Goal: Task Accomplishment & Management: Complete application form

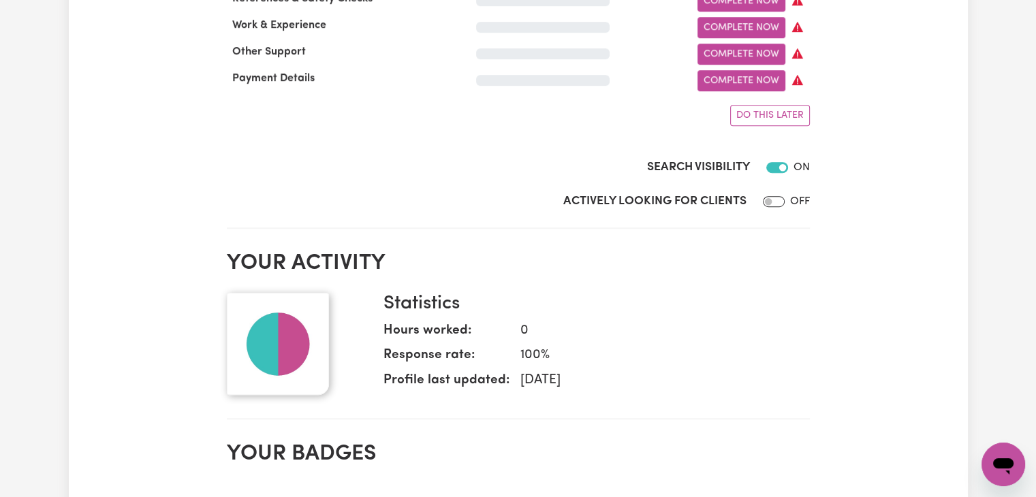
scroll to position [888, 0]
click at [772, 206] on input "Actively Looking for Clients" at bounding box center [774, 200] width 22 height 11
checkbox input "true"
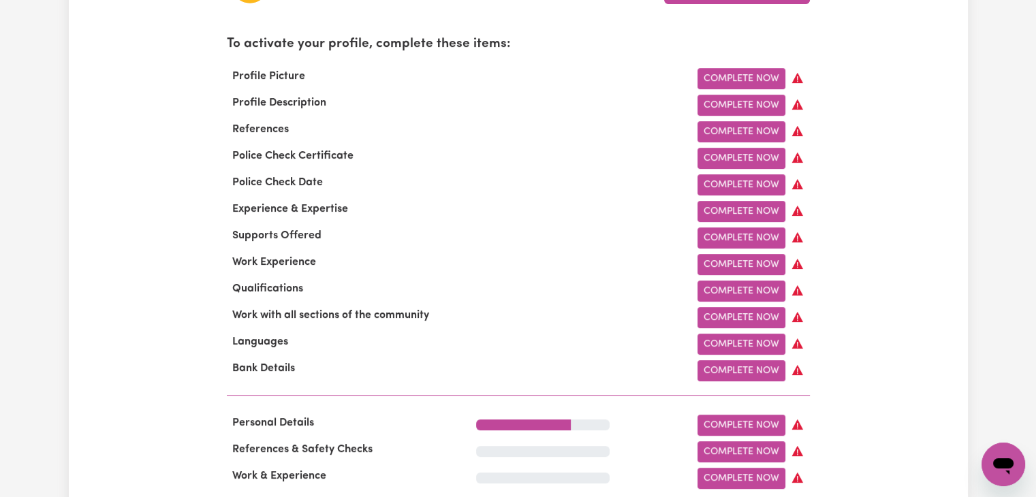
scroll to position [438, 0]
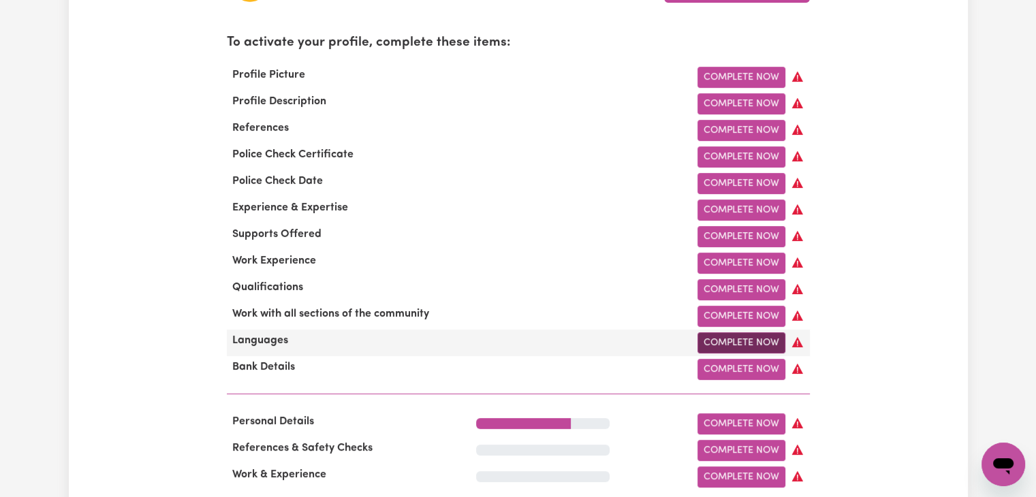
click at [726, 349] on link "Complete Now" at bounding box center [741, 342] width 88 height 21
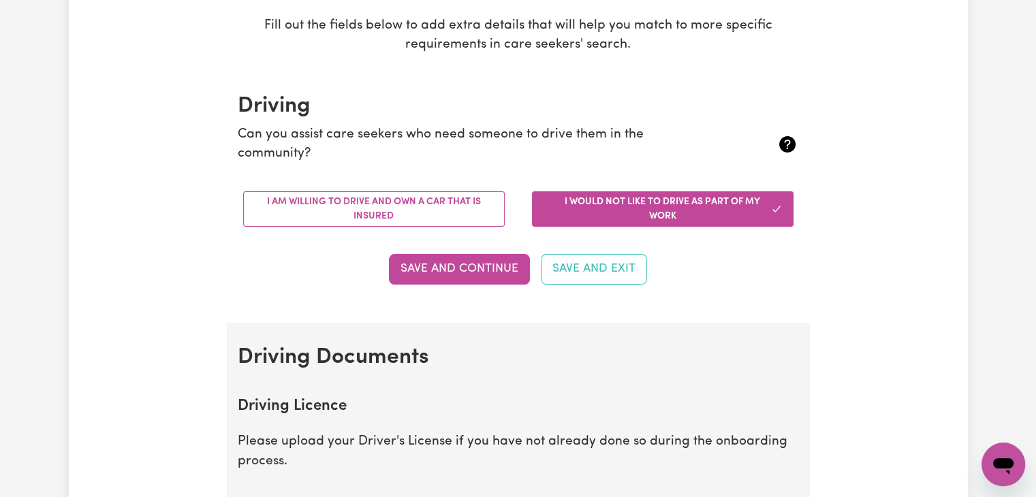
scroll to position [270, 0]
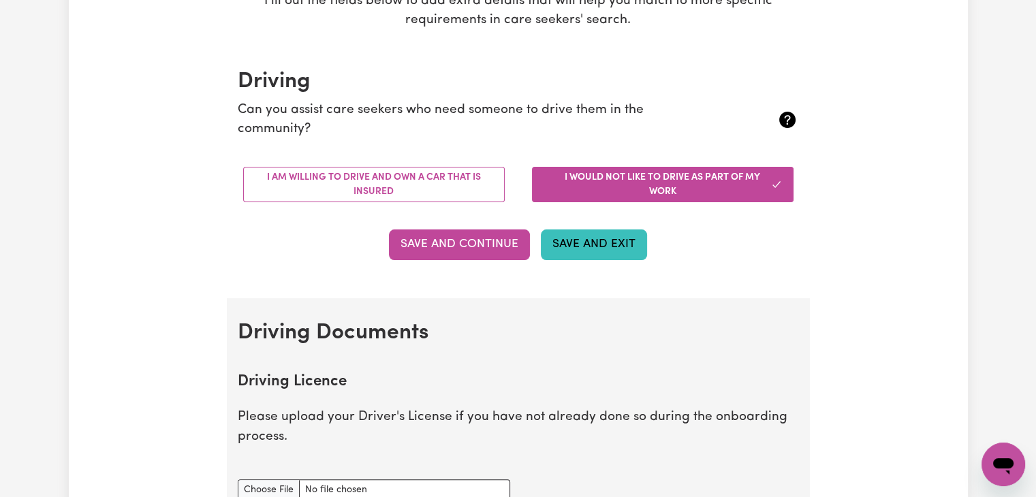
click at [580, 247] on button "Save and Exit" at bounding box center [594, 245] width 106 height 30
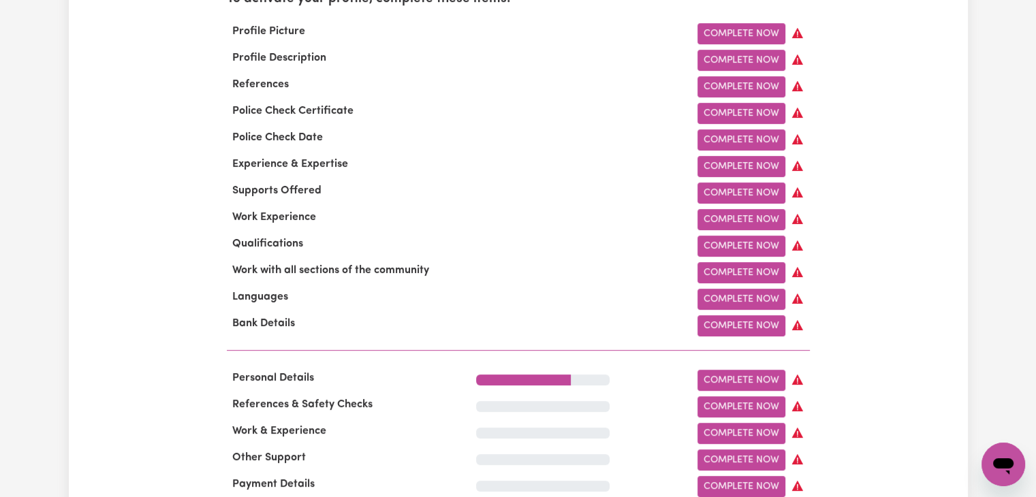
scroll to position [488, 0]
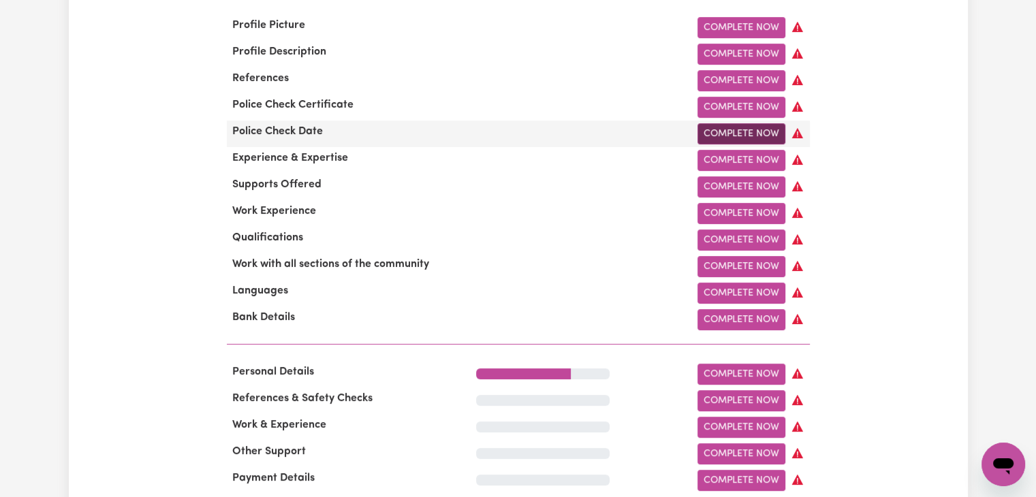
click at [738, 138] on link "Complete Now" at bounding box center [741, 133] width 88 height 21
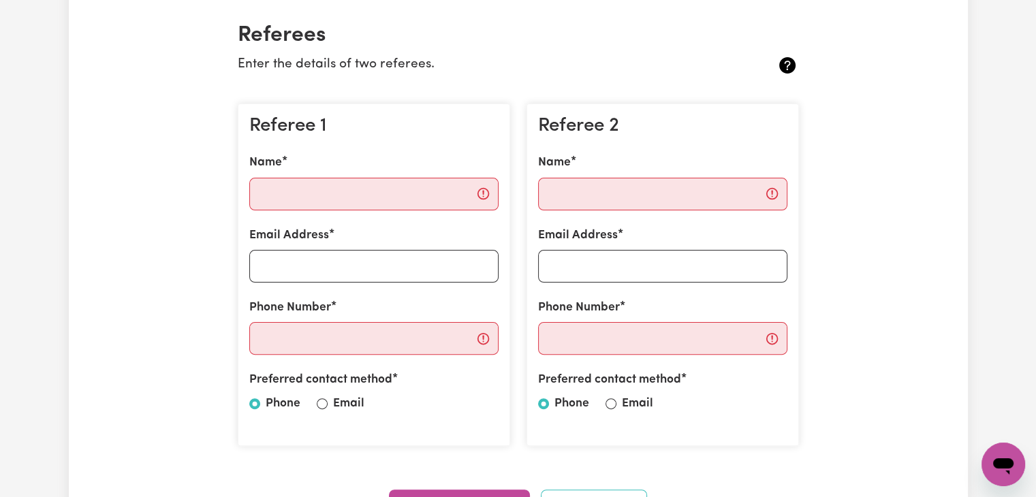
scroll to position [313, 0]
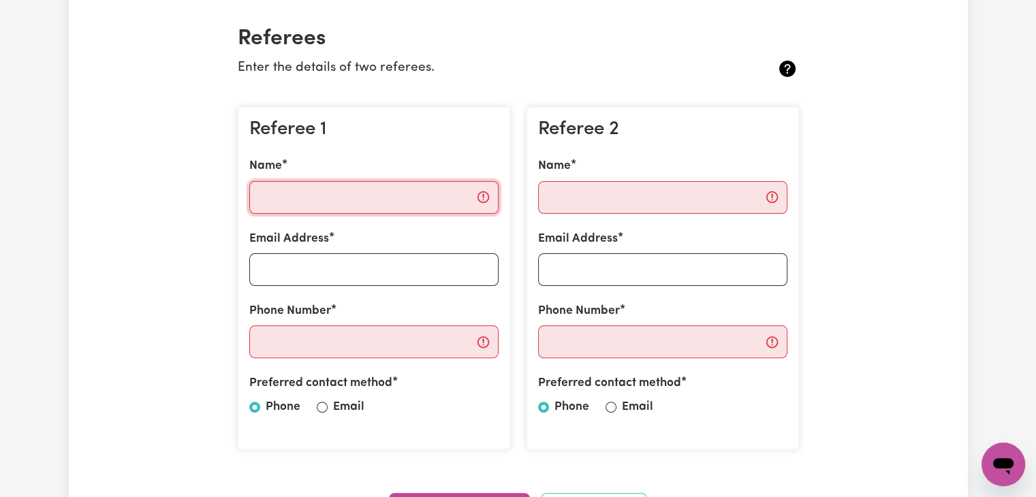
click at [309, 211] on input "Name" at bounding box center [373, 197] width 249 height 33
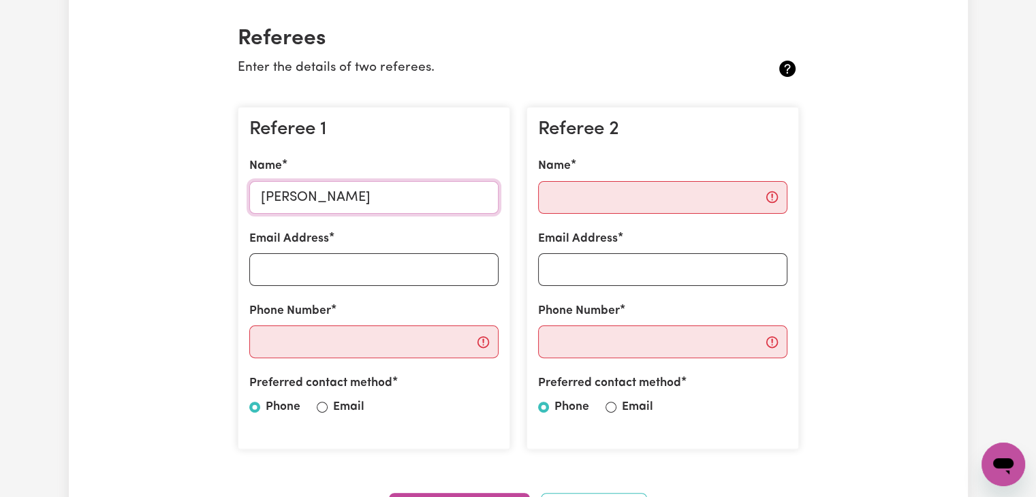
type input "Edwin oichoe"
click at [289, 276] on input "Email Address" at bounding box center [373, 269] width 249 height 33
type input "Oichoeedwin4@gmail.com"
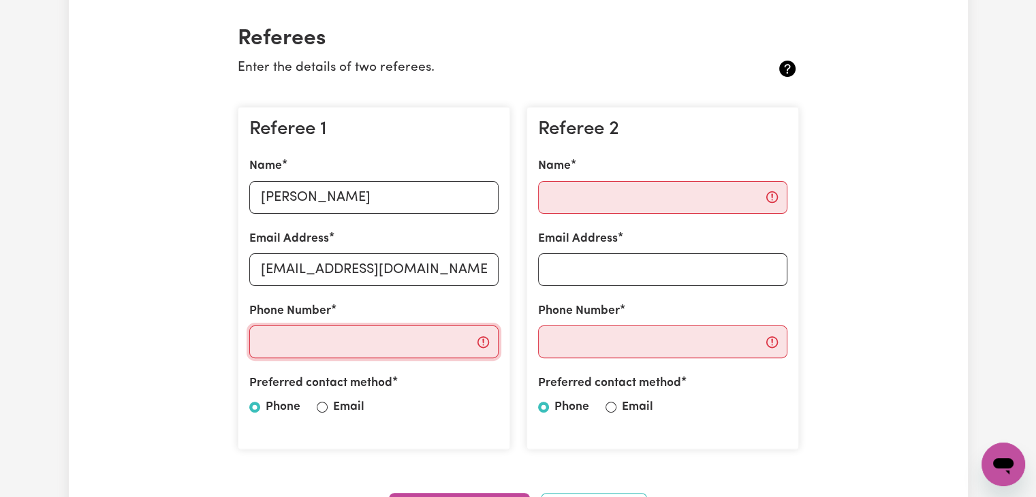
click at [347, 330] on input "Phone Number" at bounding box center [373, 342] width 249 height 33
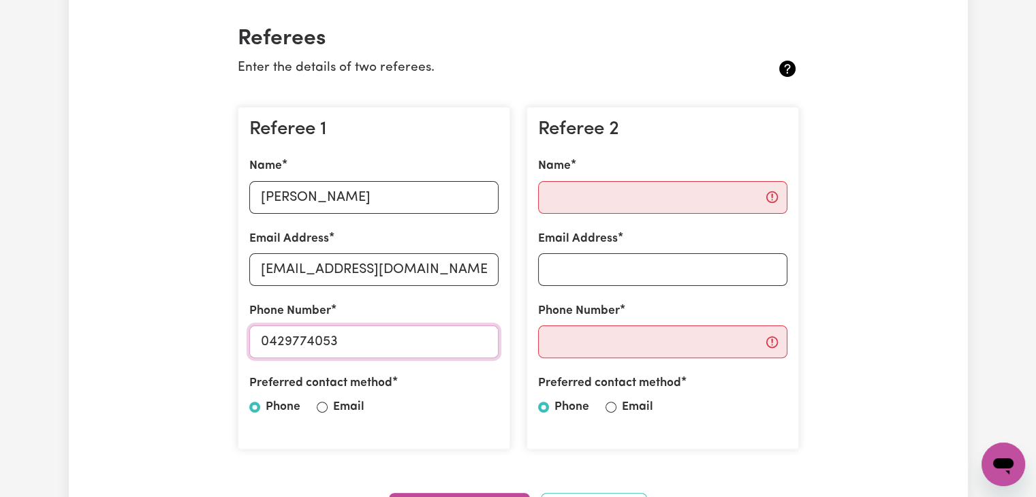
type input "0429774053"
click at [317, 400] on div at bounding box center [322, 407] width 11 height 16
click at [320, 407] on input "Email" at bounding box center [322, 407] width 11 height 11
radio input "true"
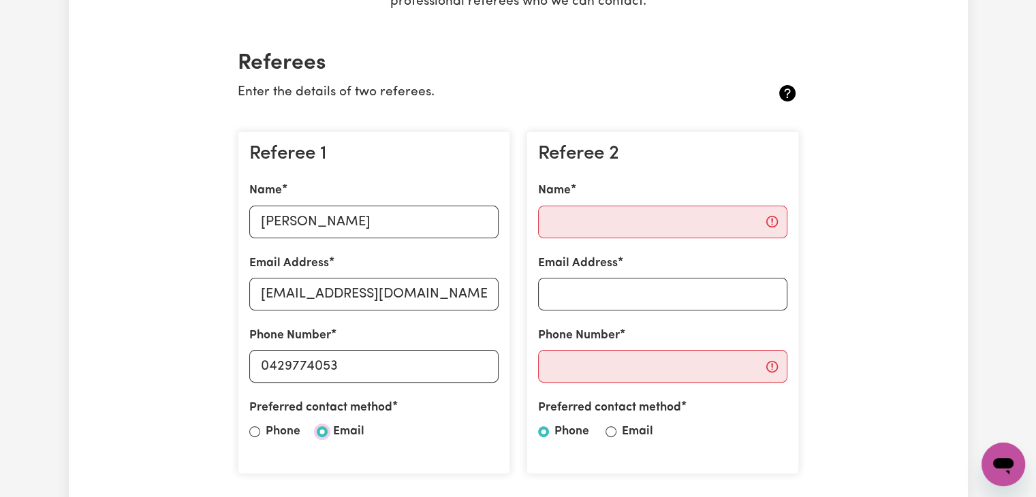
scroll to position [287, 0]
click at [695, 217] on input "Name" at bounding box center [662, 222] width 249 height 33
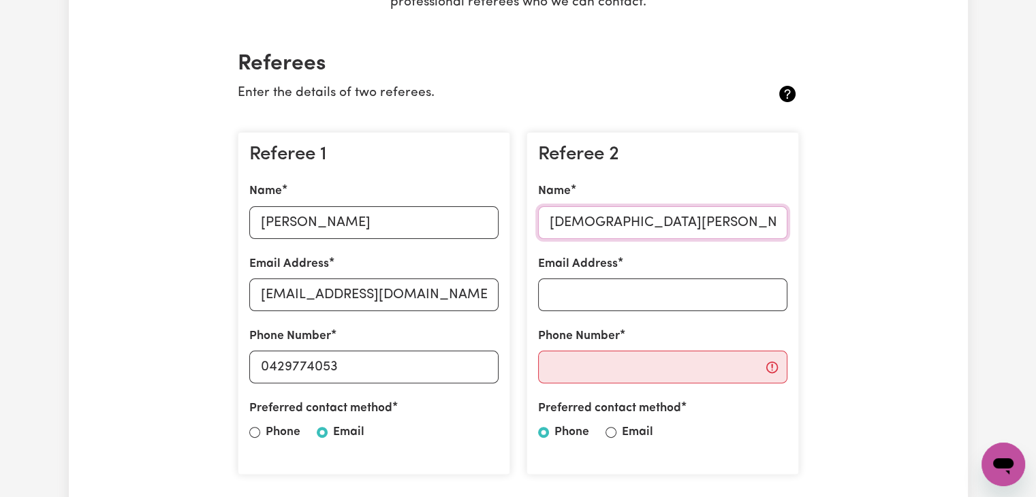
type input "isaiah isaboke"
click at [546, 281] on input "Email Address" at bounding box center [662, 295] width 249 height 33
type input "i"
paste input "isaiahboke@gmail.com"
type input "isaiahboke@gmail.com"
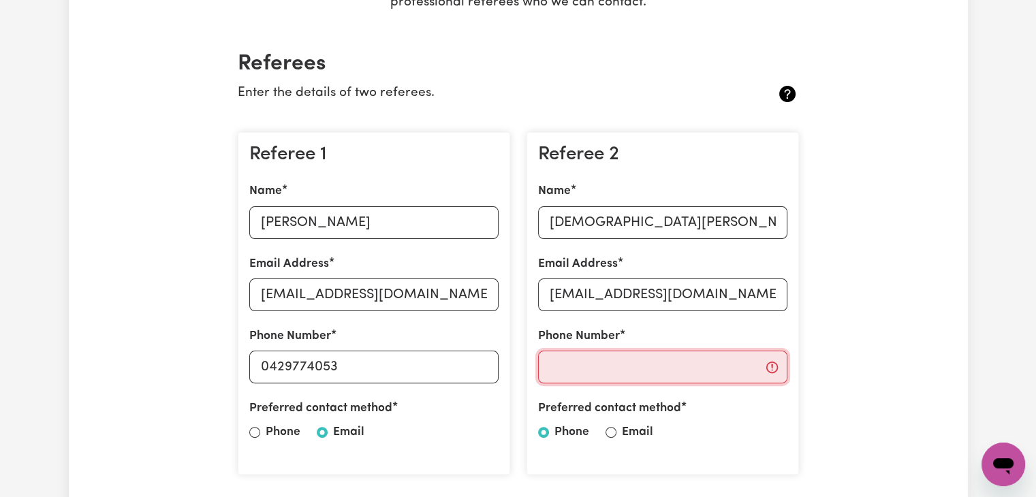
click at [641, 364] on input "Phone Number" at bounding box center [662, 367] width 249 height 33
click at [578, 366] on input "Phone Number" at bounding box center [662, 367] width 249 height 33
paste input "0431 117 265"
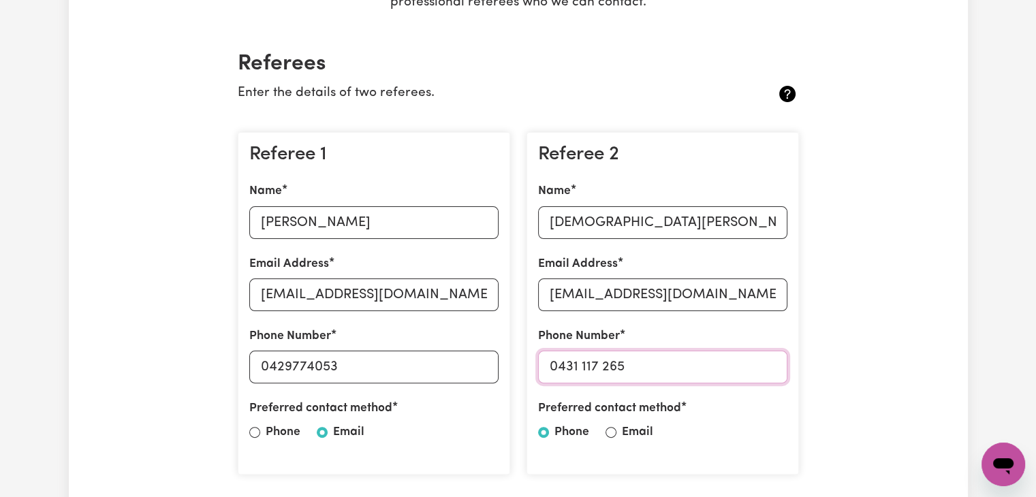
type input "0431 117 265"
click at [610, 428] on input "Email" at bounding box center [611, 432] width 11 height 11
radio input "true"
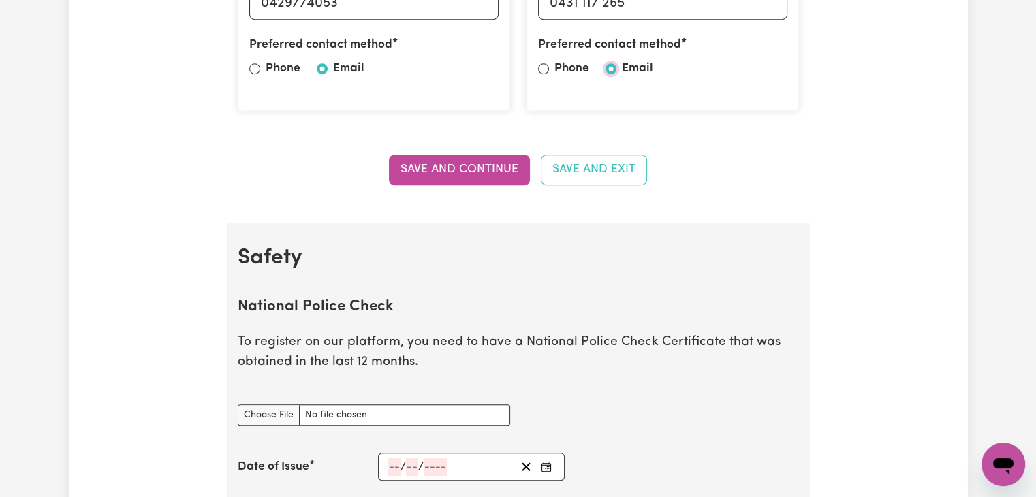
scroll to position [657, 0]
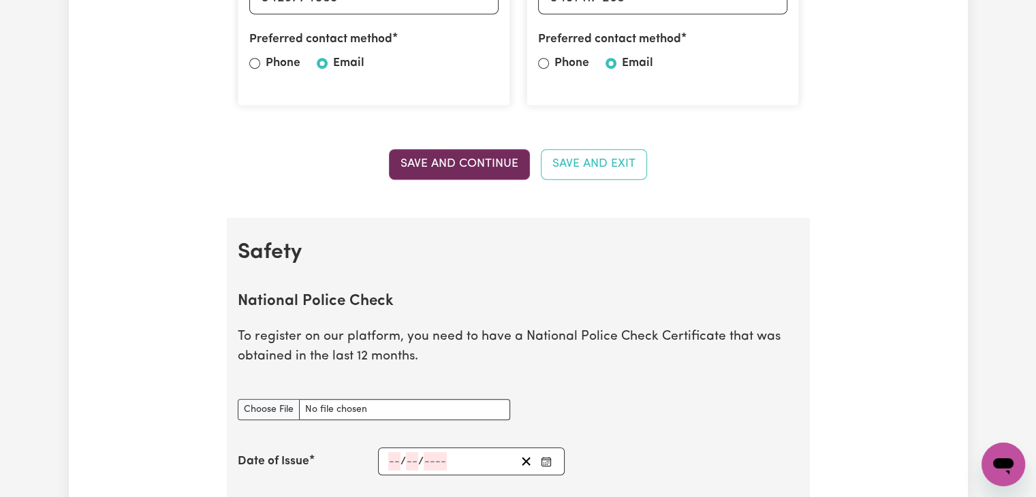
click at [467, 168] on button "Save and Continue" at bounding box center [459, 164] width 141 height 30
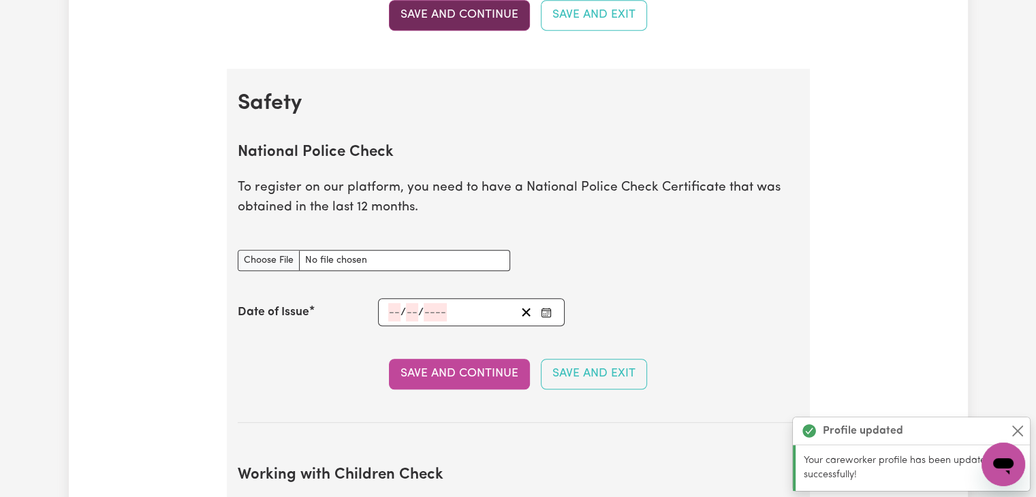
scroll to position [874, 0]
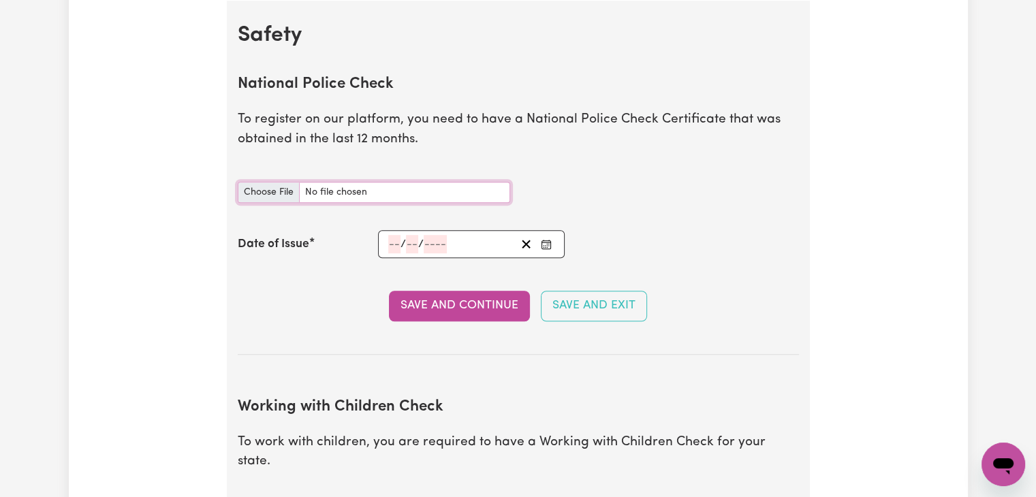
click at [335, 189] on input "National Police Check document" at bounding box center [374, 192] width 272 height 21
type input "C:\fakepath\NSWPF-2025-964949 (1).pdf"
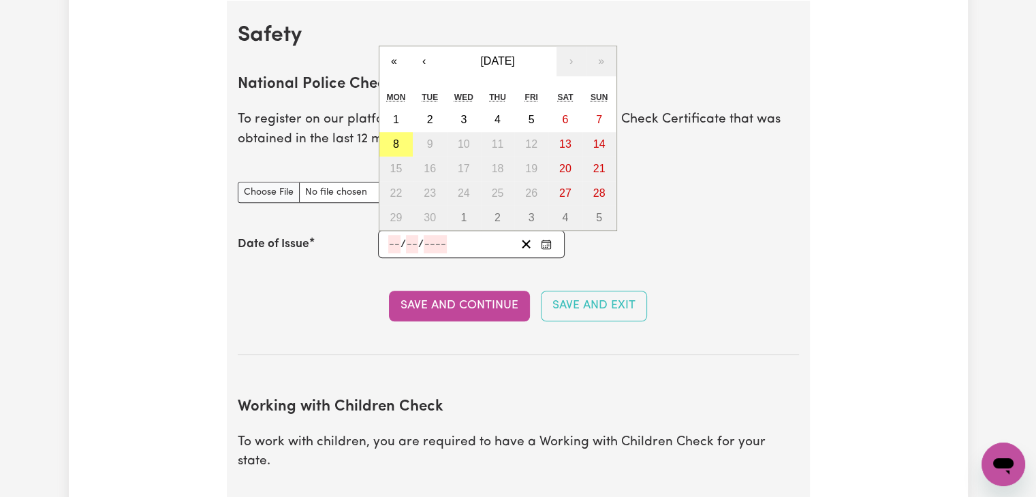
click at [399, 240] on input "number" at bounding box center [394, 244] width 12 height 18
type input "2"
type input "26"
type input "02"
type input "0002-02-26"
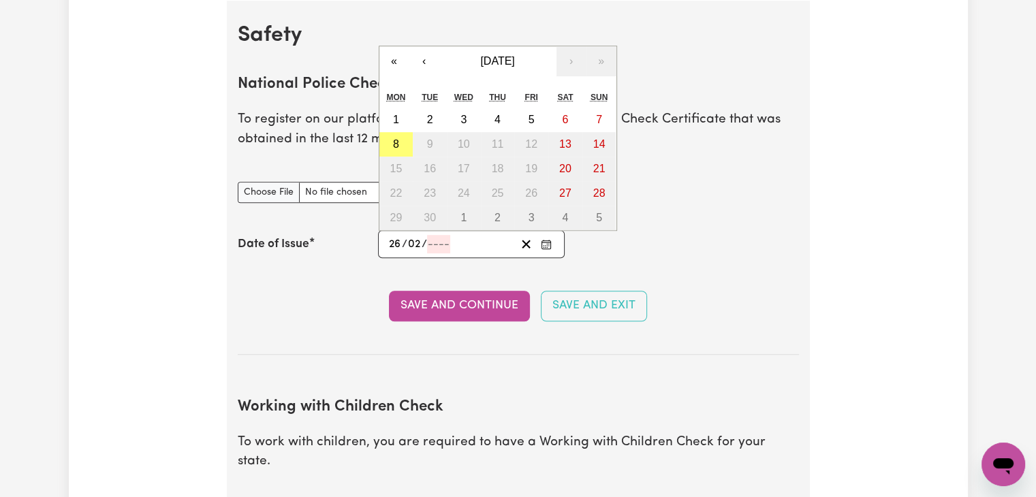
type input "2"
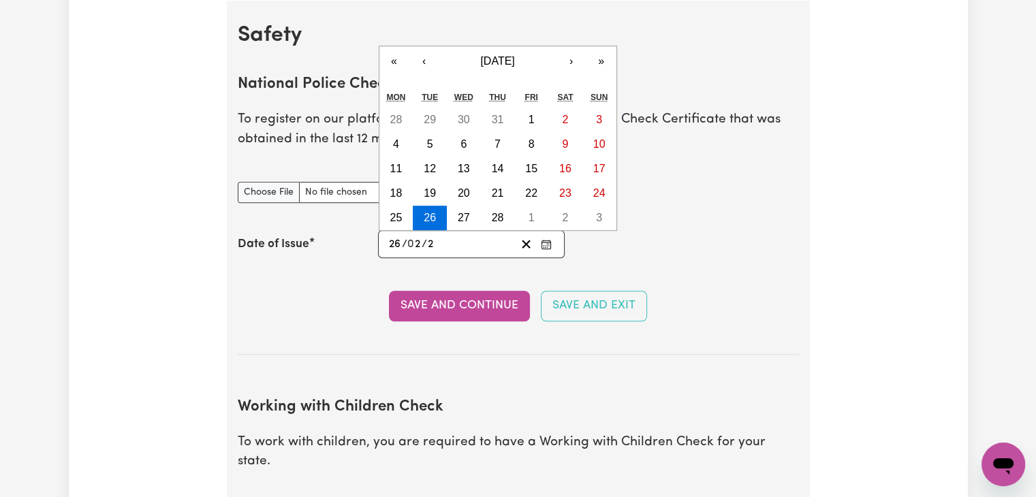
type input "0029-02-26"
type input "29"
type input "0002-02-26"
type input "2"
type input "0020-02-26"
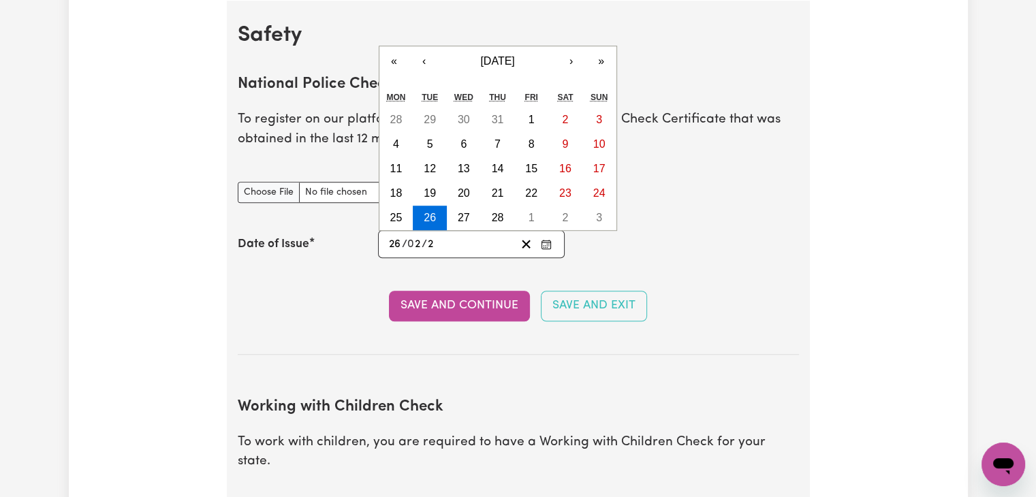
type input "20"
type input "0202-02-26"
type input "202"
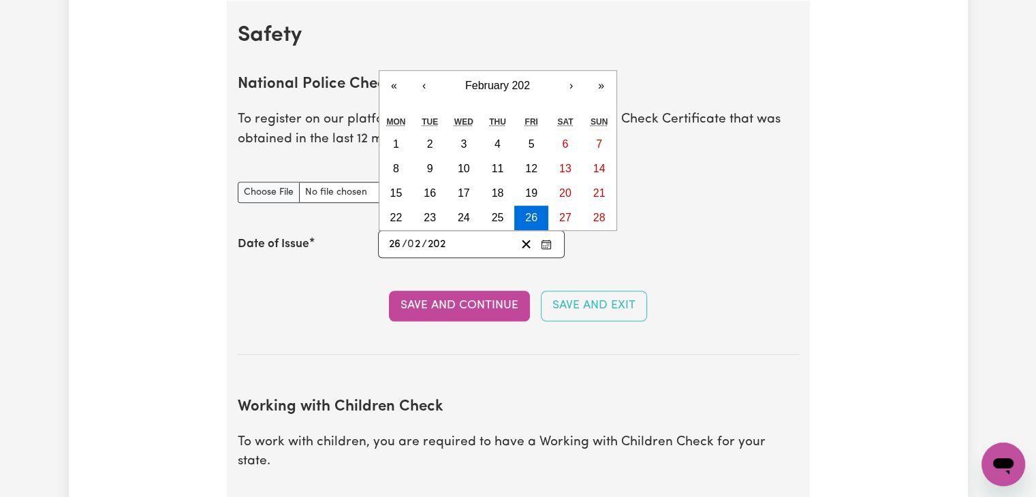
type input "2025-02-26"
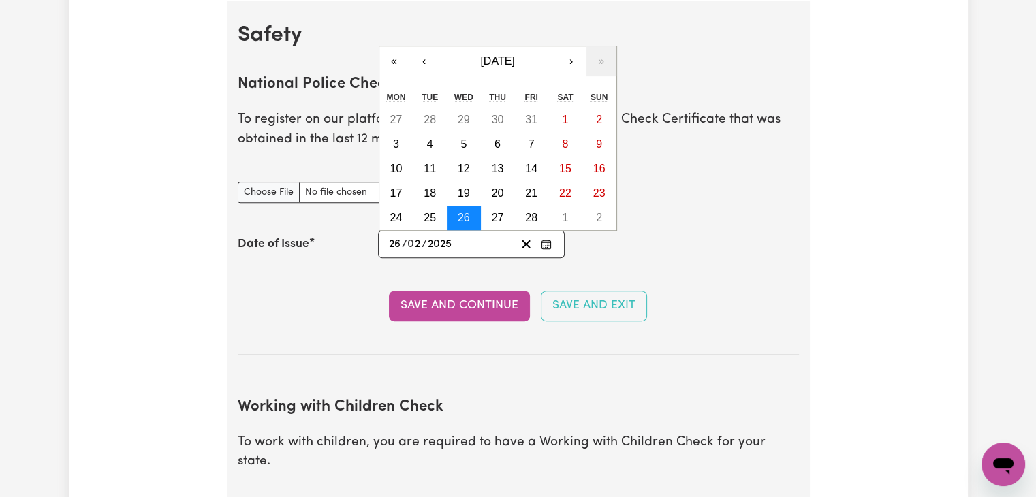
type input "2025"
click at [466, 214] on abbr "26" at bounding box center [464, 218] width 12 height 12
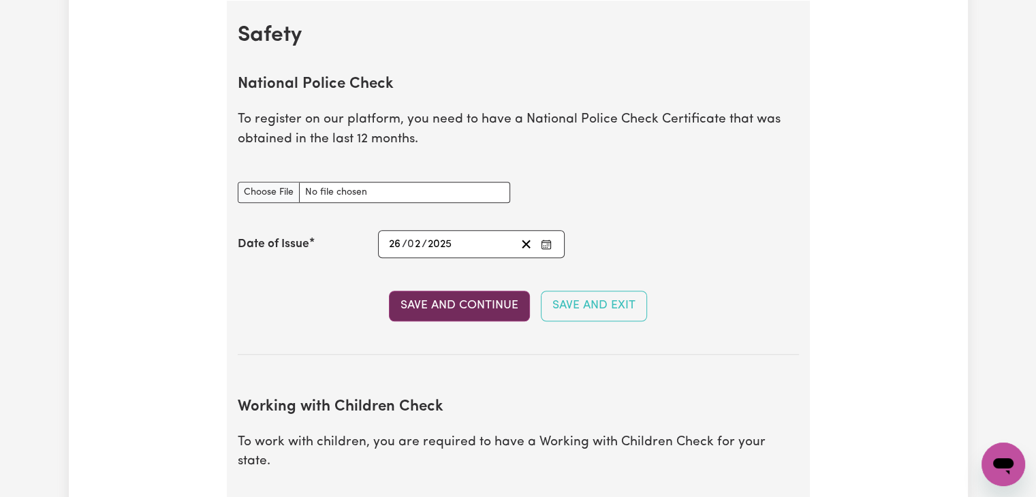
click at [455, 302] on button "Save and Continue" at bounding box center [459, 306] width 141 height 30
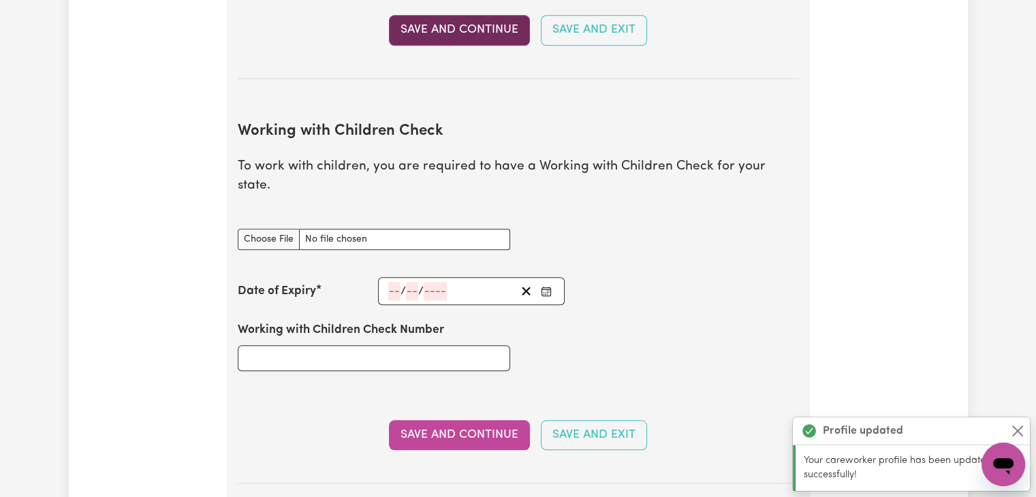
scroll to position [1249, 0]
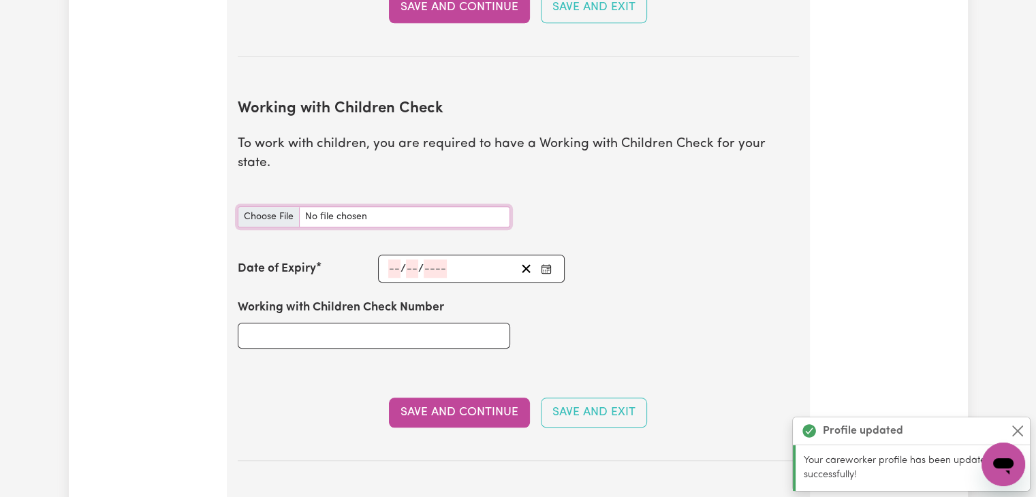
click at [343, 206] on input "Working with Children Check document" at bounding box center [374, 216] width 272 height 21
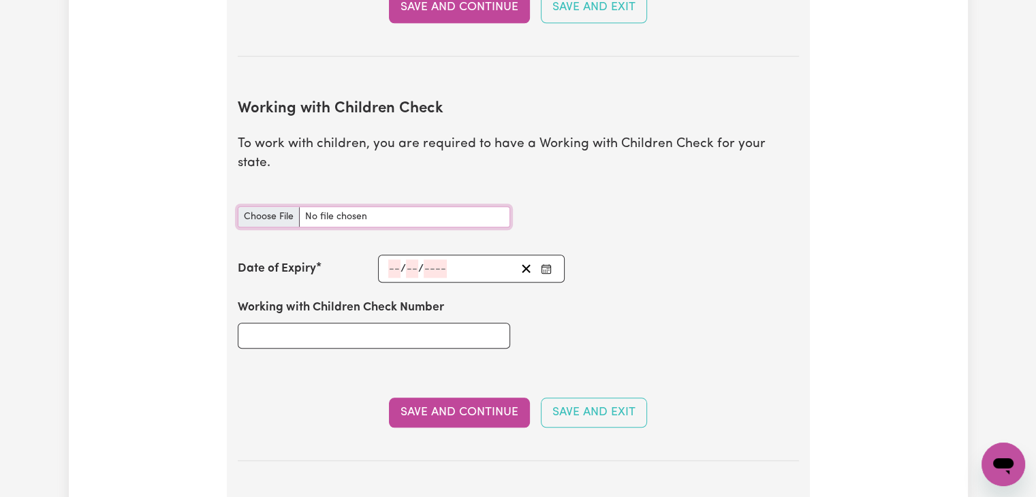
type input "C:\fakepath\WWCC.pdf"
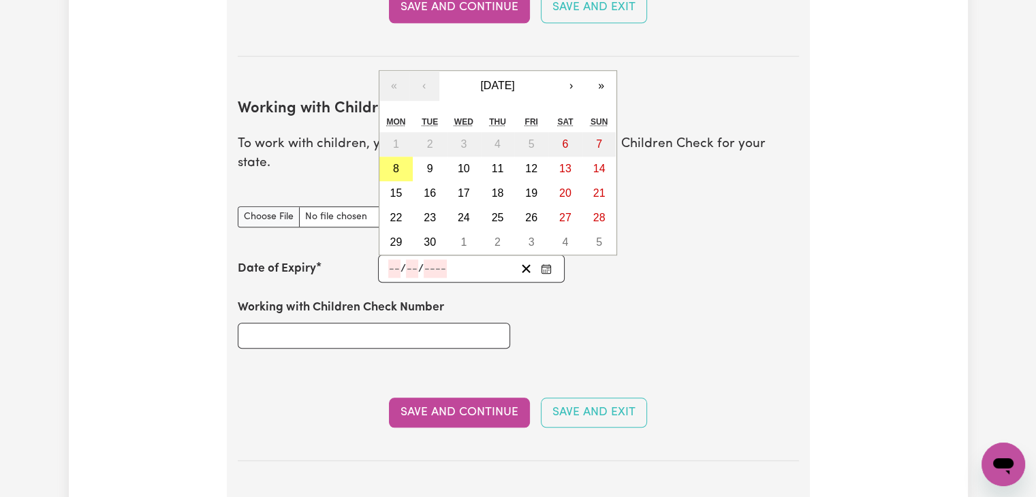
click at [389, 260] on input "number" at bounding box center [394, 269] width 12 height 18
type input "10"
type input "03"
type input "203"
type input "2039-03-10"
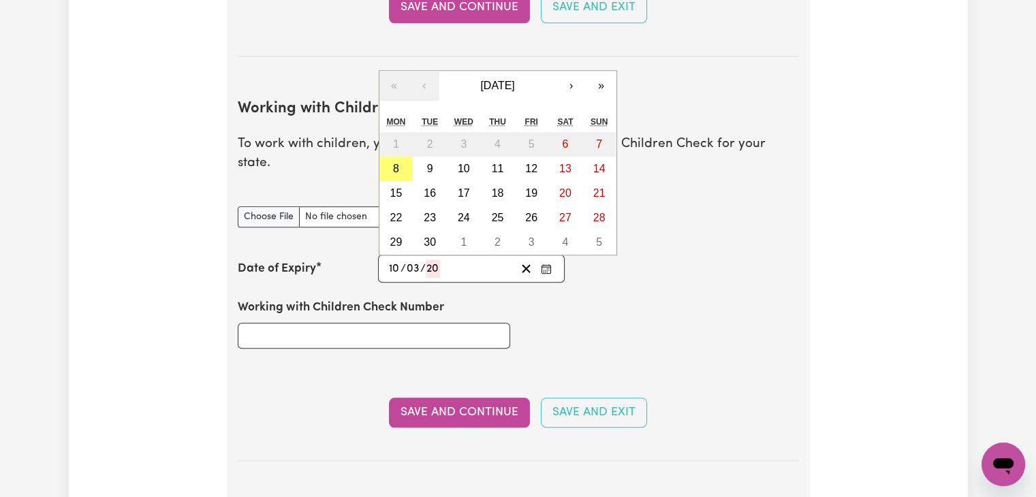
type input "3"
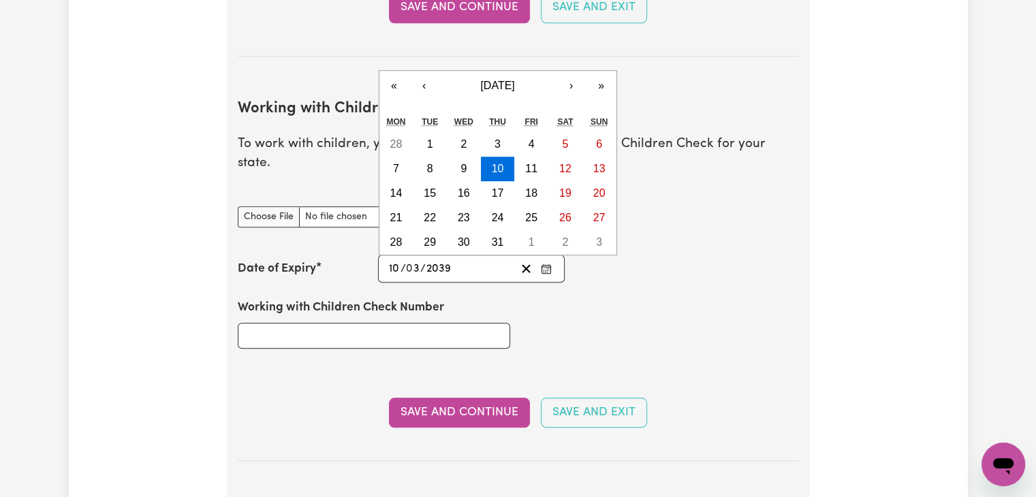
type input "203"
type input "2030-03-10"
type input "2030"
click at [608, 157] on button "10" at bounding box center [599, 169] width 34 height 25
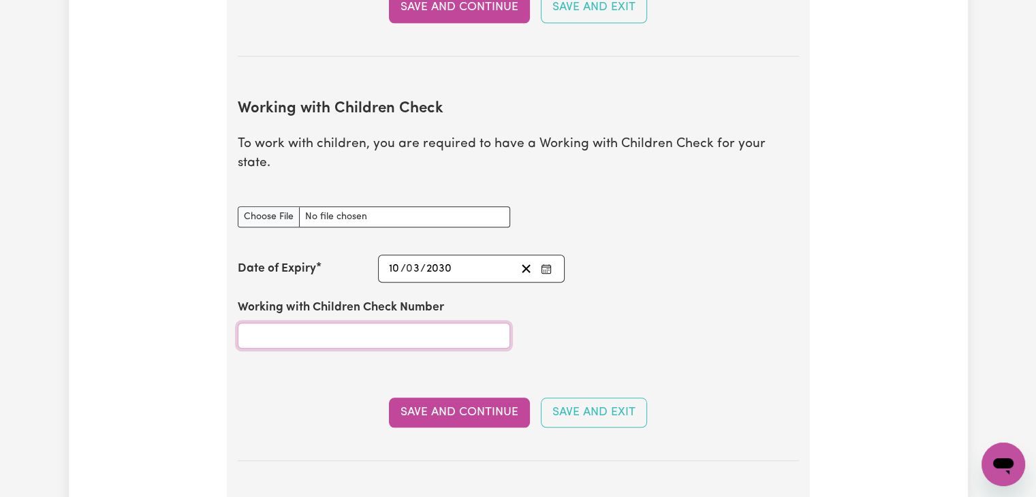
click at [332, 323] on input "Working with Children Check Number" at bounding box center [374, 336] width 272 height 26
paste input "WWC3047506E"
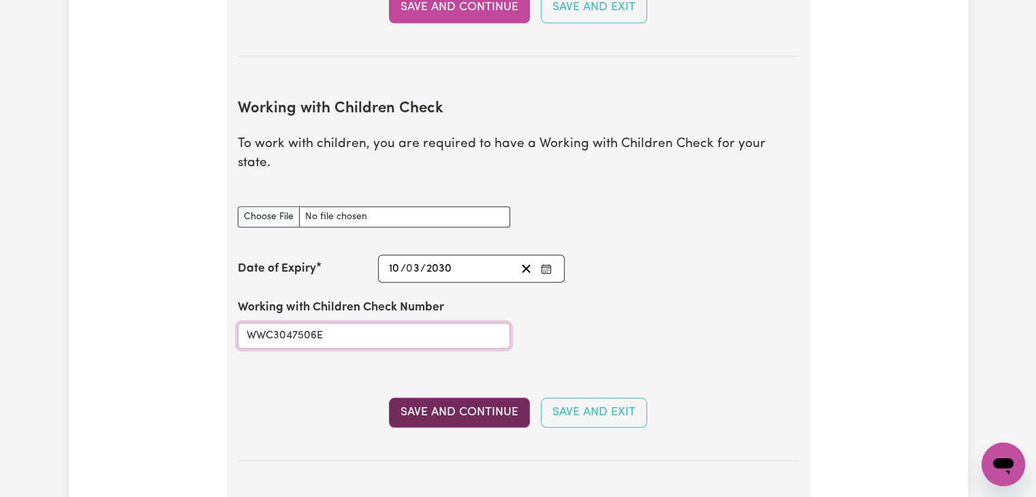
type input "WWC3047506E"
click at [482, 400] on button "Save and Continue" at bounding box center [459, 413] width 141 height 30
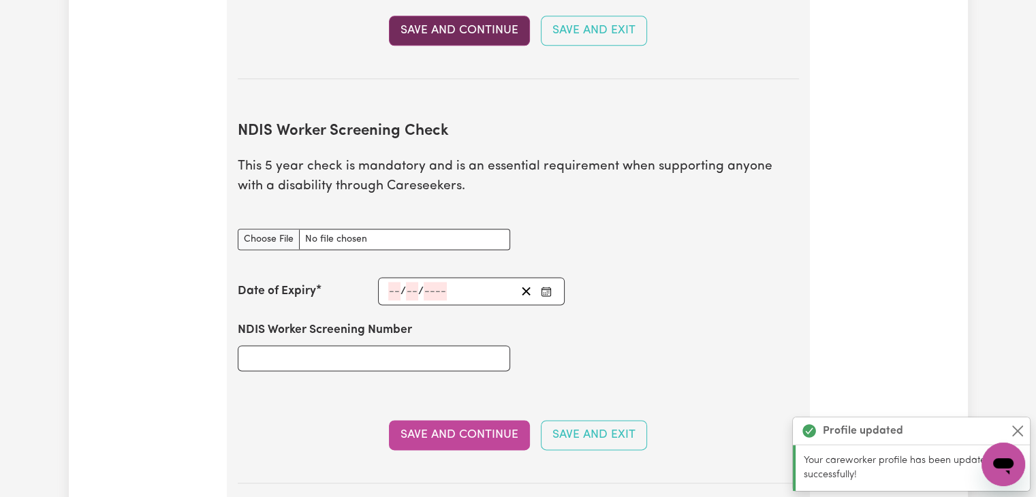
scroll to position [1710, 0]
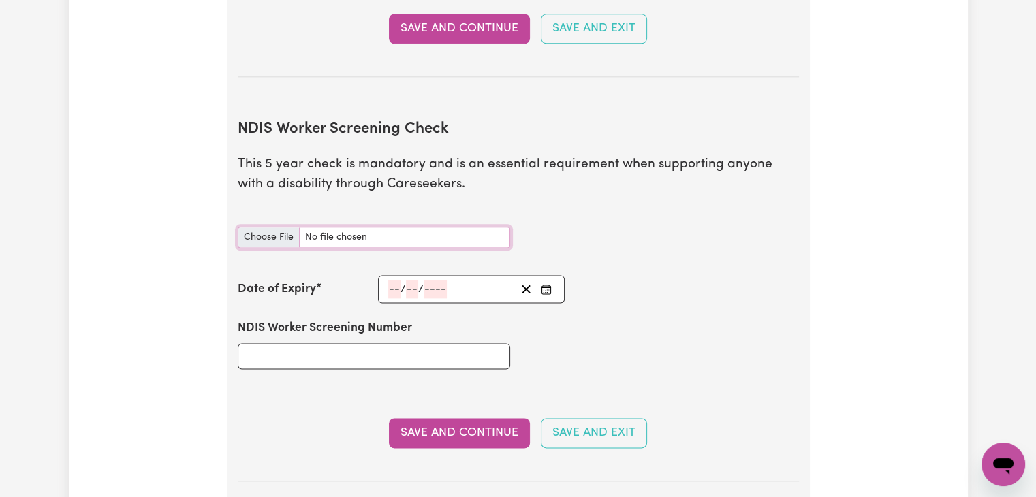
click at [327, 227] on input "NDIS Worker Screening Check document" at bounding box center [374, 237] width 272 height 21
type input "C:\fakepath\NDISWC clearance.pdf"
click at [395, 280] on input "number" at bounding box center [394, 289] width 12 height 18
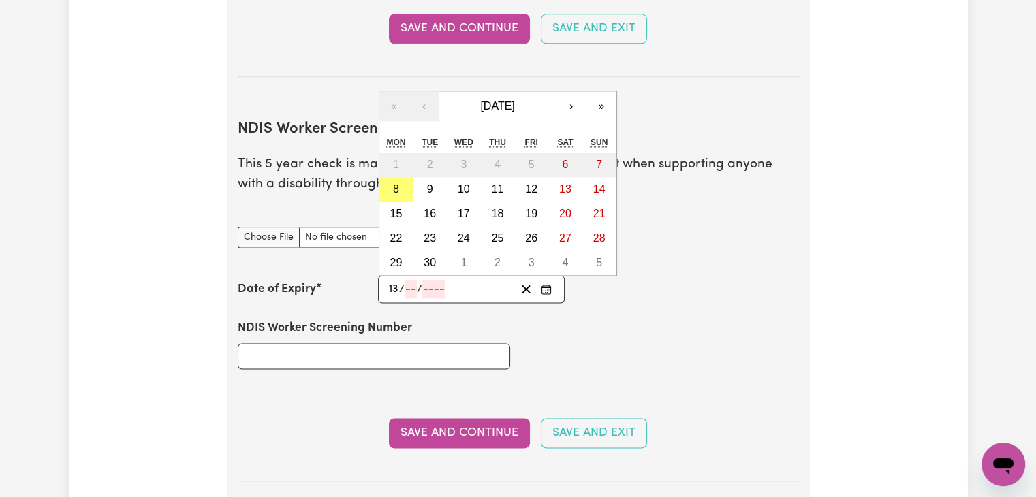
type input "13"
type input "06"
type input "203"
type input "2030-06-13"
type input "6"
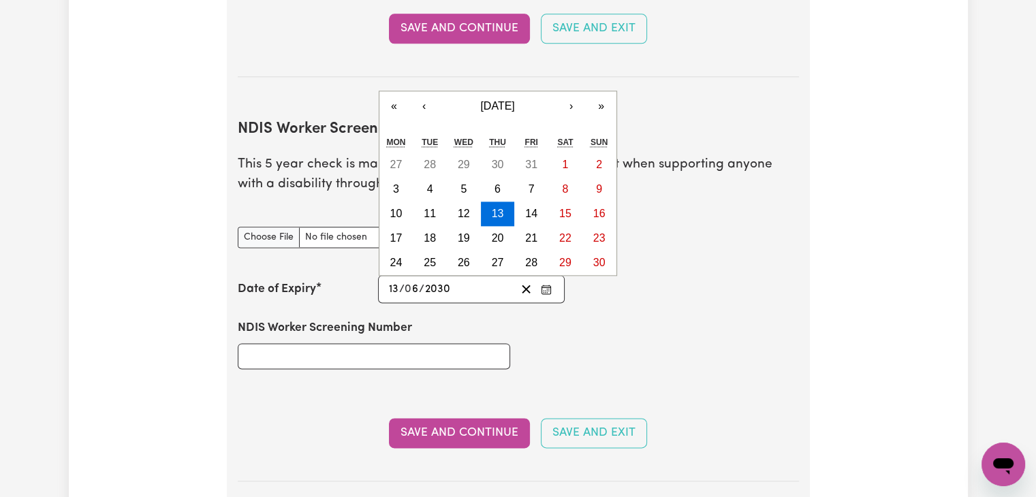
type input "2030"
click at [399, 283] on span "/" at bounding box center [401, 289] width 5 height 12
click at [536, 208] on abbr "14" at bounding box center [531, 214] width 12 height 12
type input "2030-06-14"
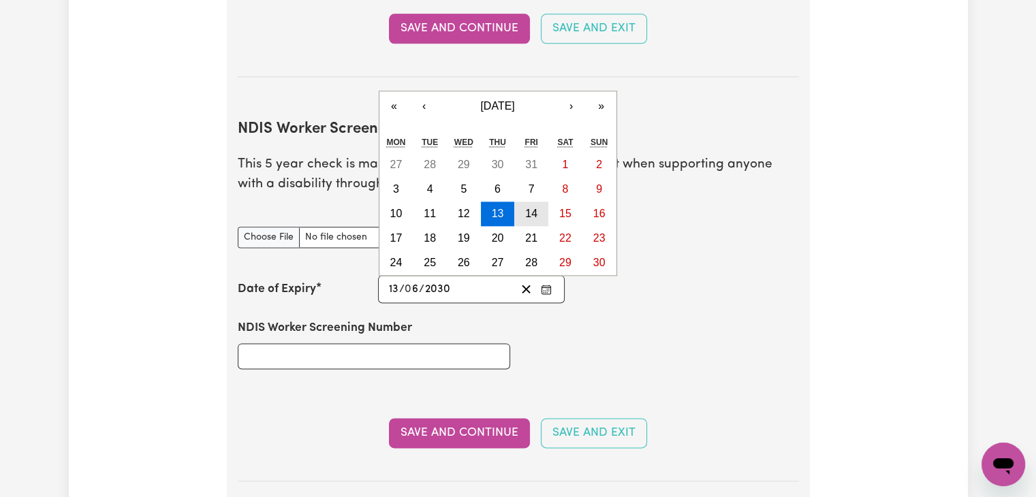
type input "14"
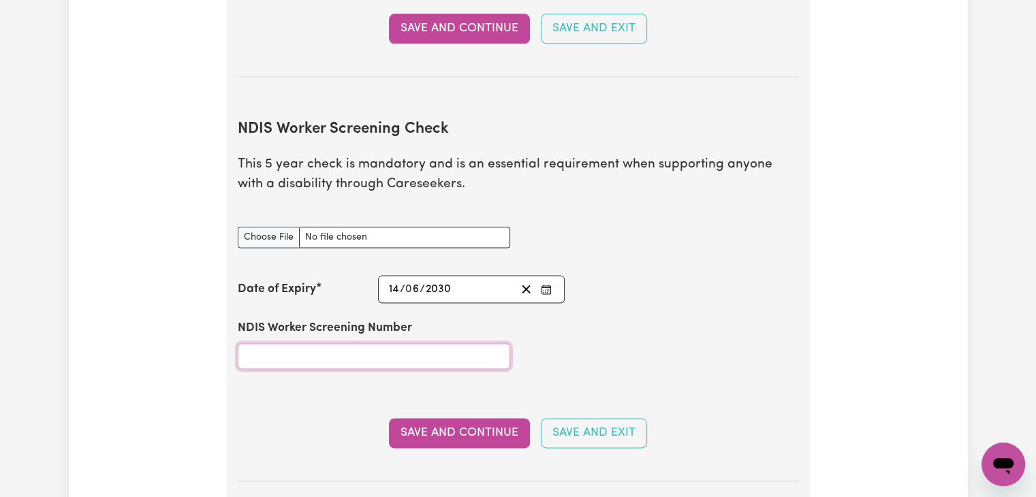
click at [330, 343] on input "NDIS Worker Screening Number" at bounding box center [374, 356] width 272 height 26
paste input "54194098"
type input "54194098"
click at [440, 418] on button "Save and Continue" at bounding box center [459, 433] width 141 height 30
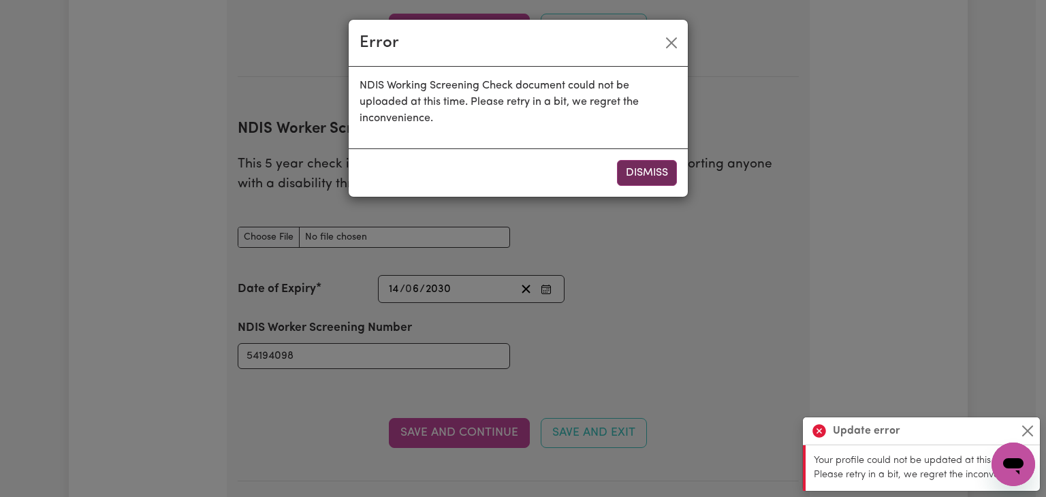
click at [640, 170] on button "Dismiss" at bounding box center [647, 173] width 60 height 26
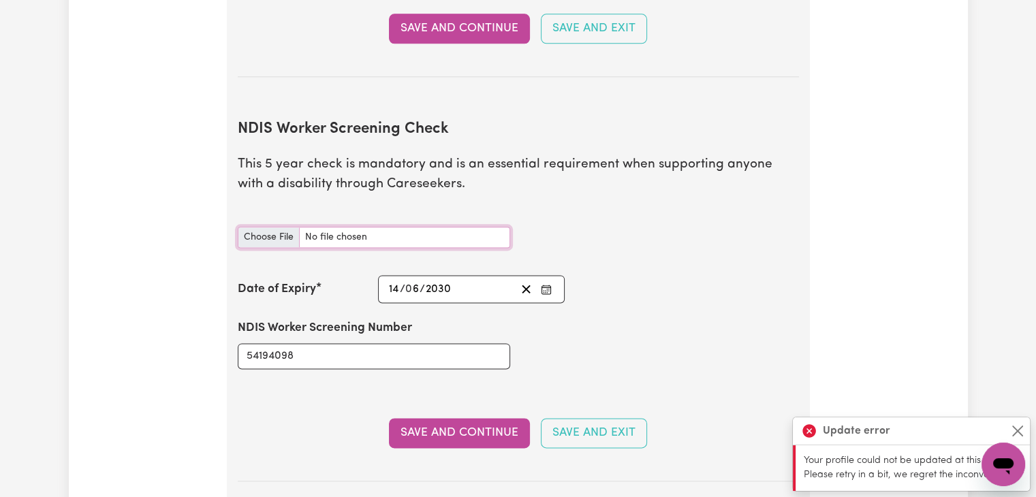
click at [330, 227] on input "NDIS Worker Screening Check document" at bounding box center [374, 237] width 272 height 21
type input "C:\fakepath\NDISWC clearance.pdf"
click at [457, 418] on button "Save and Continue" at bounding box center [459, 433] width 141 height 30
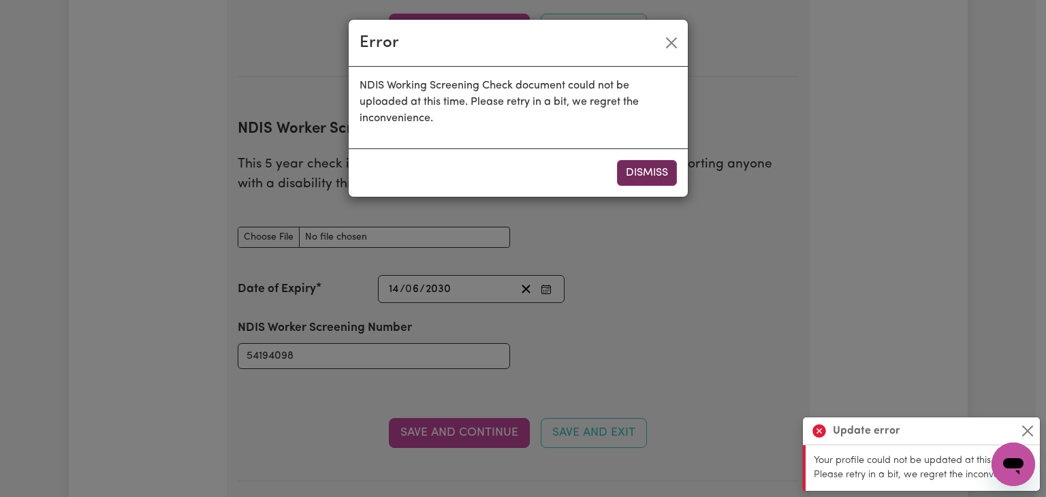
click at [623, 172] on button "Dismiss" at bounding box center [647, 173] width 60 height 26
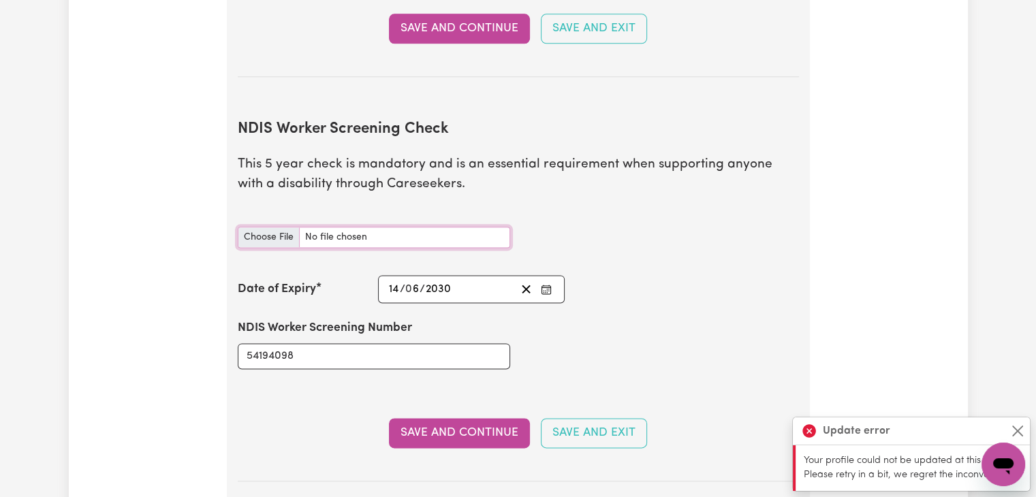
click at [274, 227] on input "NDIS Worker Screening Check document" at bounding box center [374, 237] width 272 height 21
type input "C:\fakepath\NDISWC clearance.pdf"
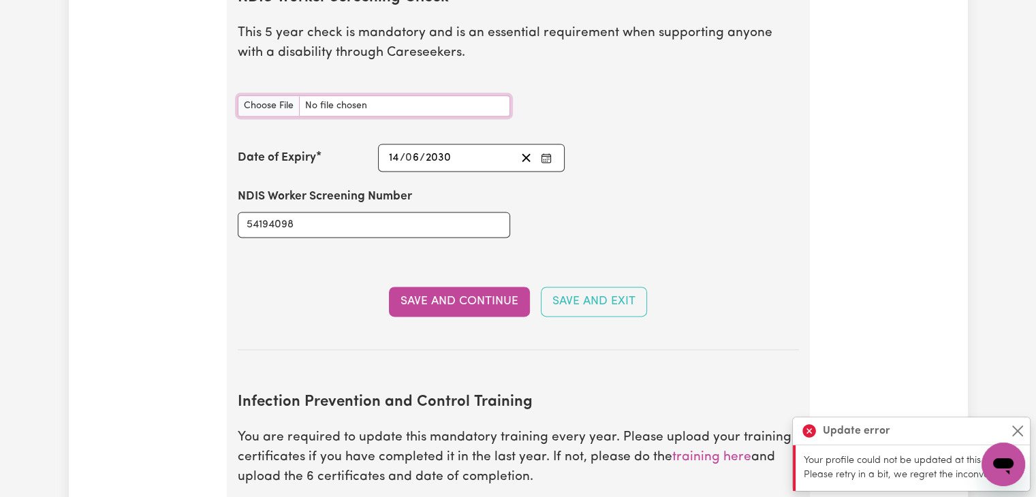
scroll to position [1835, 0]
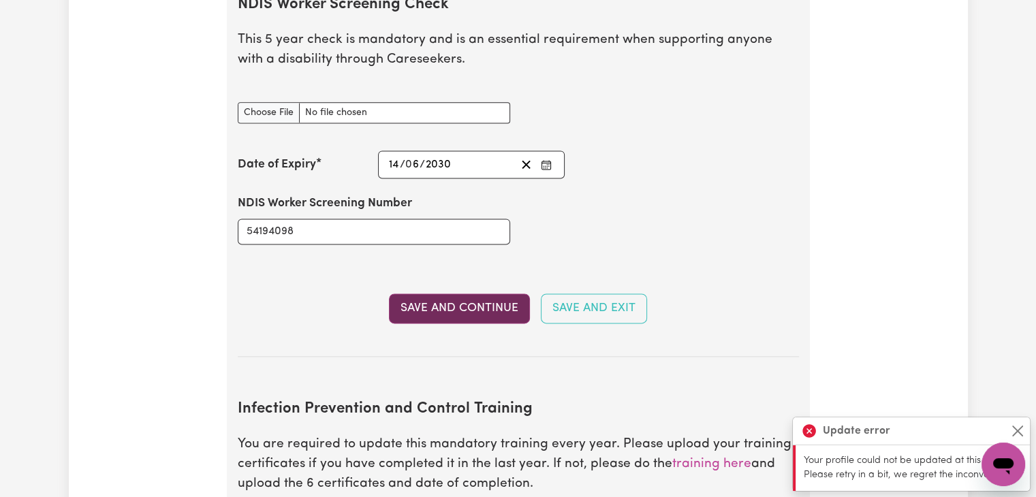
click at [490, 294] on button "Save and Continue" at bounding box center [459, 309] width 141 height 30
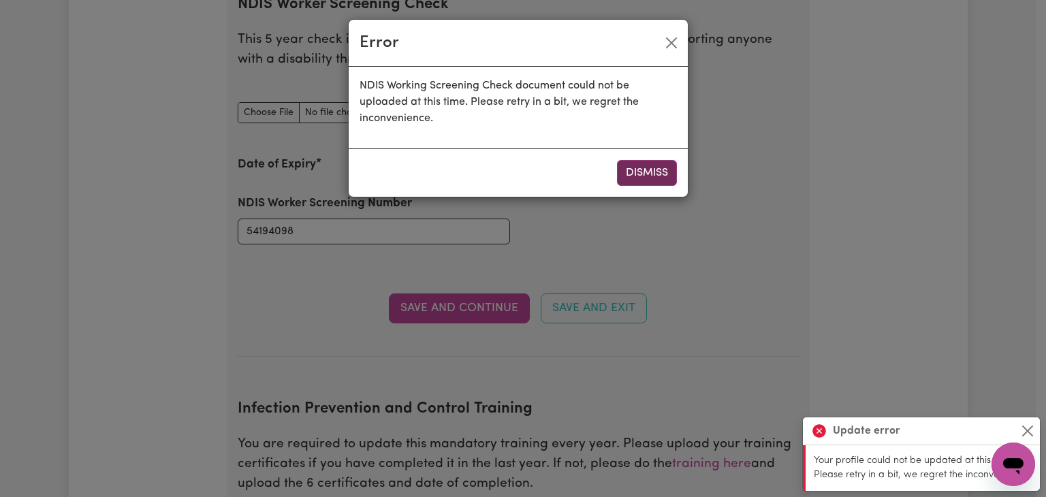
click at [668, 172] on button "Dismiss" at bounding box center [647, 173] width 60 height 26
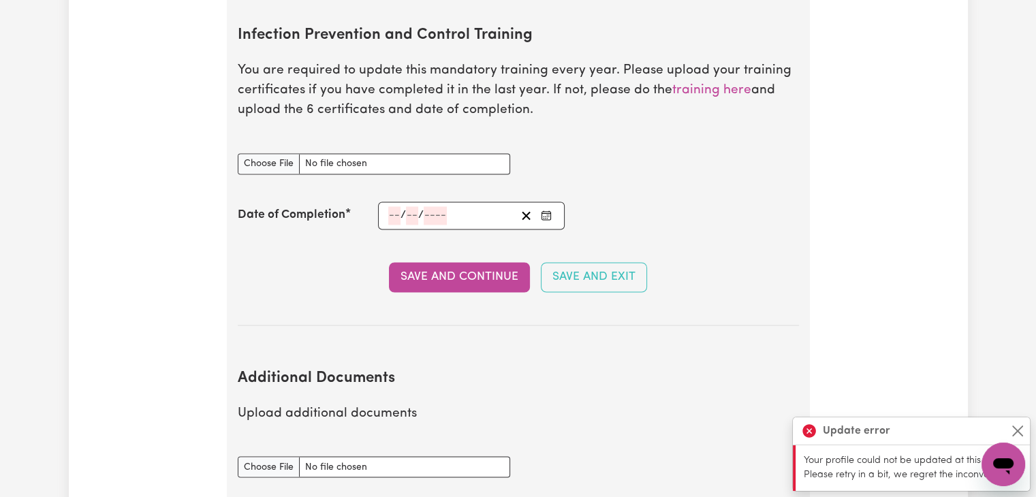
scroll to position [2210, 0]
click at [332, 153] on input "Infection Prevention and Control Training document" at bounding box center [374, 163] width 272 height 21
type input "C:\fakepath\infection control ndis.pdf"
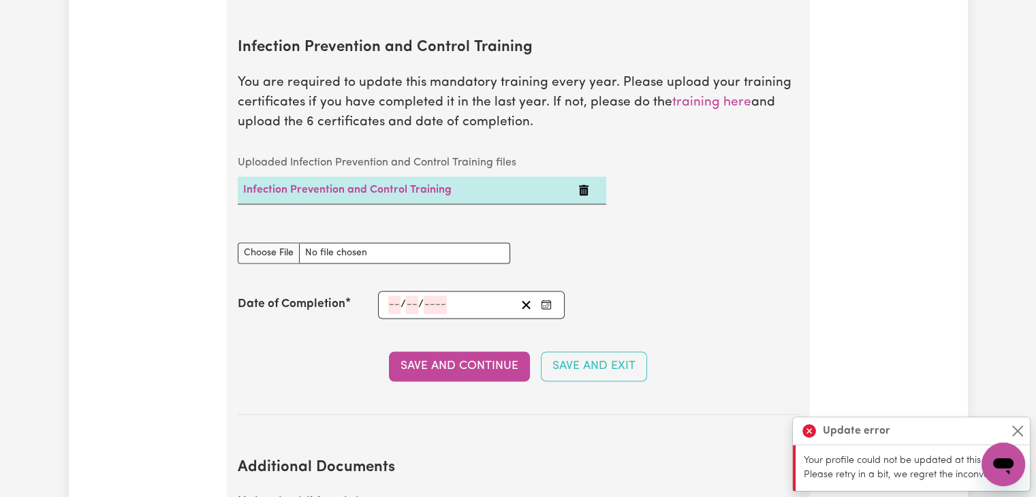
scroll to position [2190, 0]
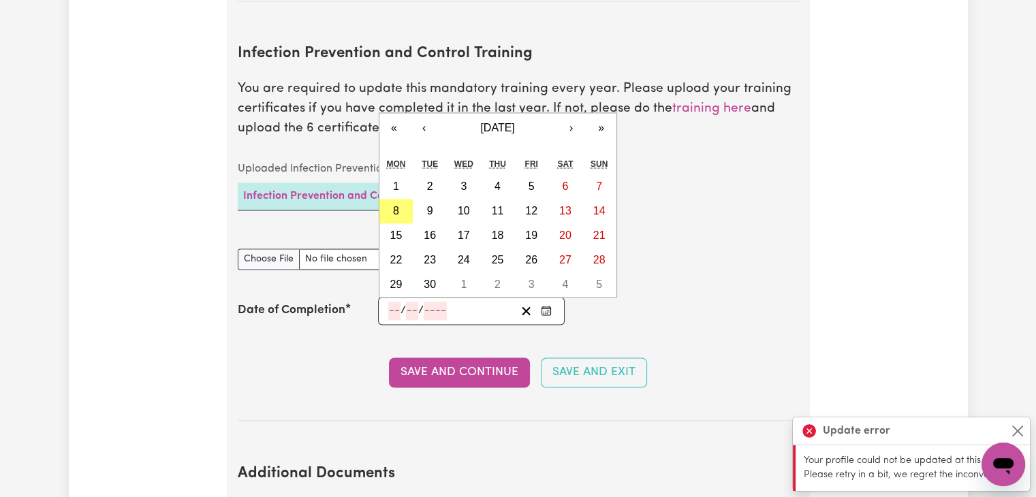
click at [397, 302] on input "number" at bounding box center [394, 311] width 12 height 18
type input "16"
type input "06"
type input "0002-06-16"
type input "6"
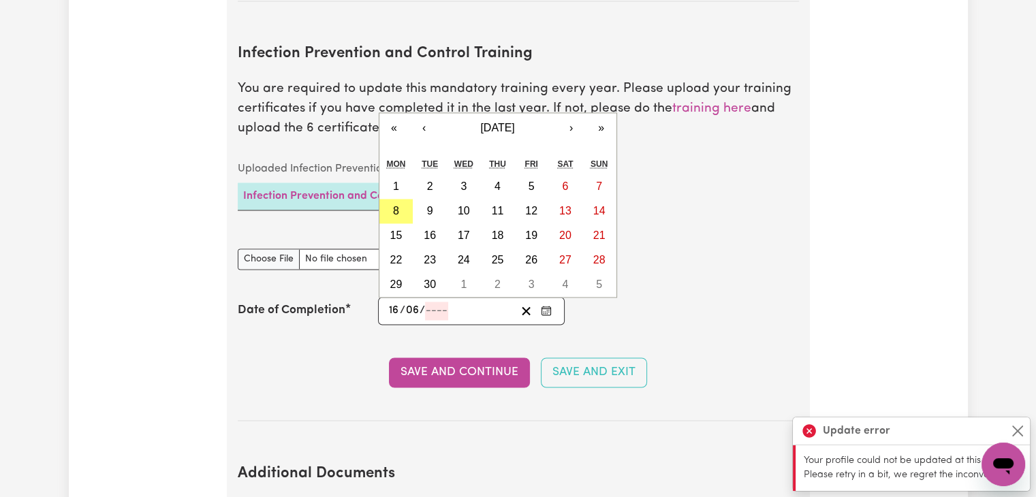
type input "2"
type input "0020-06-16"
type input "20"
type input "0202-06-16"
type input "202"
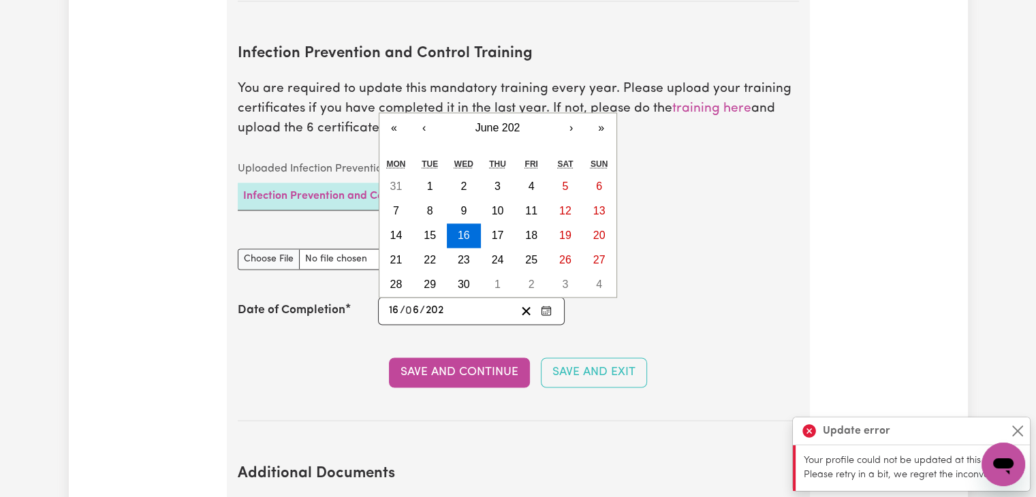
type input "2025-06-16"
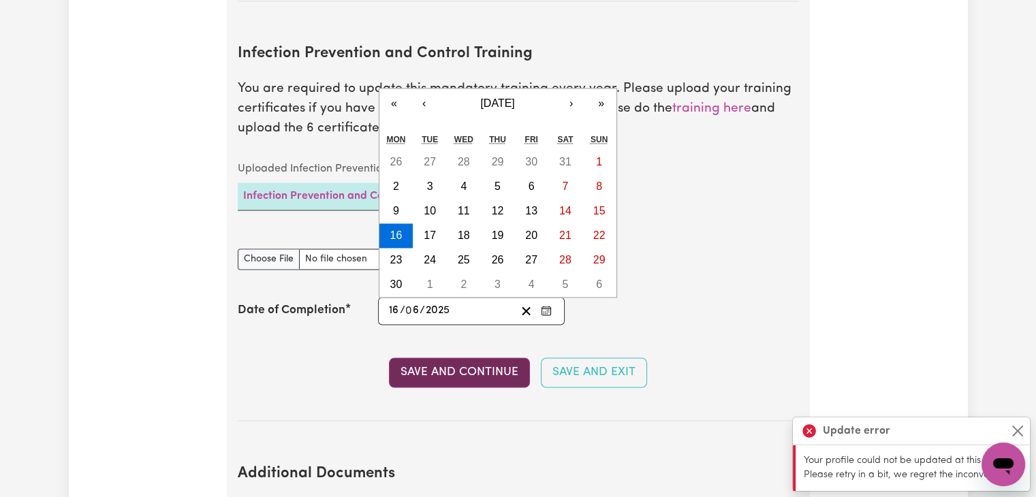
type input "2025"
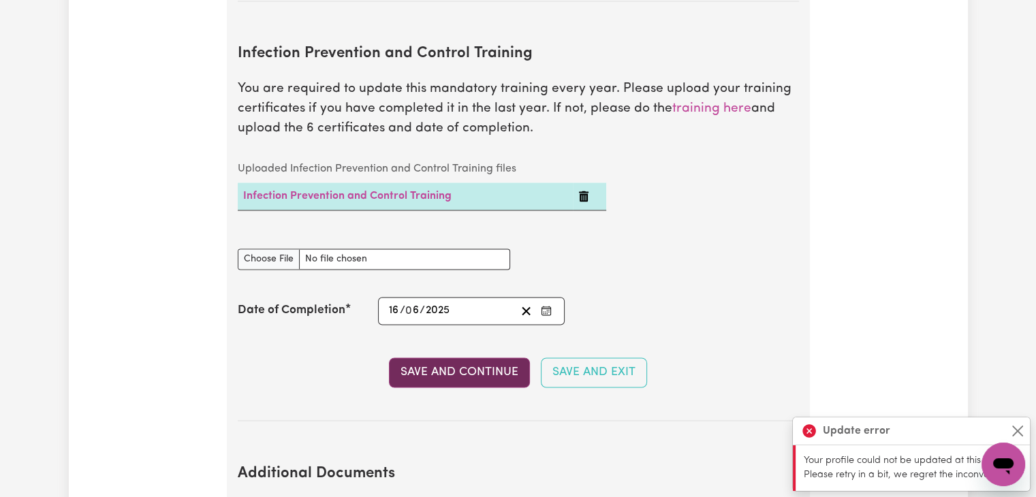
click at [468, 358] on button "Save and Continue" at bounding box center [459, 373] width 141 height 30
click at [480, 358] on button "Save and Continue" at bounding box center [459, 373] width 141 height 30
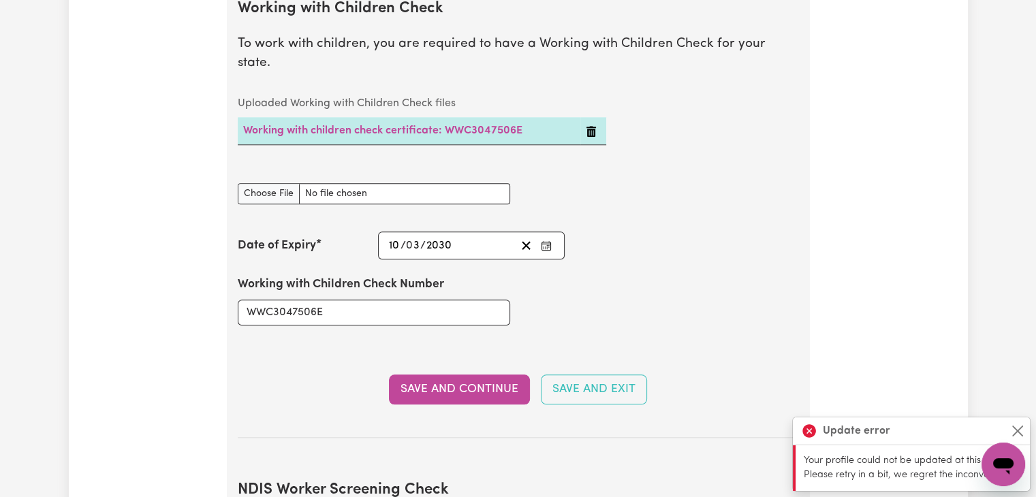
scroll to position [1347, 0]
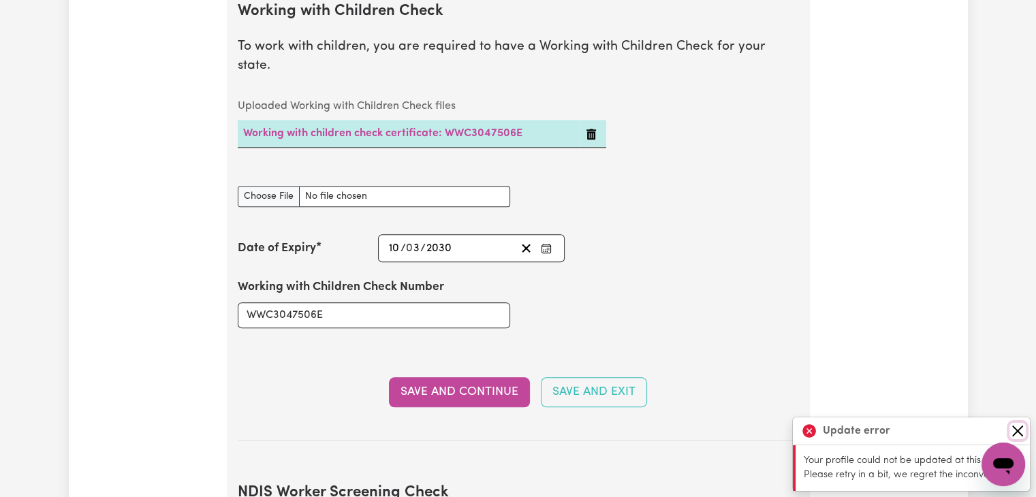
click at [1019, 425] on button "Close" at bounding box center [1017, 431] width 16 height 16
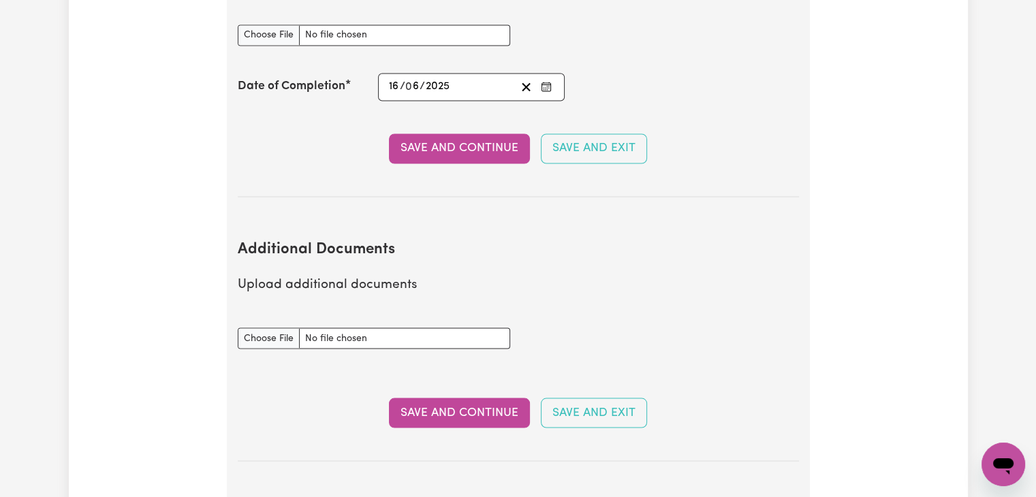
scroll to position [2411, 0]
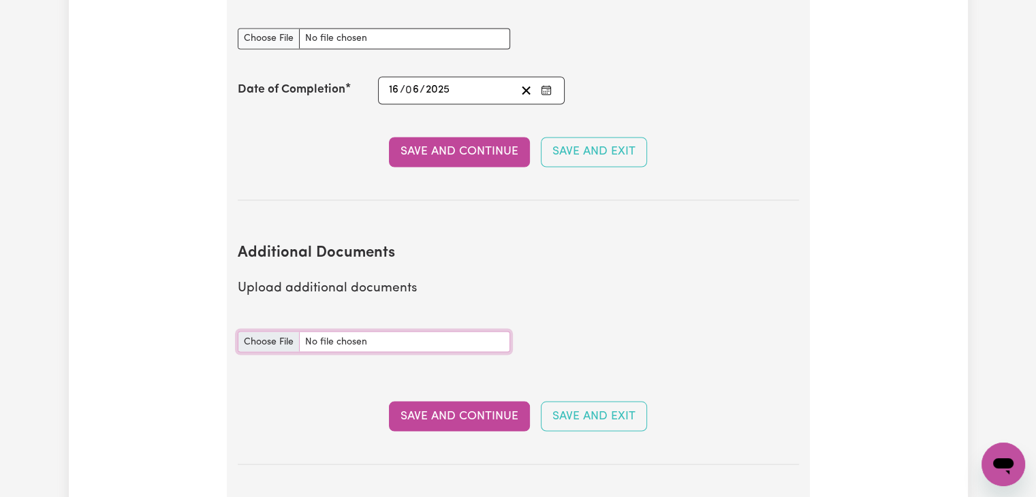
click at [268, 331] on input "Additional Documents document" at bounding box center [374, 341] width 272 height 21
type input "C:\fakepath\certifications.pdf"
click at [463, 403] on button "Save and Continue" at bounding box center [459, 416] width 141 height 30
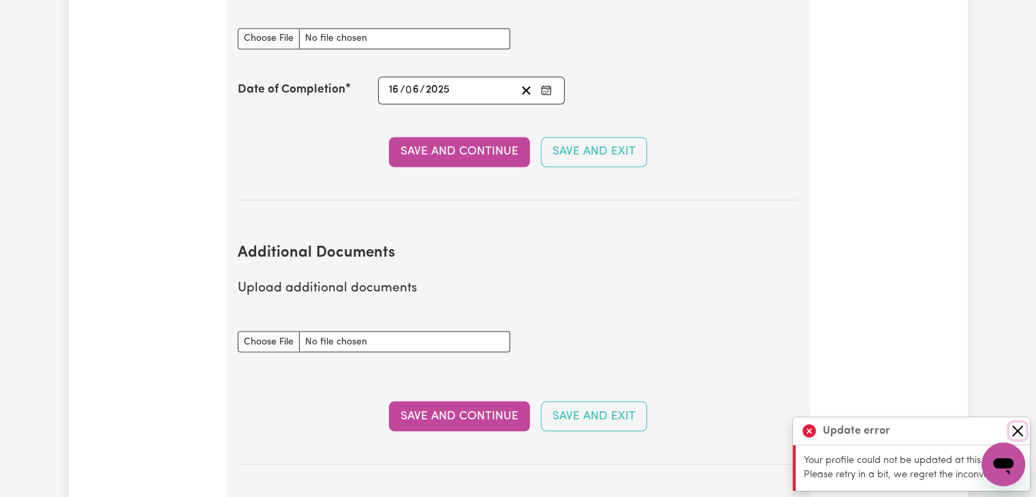
click at [1016, 437] on button "Close" at bounding box center [1017, 431] width 16 height 16
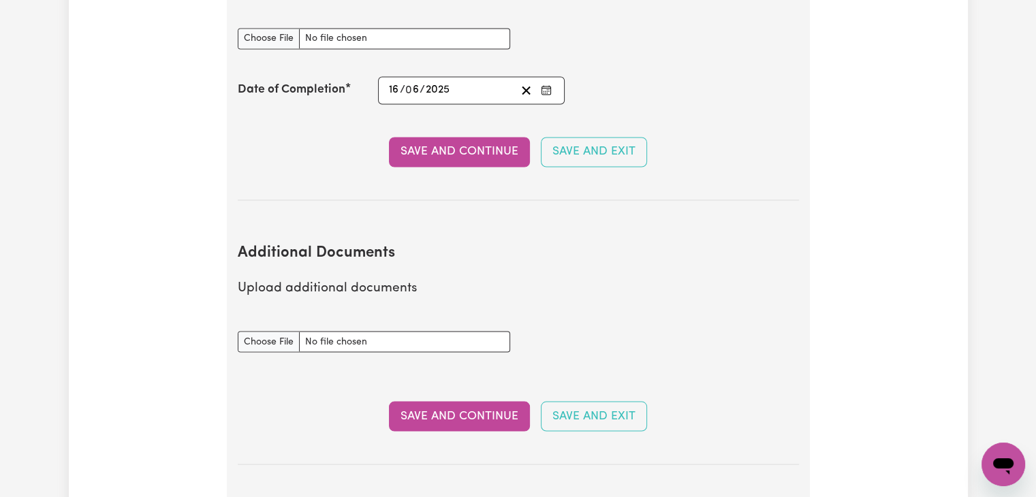
click at [282, 331] on input "Additional Documents document" at bounding box center [374, 341] width 272 height 21
type input "C:\fakepath\certifications.pdf"
click at [488, 401] on button "Save and Continue" at bounding box center [459, 416] width 141 height 30
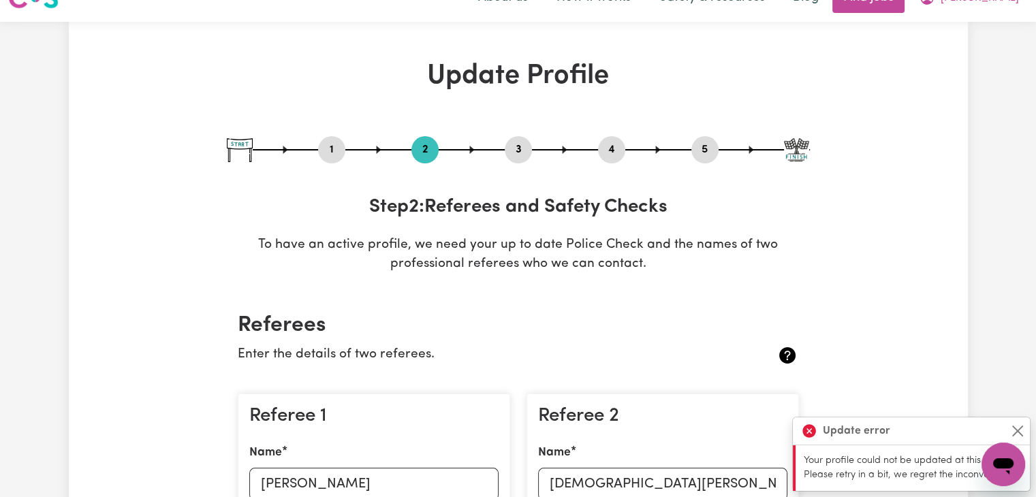
scroll to position [0, 0]
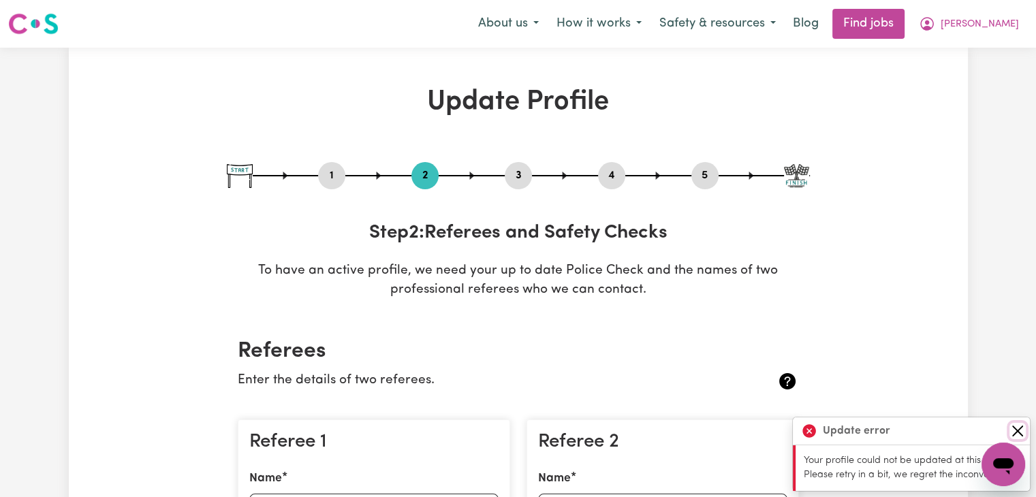
click at [1019, 433] on button "Close" at bounding box center [1017, 431] width 16 height 16
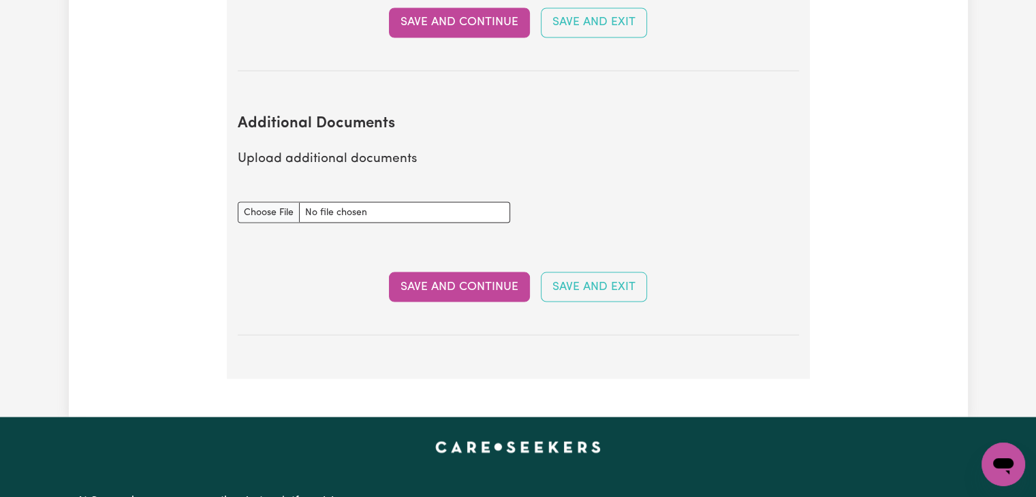
scroll to position [2545, 0]
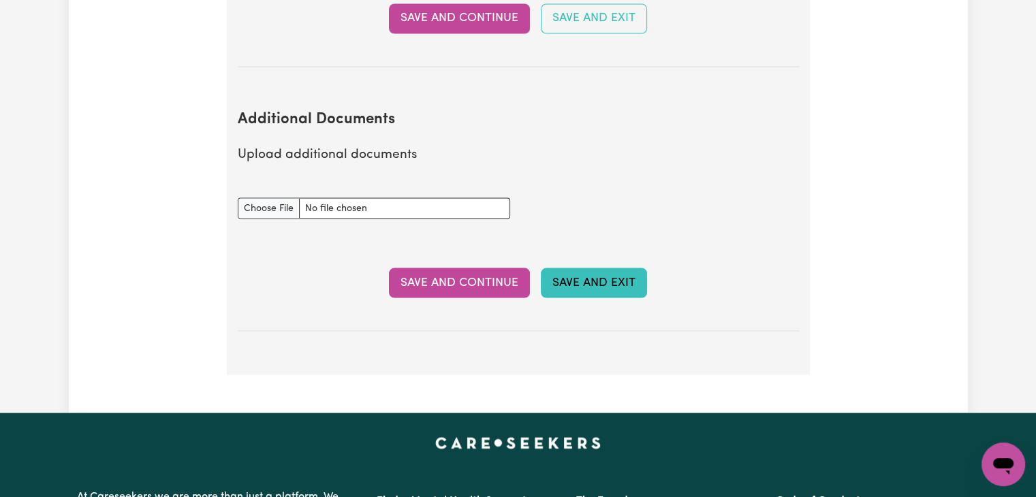
click at [607, 268] on button "Save and Exit" at bounding box center [594, 283] width 106 height 30
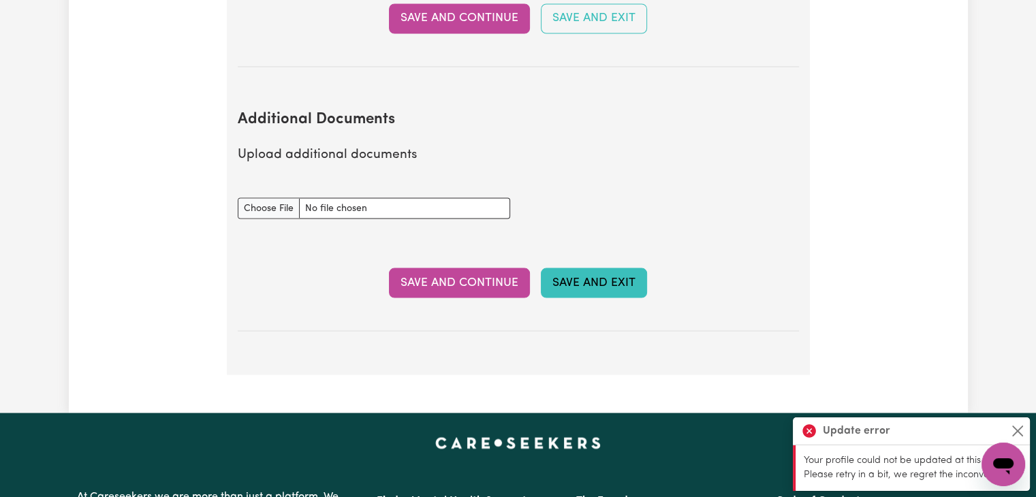
click at [607, 268] on button "Save and Exit" at bounding box center [594, 283] width 106 height 30
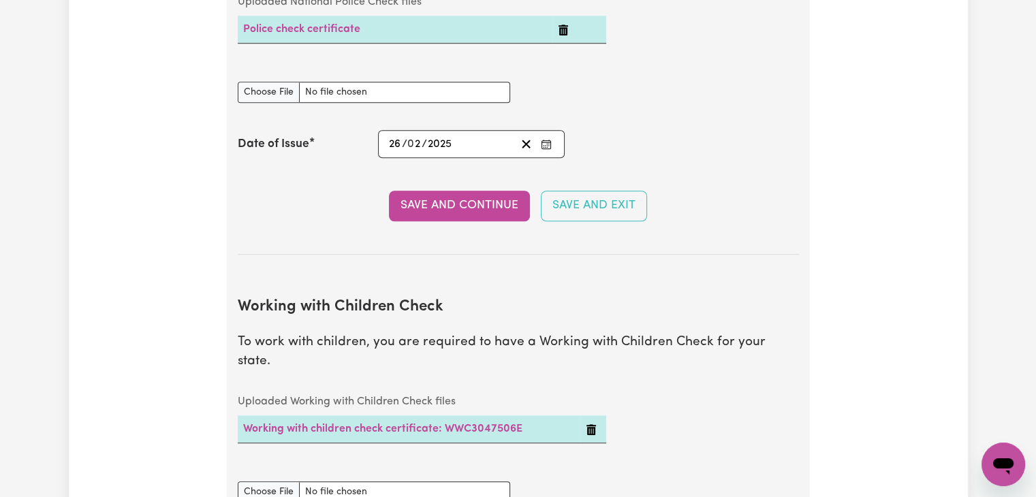
scroll to position [1054, 0]
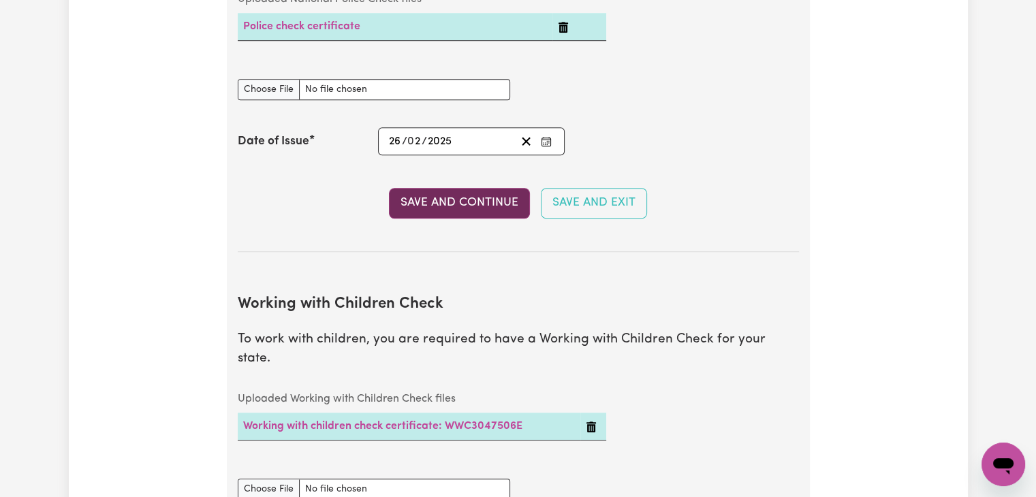
click at [437, 198] on button "Save and Continue" at bounding box center [459, 203] width 141 height 30
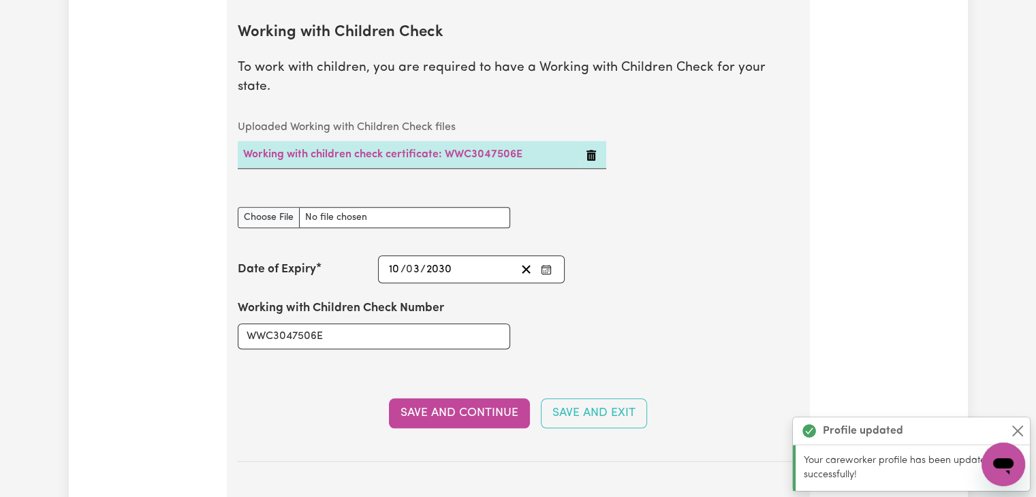
scroll to position [1326, 0]
click at [456, 398] on button "Save and Continue" at bounding box center [459, 413] width 141 height 30
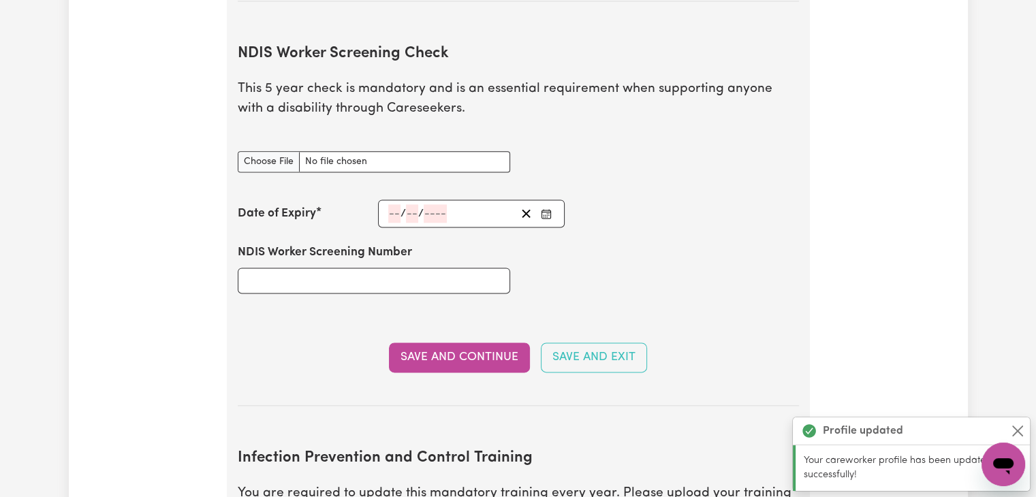
scroll to position [1787, 0]
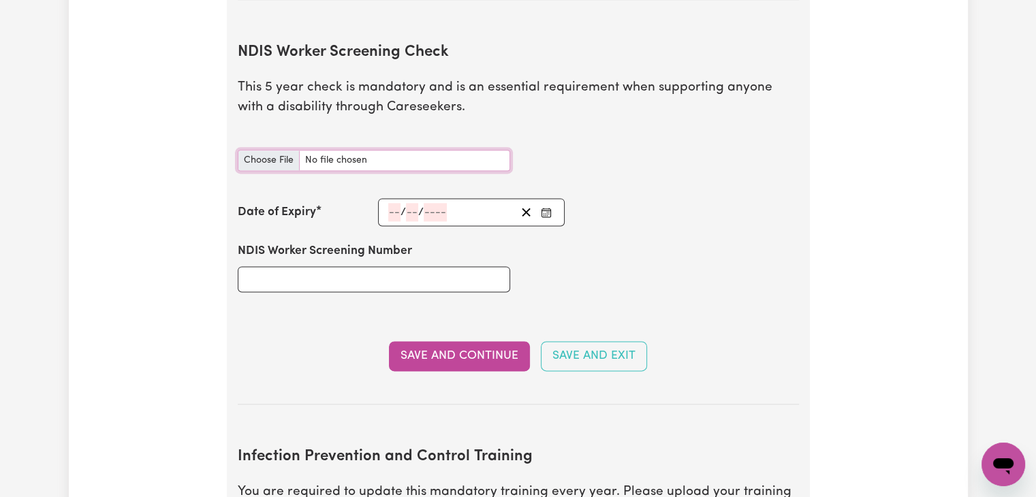
click at [328, 150] on input "NDIS Worker Screening Check document" at bounding box center [374, 160] width 272 height 21
type input "C:\fakepath\NDISWC clearance.pdf"
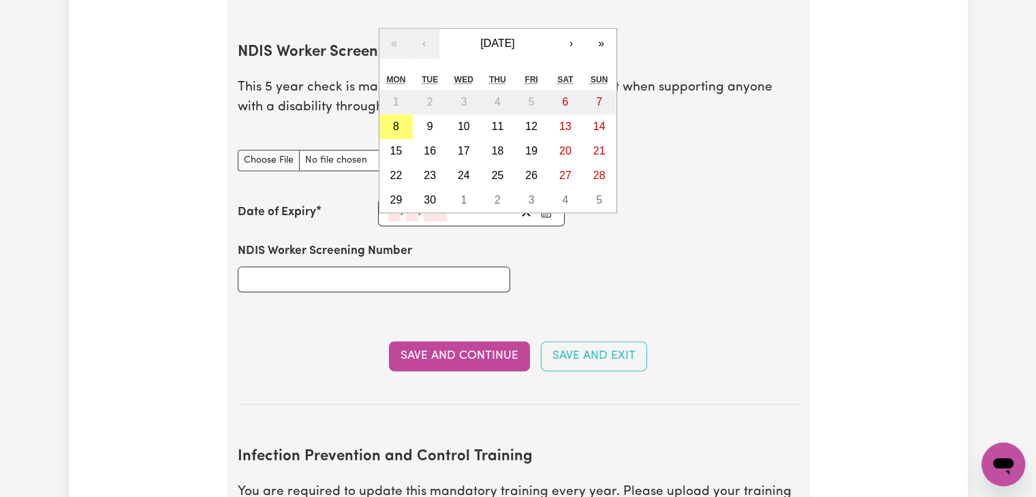
click at [395, 198] on div "/ / « ‹ [DATE] › » Mon Tue Wed Thu Fri Sat Sun 1 2 3 4 5 6 7 8 9 10 11 12 13 14…" at bounding box center [471, 212] width 187 height 28
type input "14"
type input "06"
type input "203"
type input "[DATE]"
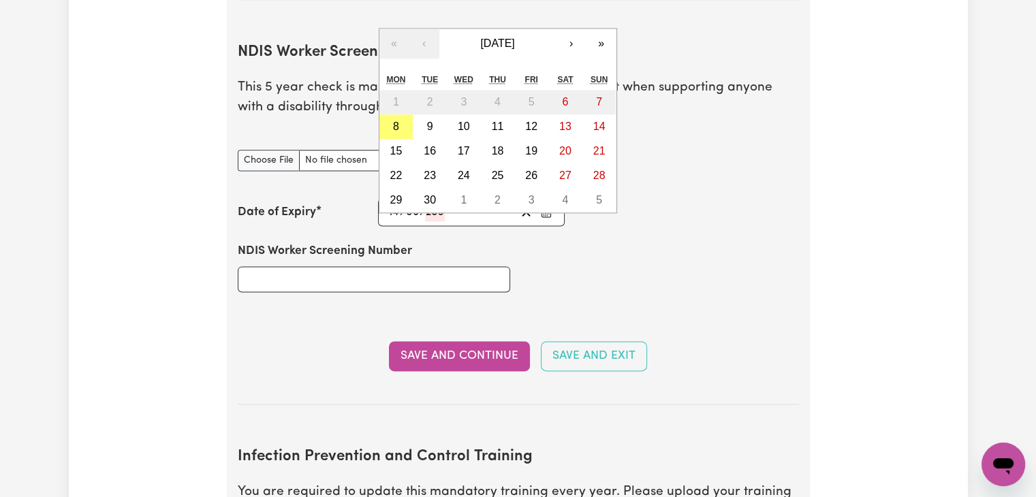
type input "6"
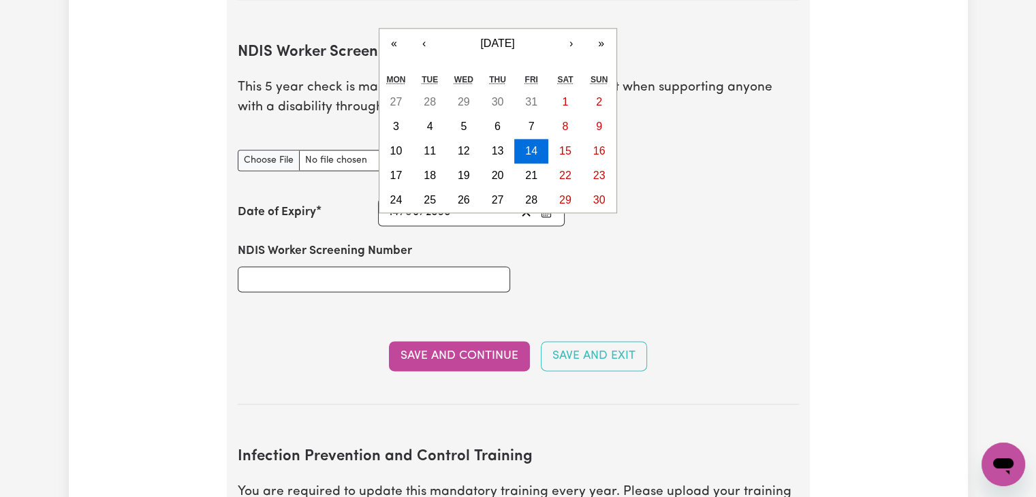
type input "2030"
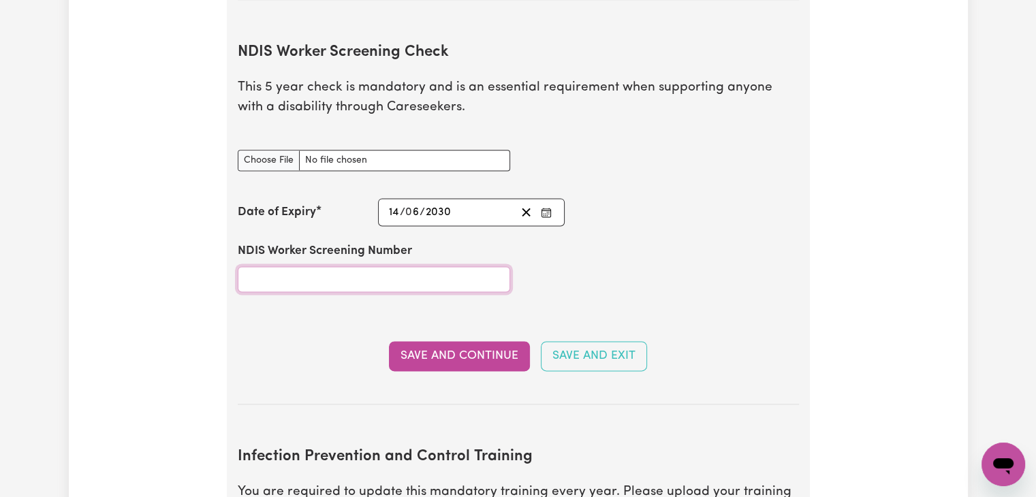
click at [332, 266] on input "NDIS Worker Screening Number" at bounding box center [374, 279] width 272 height 26
paste input "54194098"
type input "54194098"
click at [459, 343] on button "Save and Continue" at bounding box center [459, 356] width 141 height 30
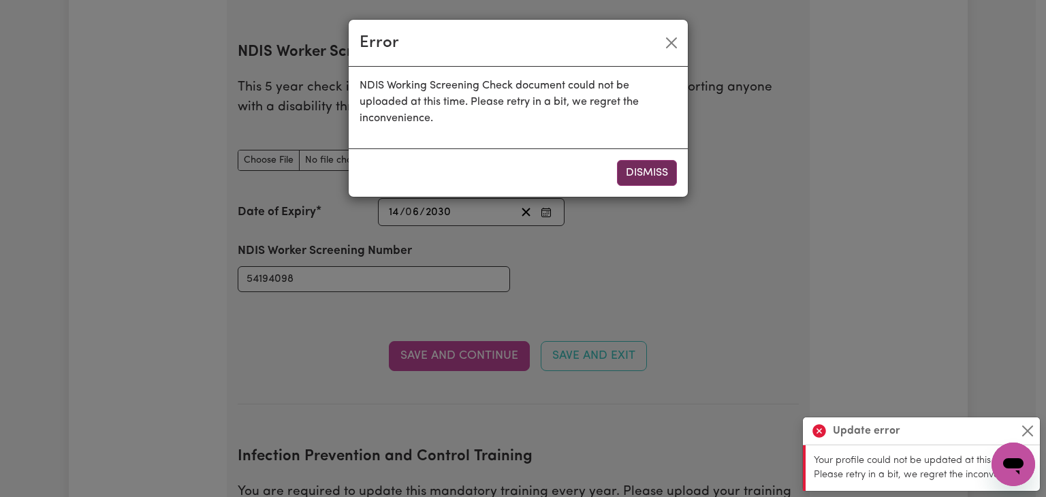
click at [643, 181] on button "Dismiss" at bounding box center [647, 173] width 60 height 26
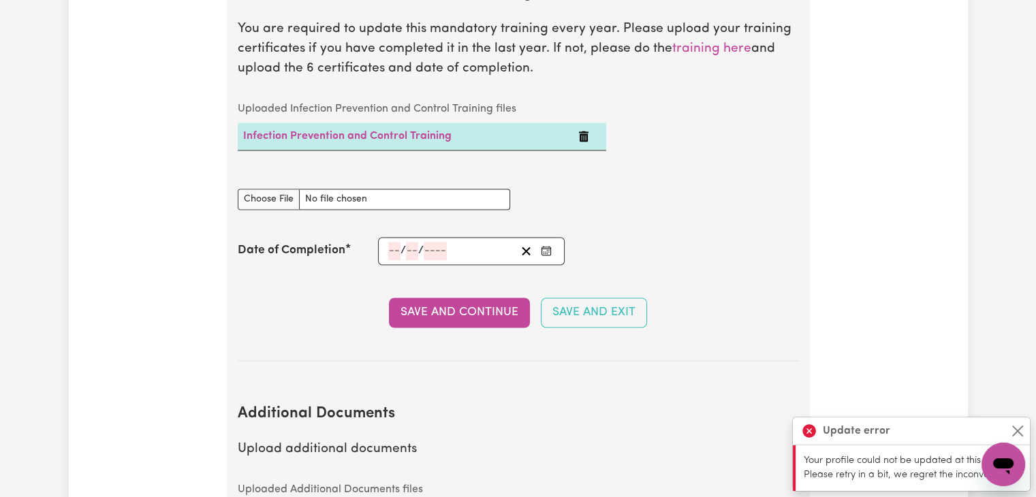
scroll to position [2248, 0]
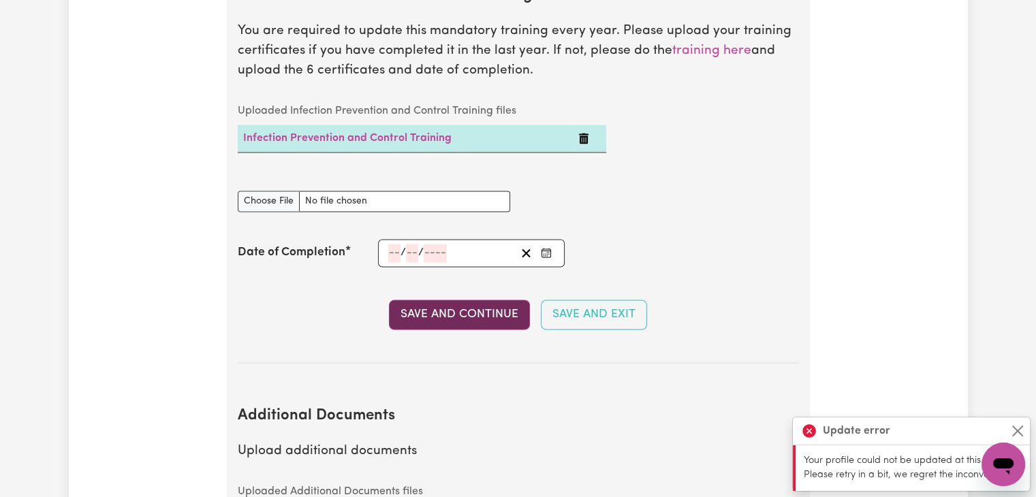
click at [492, 300] on button "Save and Continue" at bounding box center [459, 315] width 141 height 30
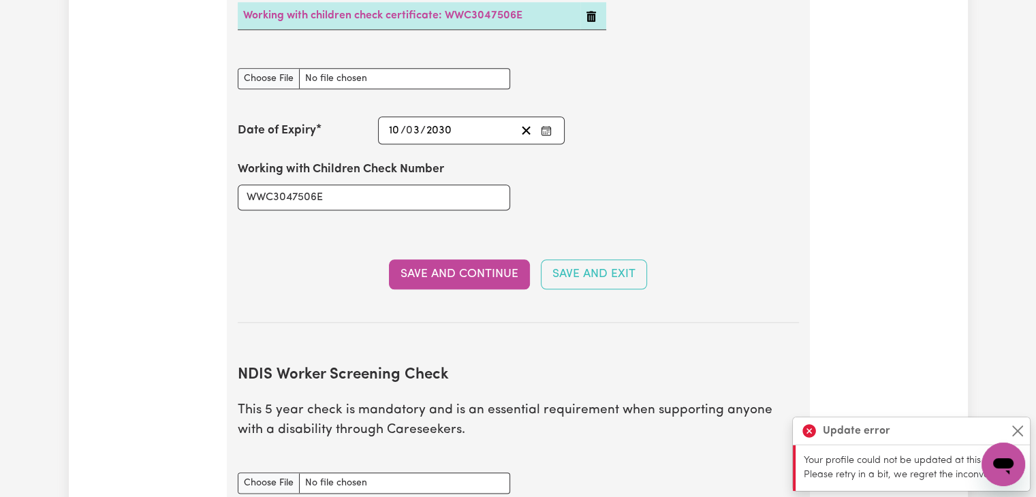
scroll to position [1462, 0]
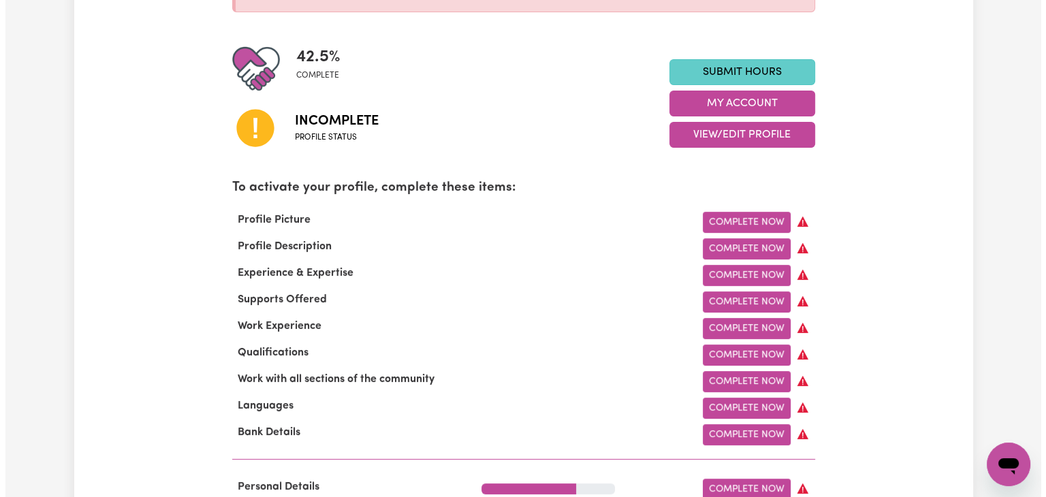
scroll to position [294, 0]
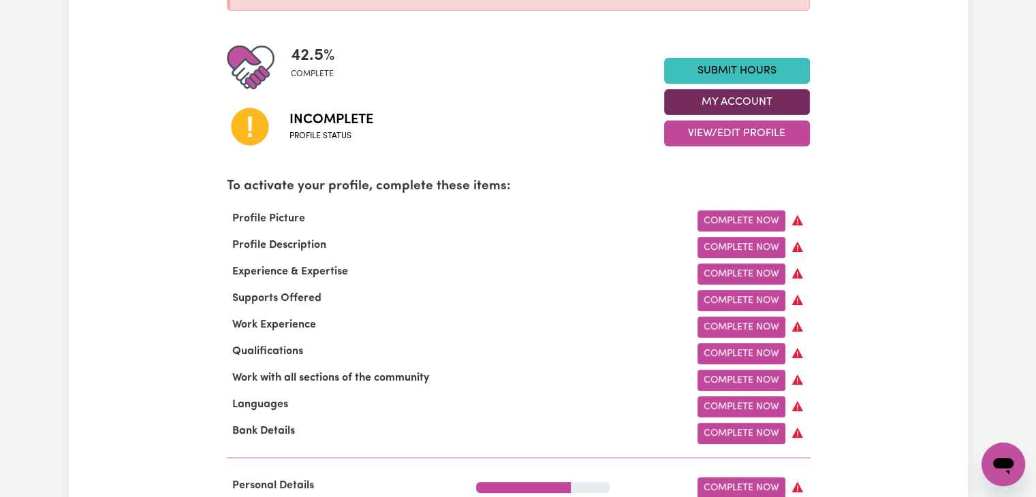
click at [766, 101] on button "My Account" at bounding box center [737, 102] width 146 height 26
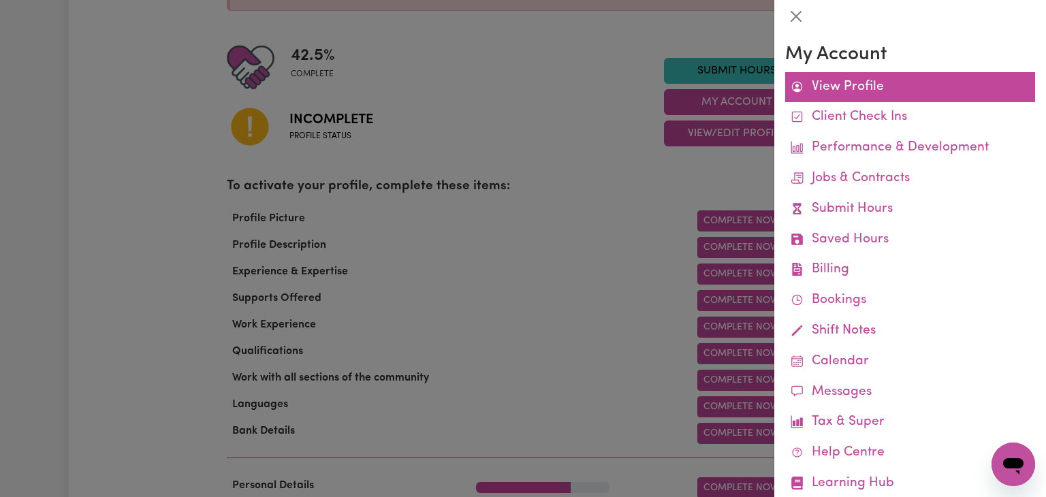
click at [857, 94] on link "View Profile" at bounding box center [910, 87] width 250 height 31
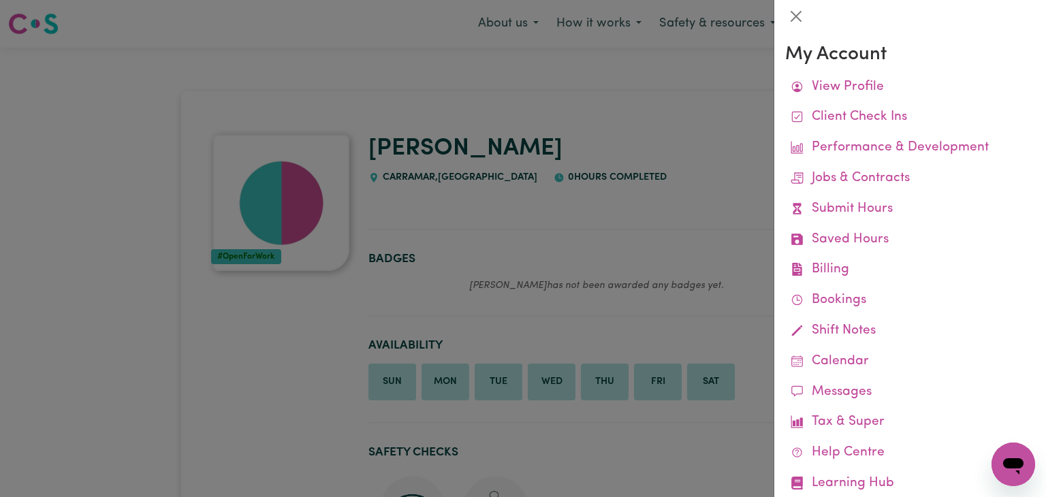
click at [687, 157] on div at bounding box center [523, 248] width 1046 height 497
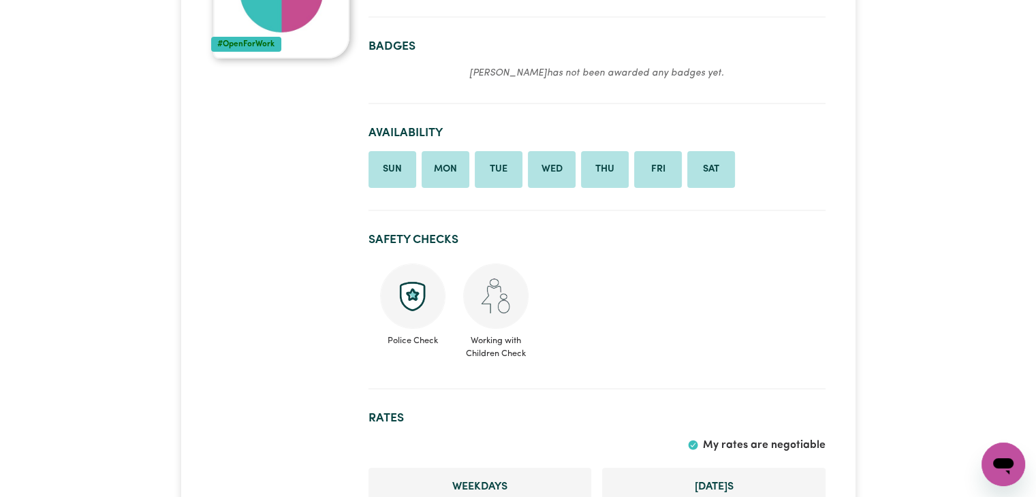
scroll to position [235, 0]
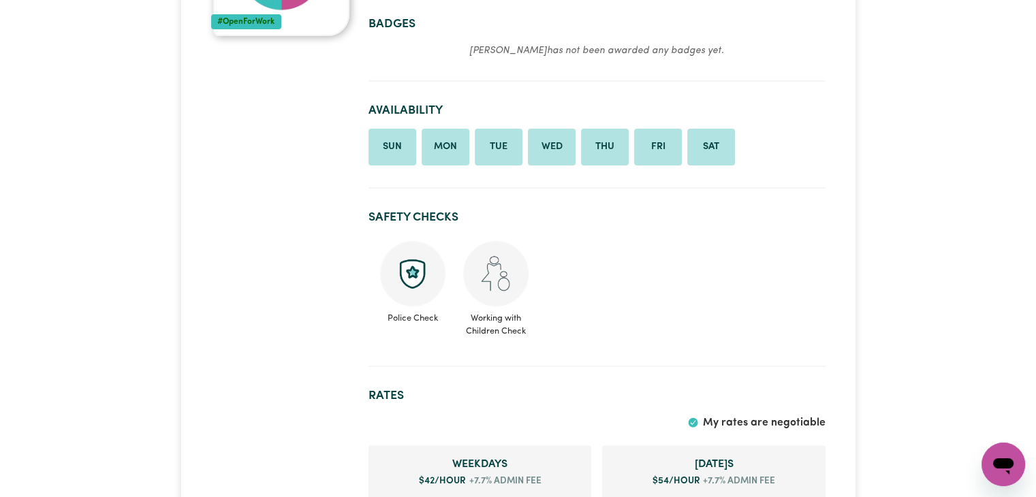
click at [395, 146] on li "Sun" at bounding box center [392, 147] width 48 height 37
click at [445, 149] on li "Mon" at bounding box center [446, 147] width 48 height 37
click at [394, 136] on li "Sun" at bounding box center [392, 147] width 48 height 37
click at [439, 160] on li "Mon" at bounding box center [446, 147] width 48 height 37
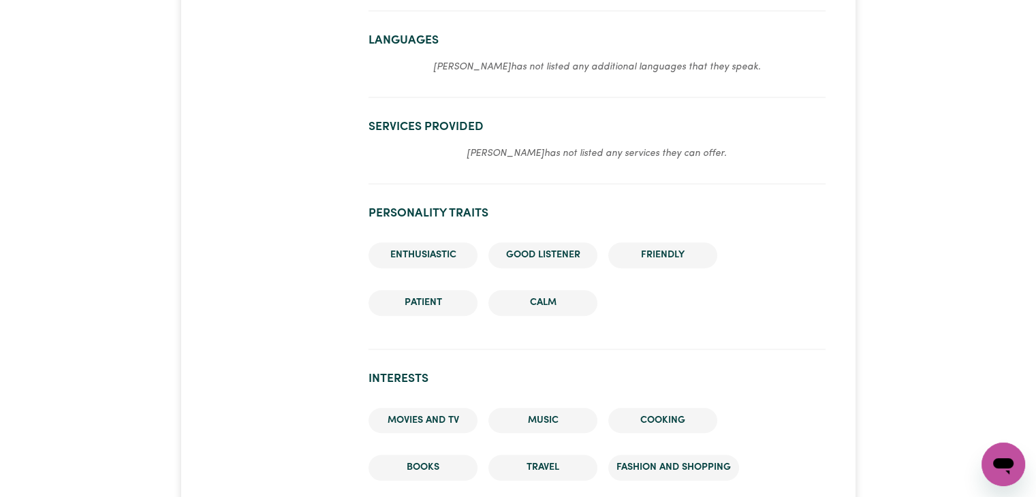
scroll to position [821, 0]
click at [663, 66] on em "Janet has not listed any additional languages that they speak." at bounding box center [597, 66] width 328 height 10
click at [698, 65] on em "Janet has not listed any additional languages that they speak." at bounding box center [597, 66] width 328 height 10
click at [670, 163] on section "Services provided Janet has not listed any services they can offer." at bounding box center [596, 146] width 457 height 76
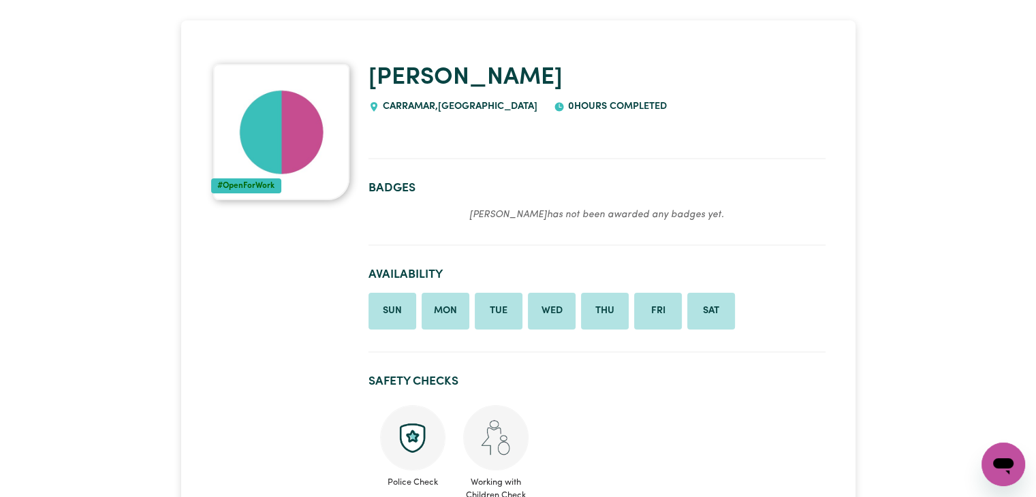
scroll to position [0, 0]
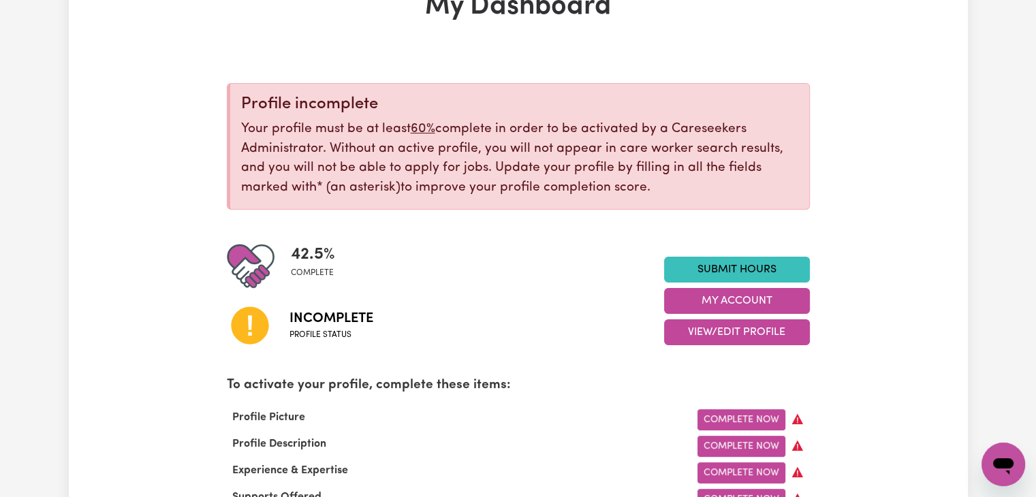
scroll to position [149, 0]
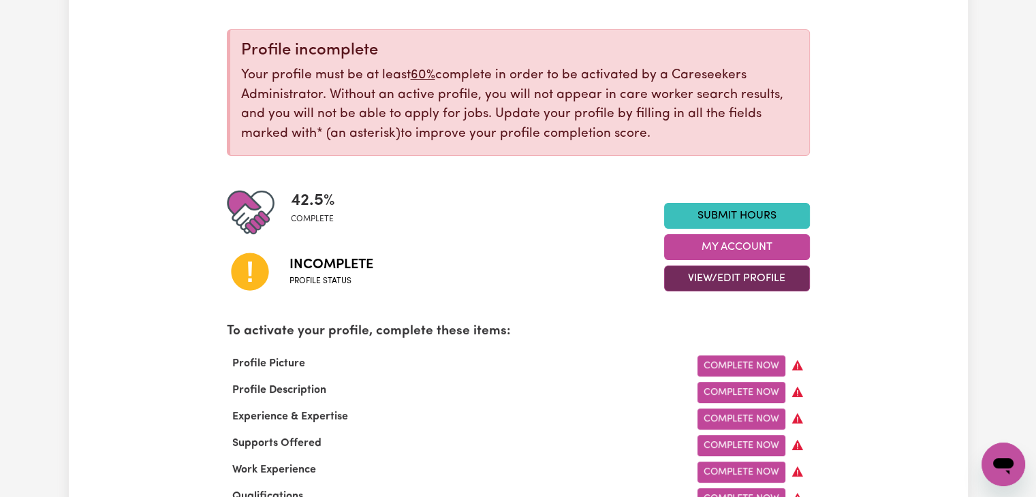
click at [786, 270] on button "View/Edit Profile" at bounding box center [737, 279] width 146 height 26
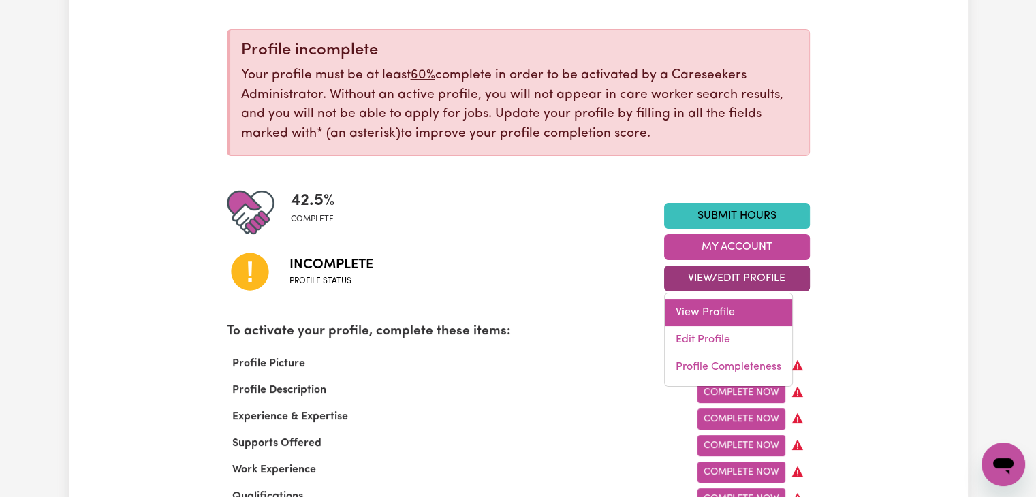
click at [757, 306] on link "View Profile" at bounding box center [728, 312] width 127 height 27
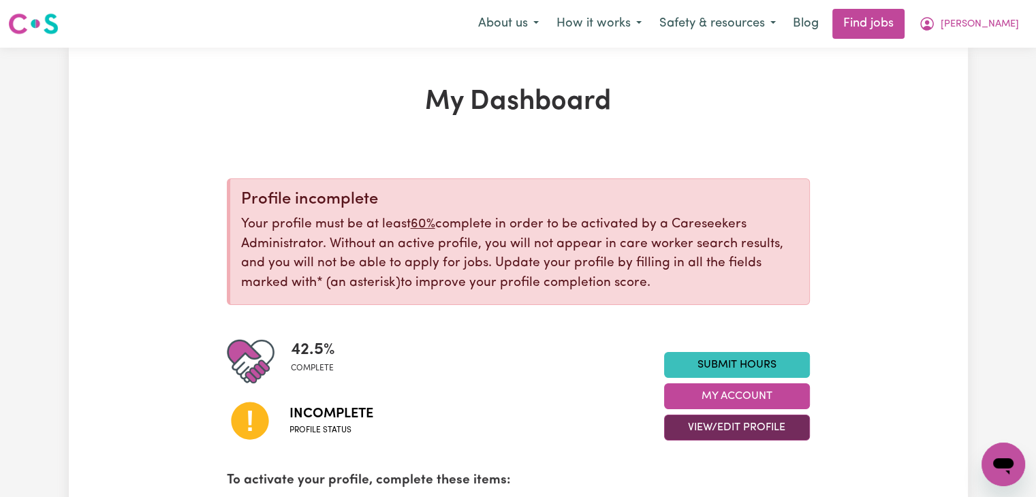
click at [737, 428] on button "View/Edit Profile" at bounding box center [737, 428] width 146 height 26
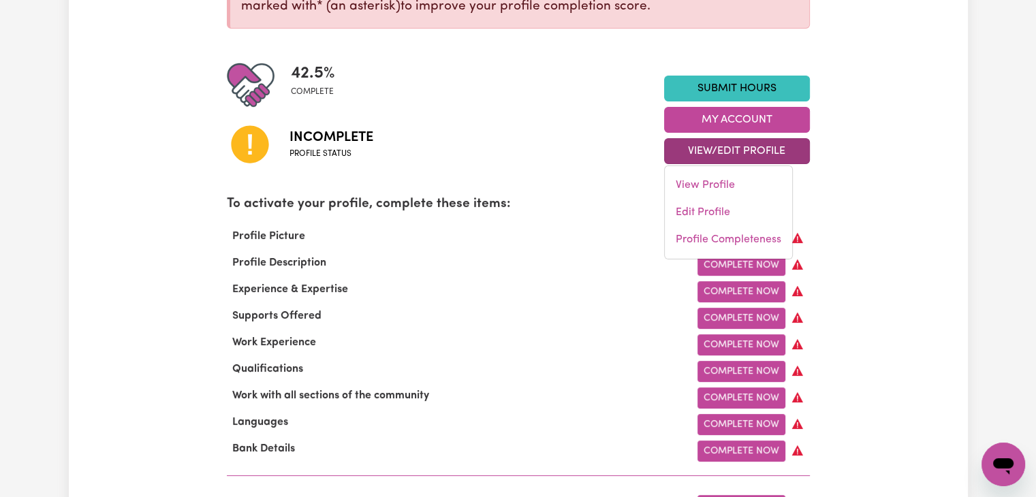
scroll to position [324, 0]
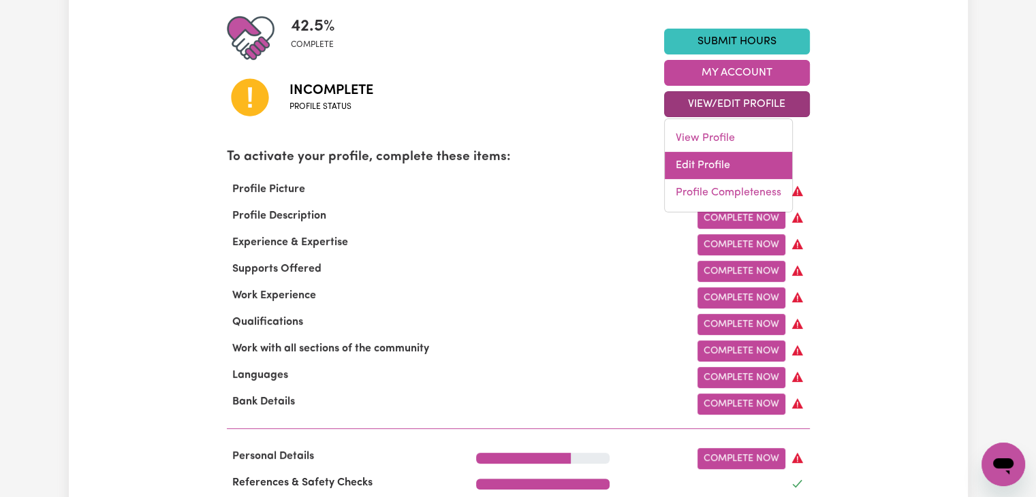
click at [701, 161] on link "Edit Profile" at bounding box center [728, 165] width 127 height 27
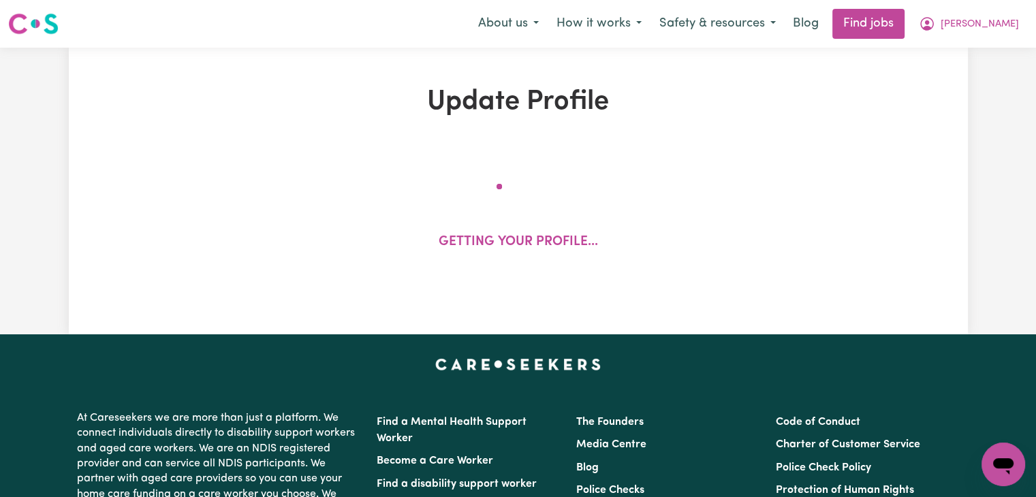
select select "female"
select select "Student Visa"
select select "Studying a healthcare related degree or qualification"
select select "42"
select select "54"
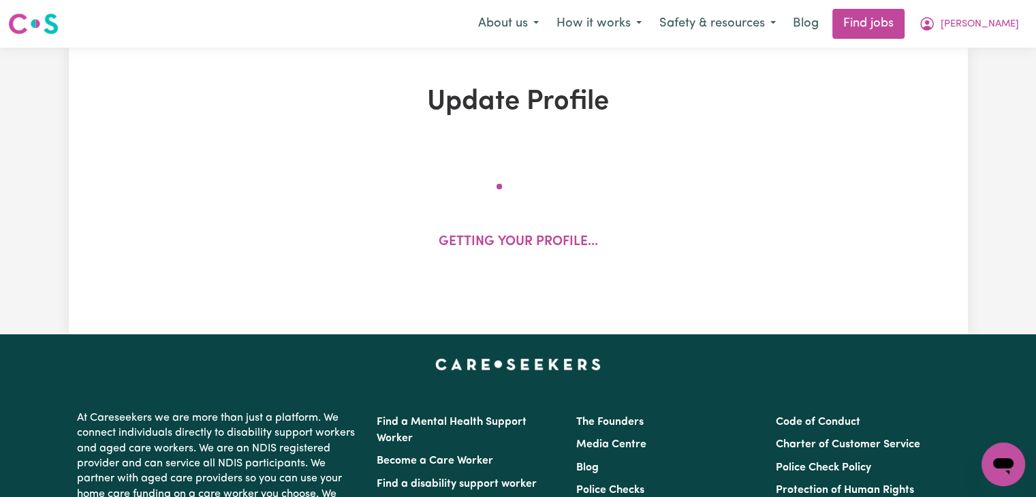
select select "70"
select select "84"
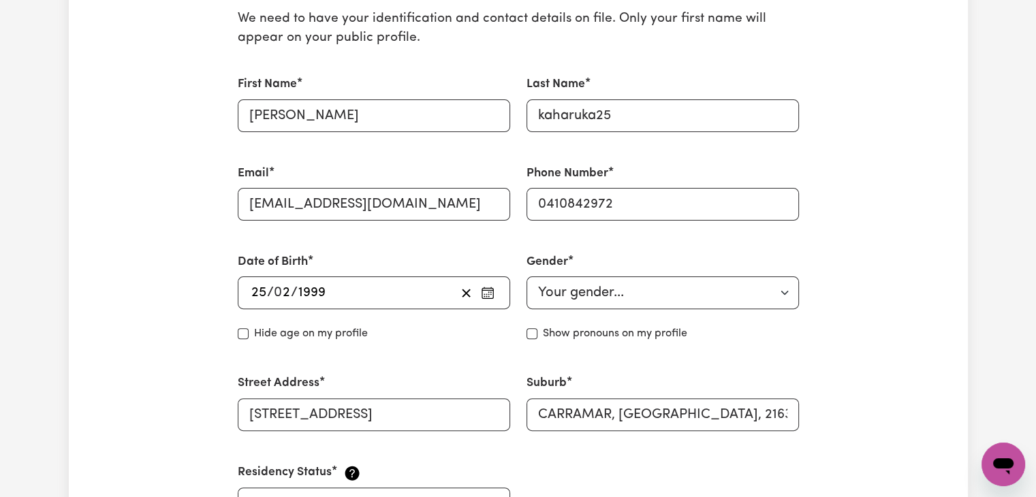
scroll to position [364, 0]
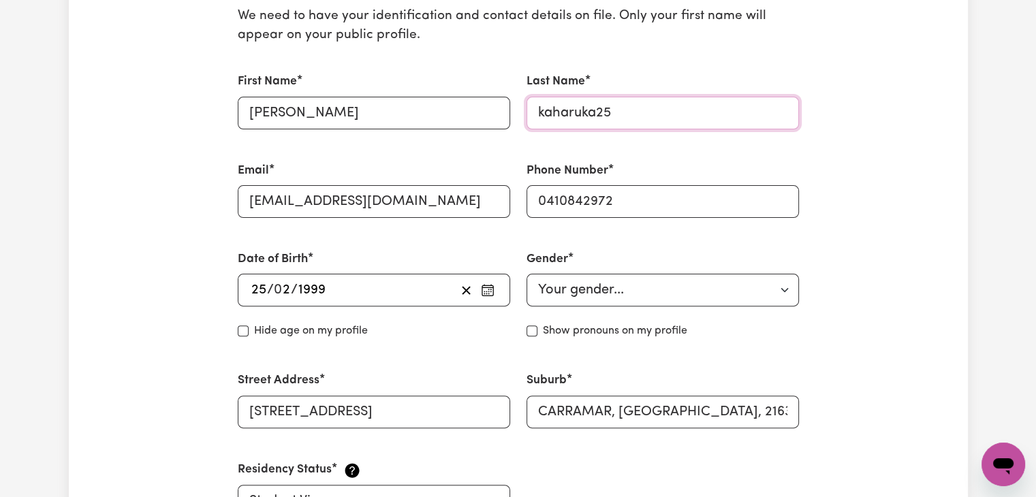
click at [638, 101] on input "kaharuka25" at bounding box center [663, 113] width 272 height 33
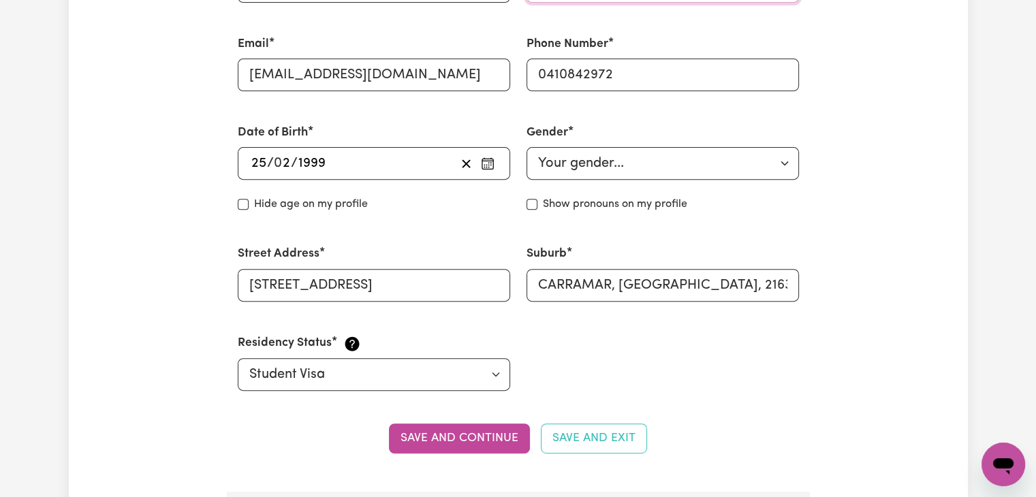
scroll to position [482, 0]
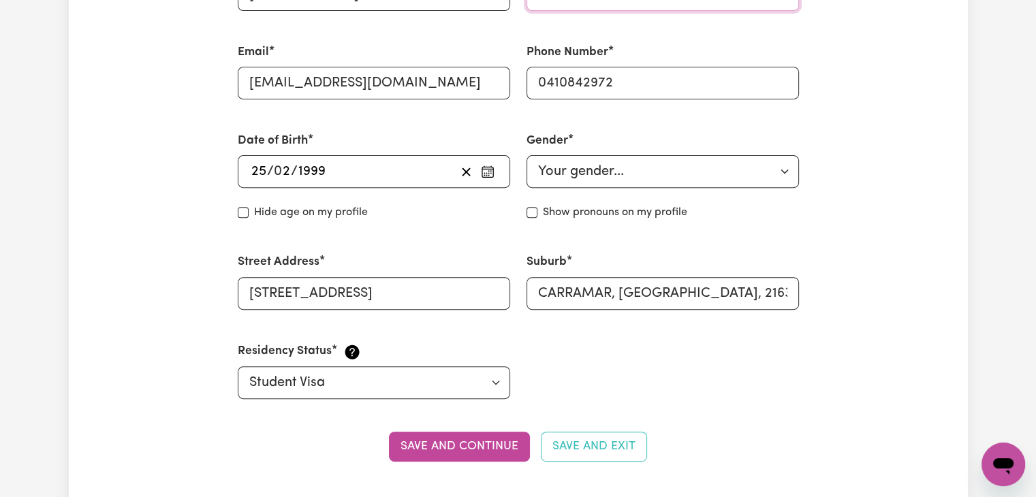
type input "kaharuka"
click at [243, 216] on input "Hide age" at bounding box center [243, 212] width 11 height 11
checkbox input "true"
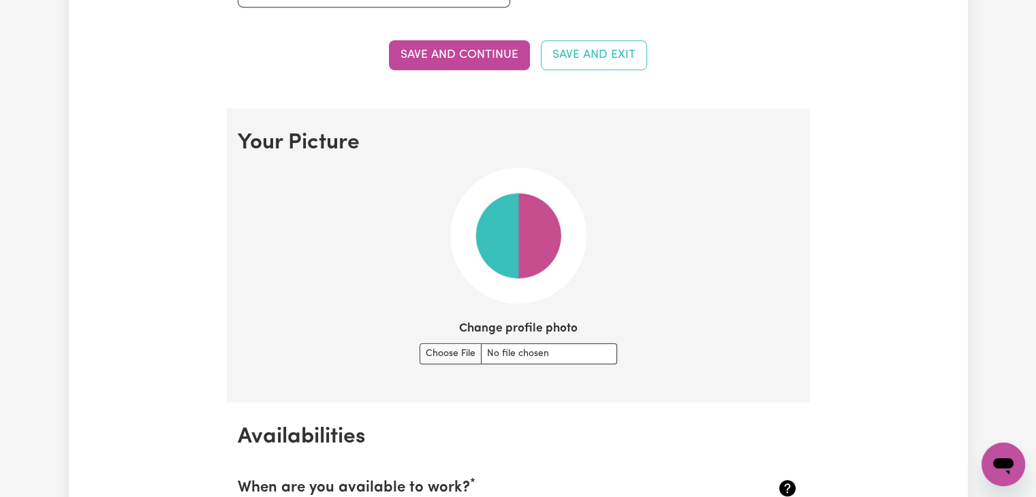
scroll to position [879, 0]
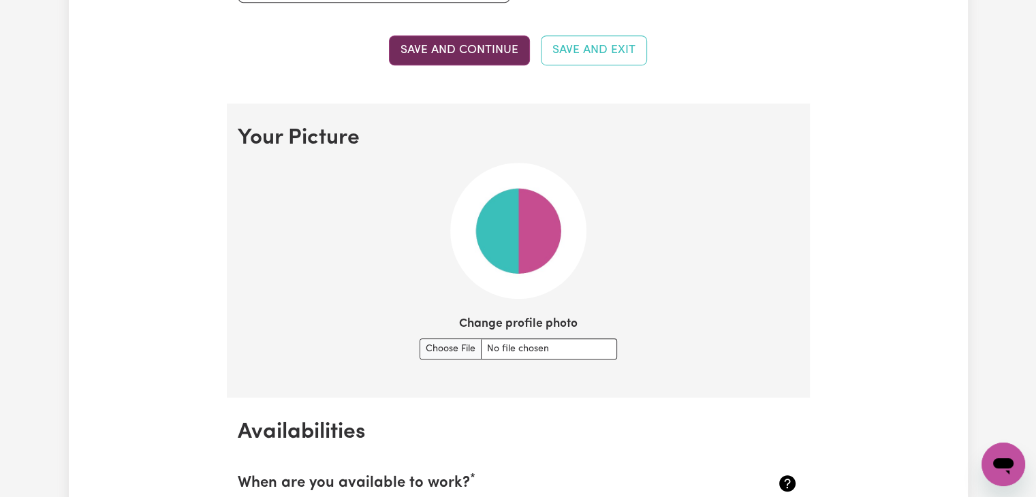
click at [489, 46] on button "Save and continue" at bounding box center [459, 50] width 141 height 30
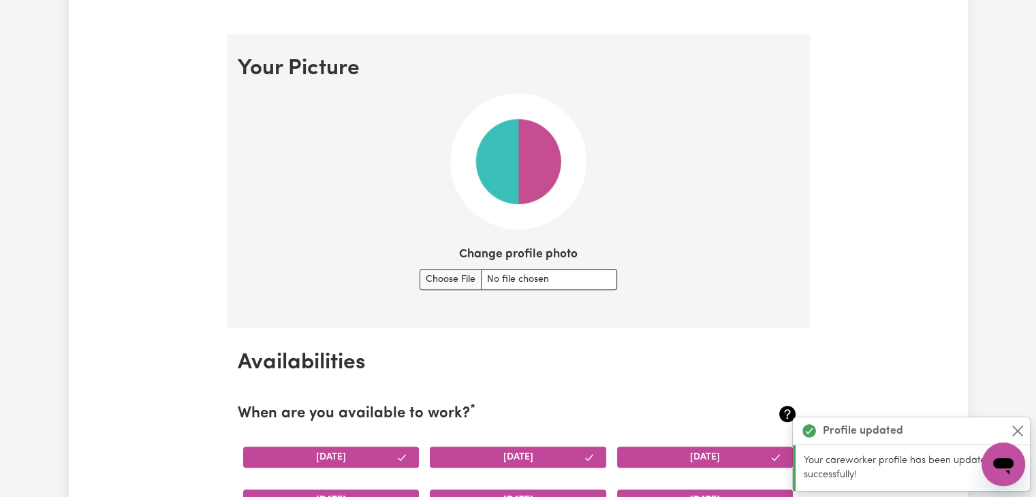
scroll to position [951, 0]
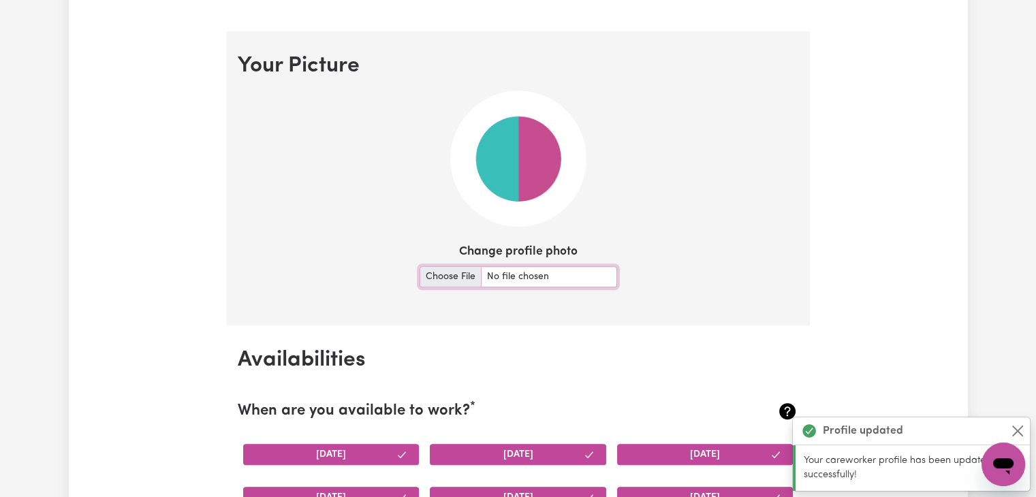
click at [444, 273] on input "Change profile photo" at bounding box center [519, 276] width 198 height 21
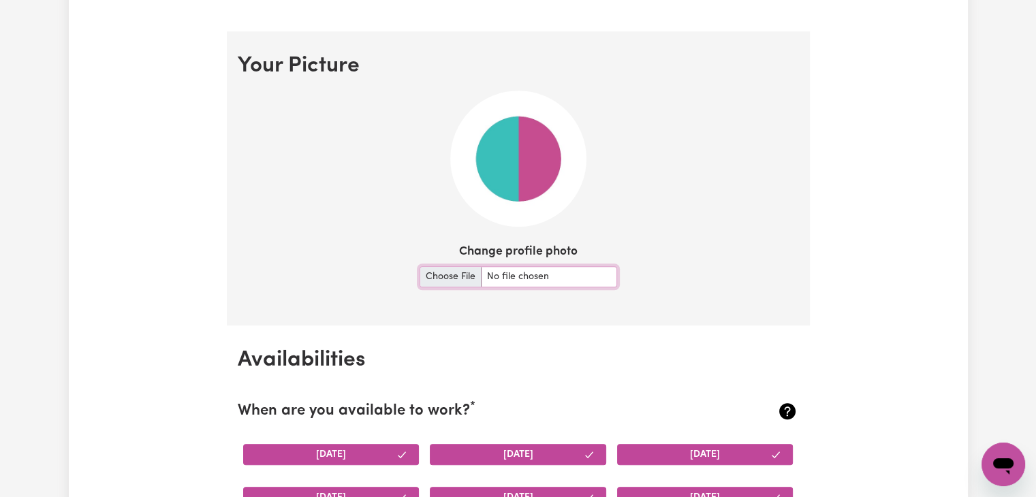
type input "C:\fakepath\PASSPORT PHOTO BADGE.jpg"
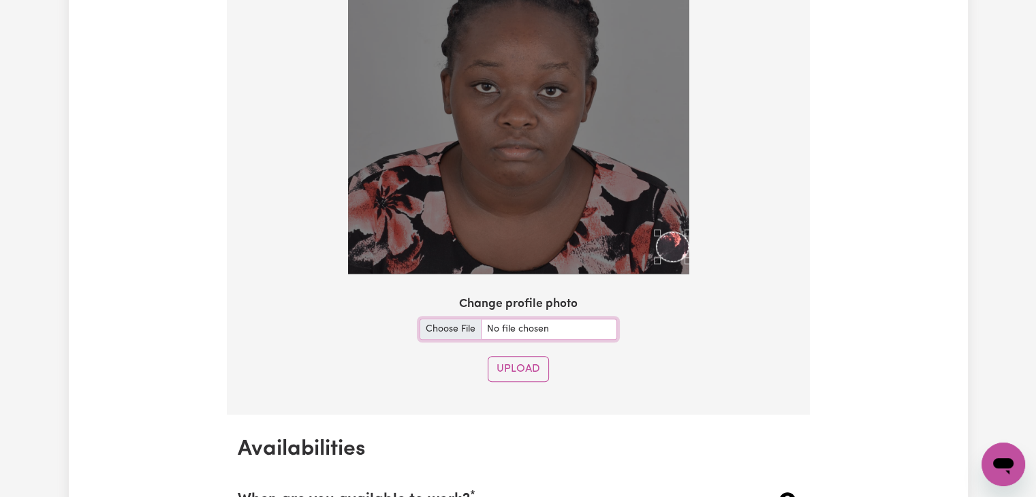
scroll to position [1133, 0]
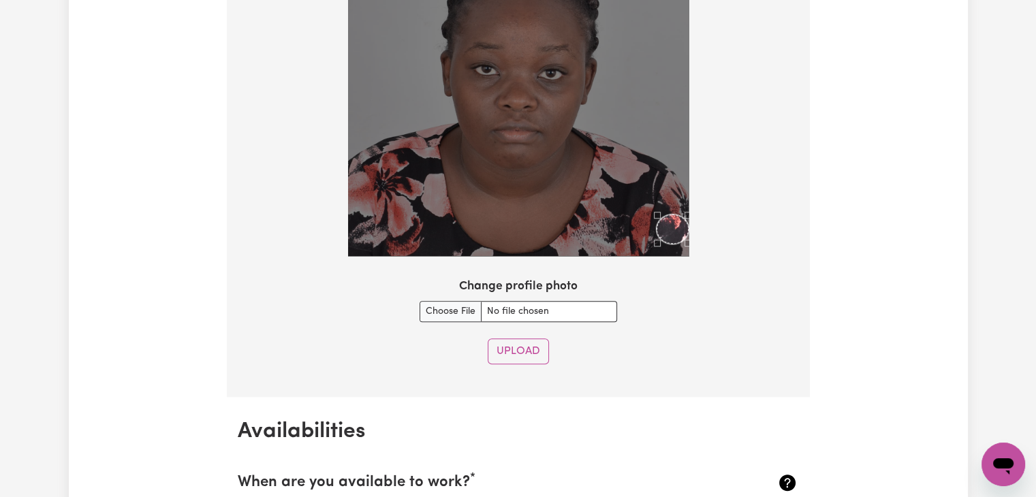
click at [747, 313] on div "Change profile photo" at bounding box center [518, 300] width 561 height 44
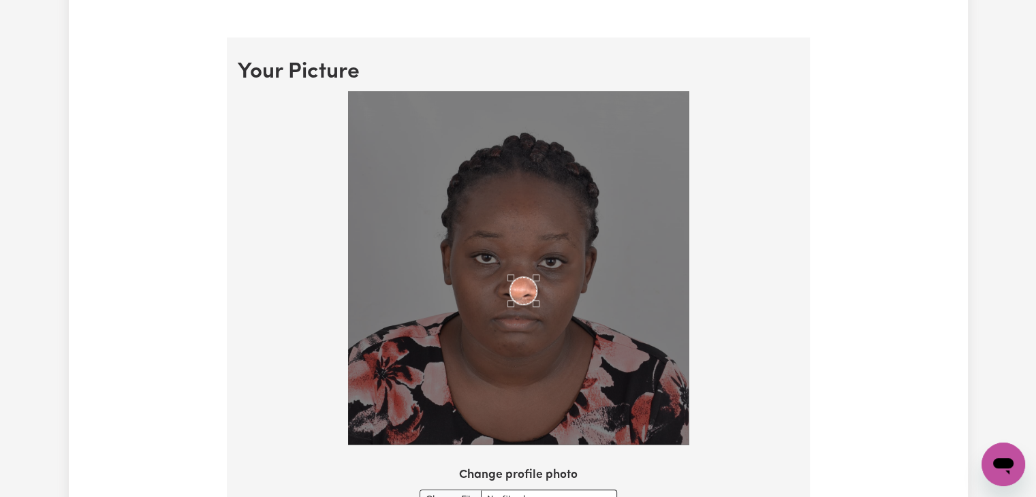
scroll to position [945, 0]
click at [497, 213] on img at bounding box center [518, 268] width 341 height 354
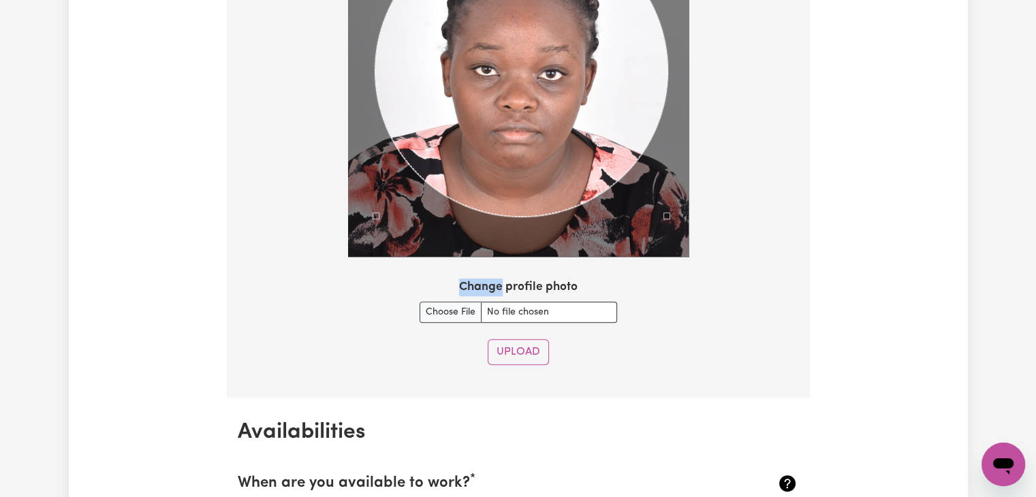
scroll to position [1145, 0]
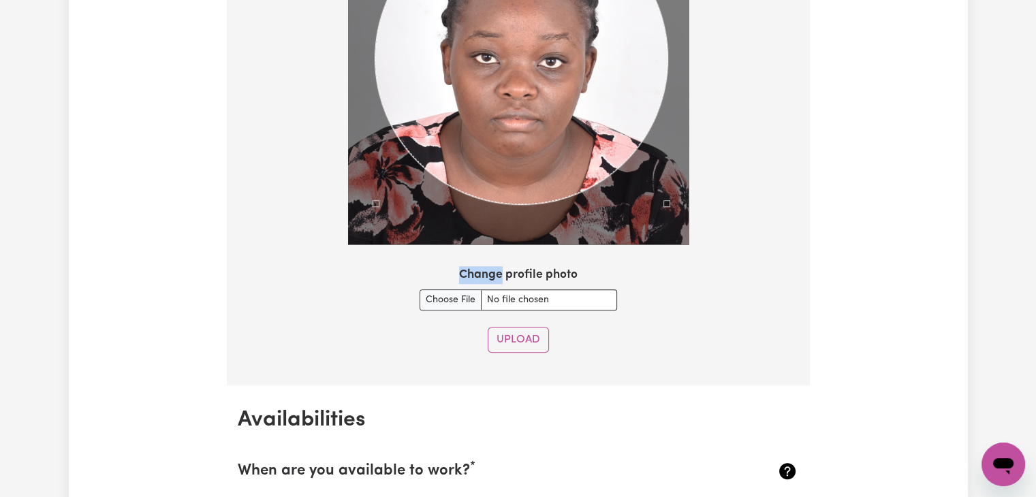
click at [596, 347] on div "Upload" at bounding box center [518, 340] width 561 height 26
click at [524, 343] on button "Upload" at bounding box center [518, 340] width 61 height 26
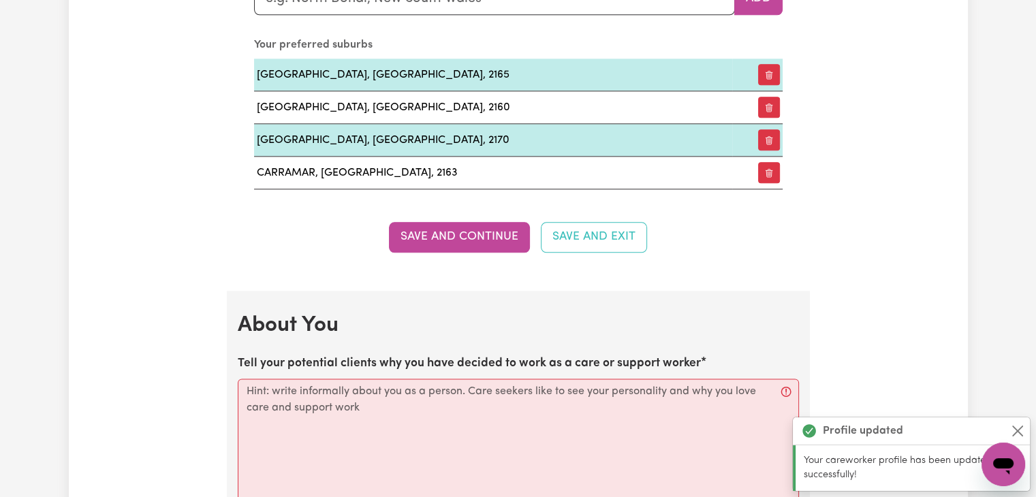
scroll to position [1681, 0]
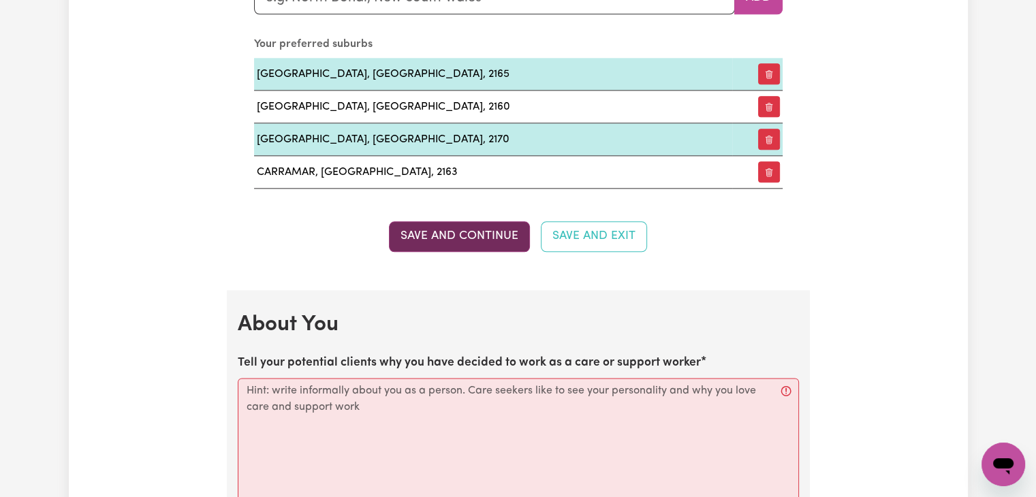
click at [474, 242] on button "Save and Continue" at bounding box center [459, 236] width 141 height 30
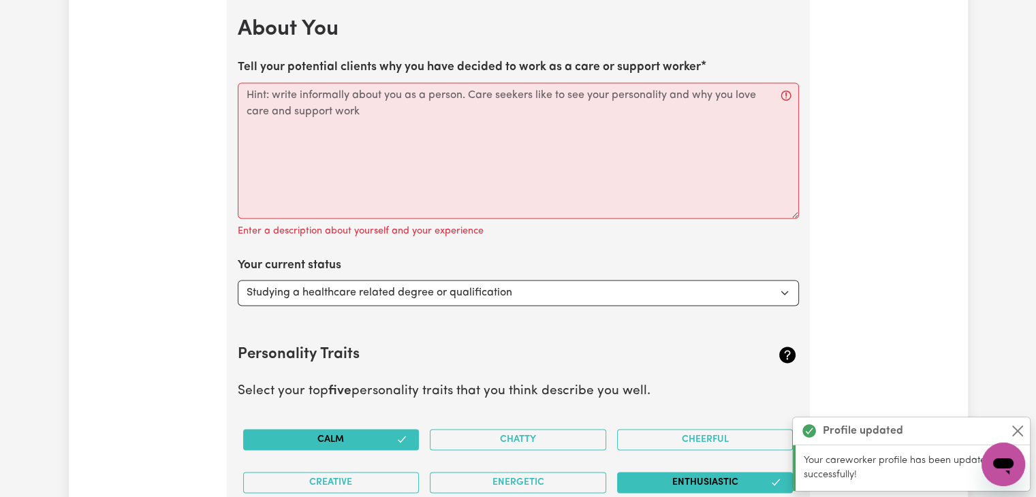
scroll to position [1969, 0]
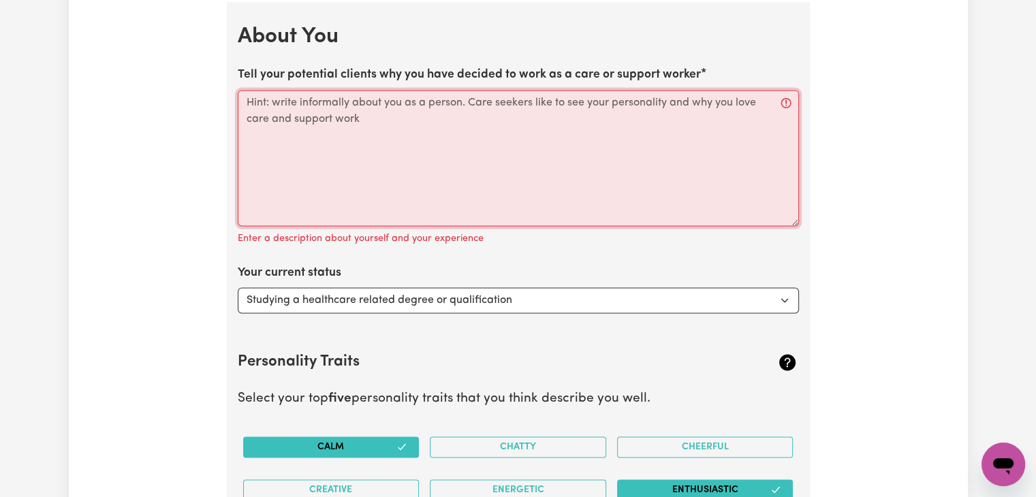
drag, startPoint x: 375, startPoint y: 121, endPoint x: 253, endPoint y: 112, distance: 122.2
click at [253, 112] on textarea "Tell your potential clients why you have decided to work as a care or support w…" at bounding box center [518, 158] width 561 height 136
click at [373, 295] on select "Select... Studying a healthcare related degree or qualification Studying a non-…" at bounding box center [518, 300] width 561 height 26
select select "Looking for extra work to fill my week and/or weekends"
click at [238, 287] on select "Select... Studying a healthcare related degree or qualification Studying a non-…" at bounding box center [518, 300] width 561 height 26
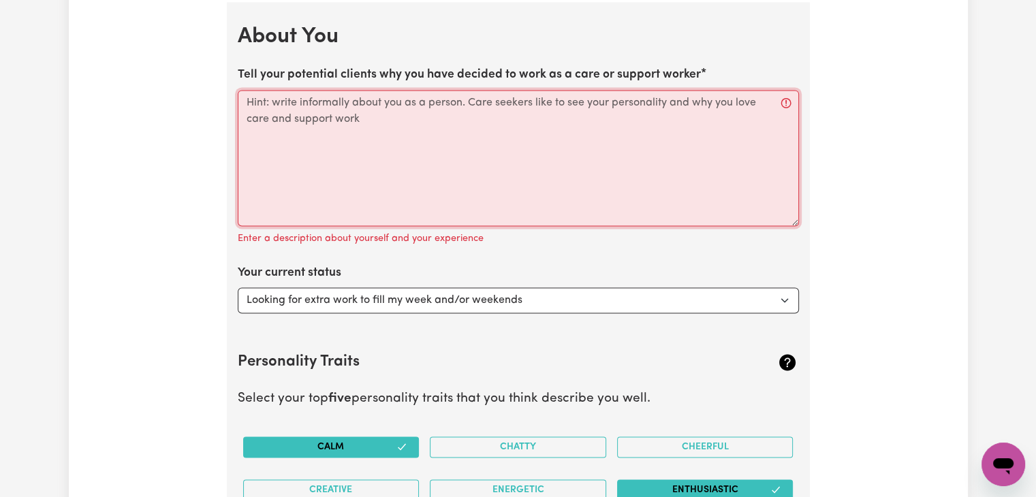
click at [265, 104] on textarea "Tell your potential clients why you have decided to work as a care or support w…" at bounding box center [518, 158] width 561 height 136
type textarea "v"
paste textarea "I have always been passionate about helping others and making a positive differ…"
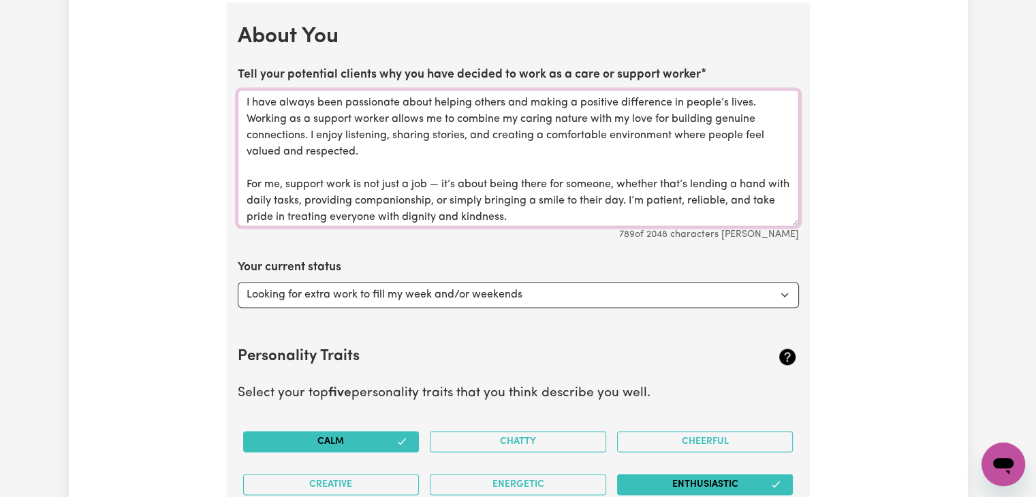
scroll to position [47, 0]
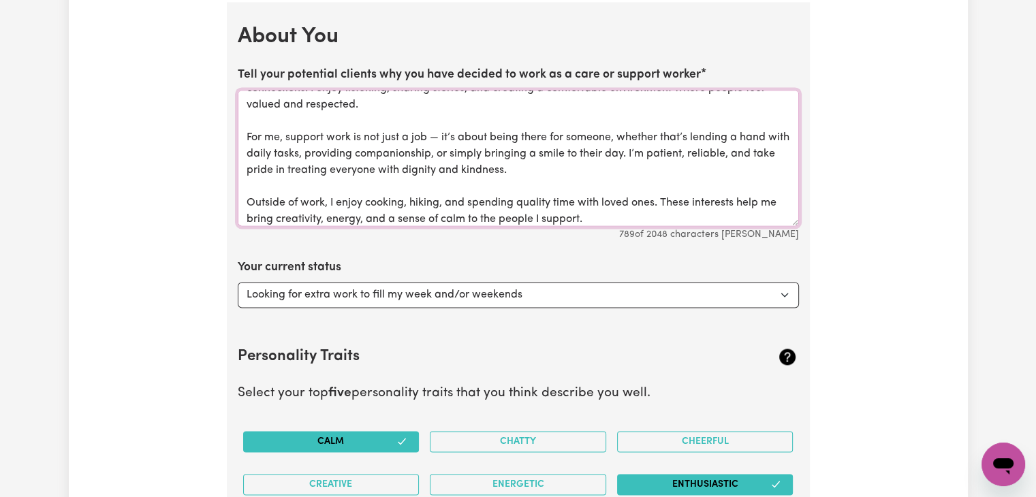
click at [245, 133] on textarea "I have always been passionate about helping others and making a positive differ…" at bounding box center [518, 158] width 561 height 136
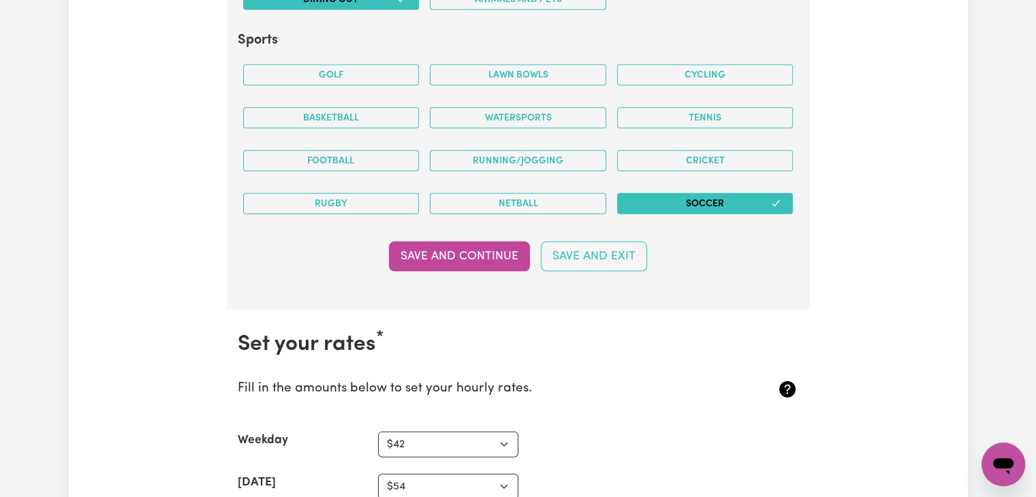
scroll to position [2962, 0]
type textarea "I have always been passionate about helping others and making a positive differ…"
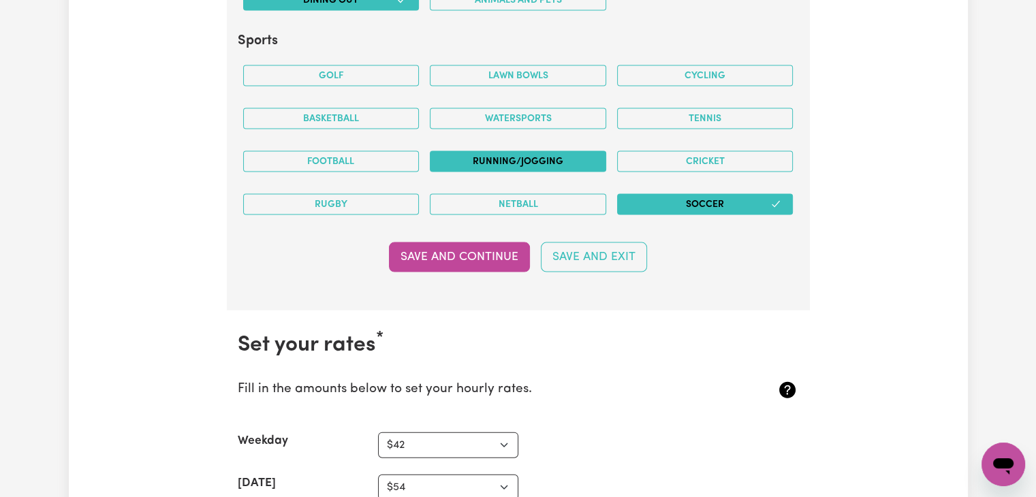
click at [569, 161] on button "Running/Jogging" at bounding box center [518, 161] width 176 height 21
click at [758, 203] on button "Soccer" at bounding box center [705, 204] width 176 height 21
click at [742, 199] on button "Soccer" at bounding box center [705, 204] width 176 height 21
click at [771, 199] on icon "button" at bounding box center [775, 204] width 11 height 11
click at [463, 251] on button "Save and Continue" at bounding box center [459, 257] width 141 height 30
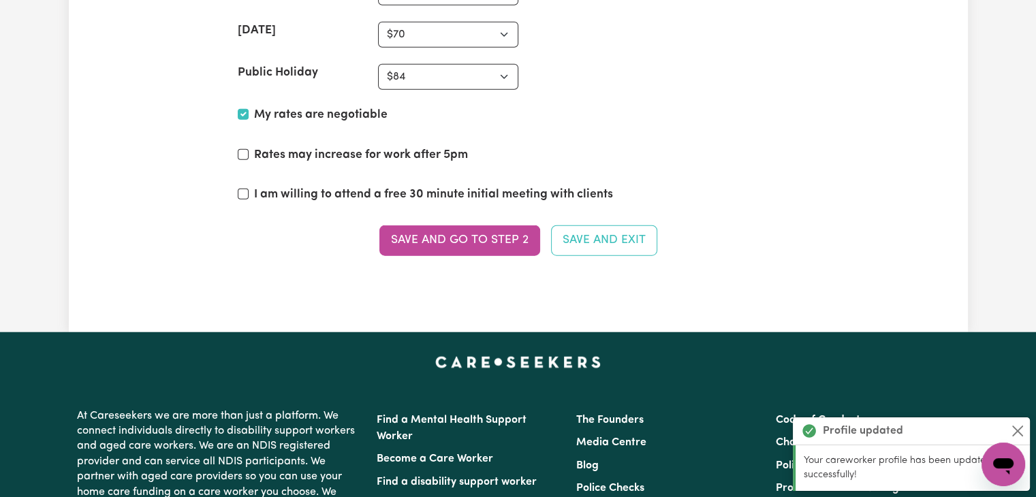
scroll to position [3466, 0]
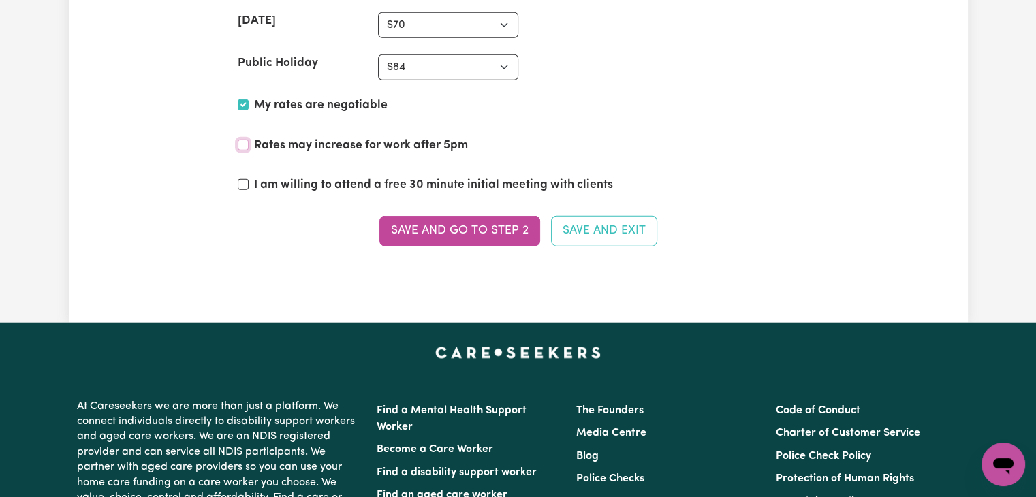
click at [242, 140] on input "Rates may increase for work after 5pm" at bounding box center [243, 145] width 11 height 11
checkbox input "true"
click at [442, 218] on button "Save and go to Step 2" at bounding box center [459, 231] width 161 height 30
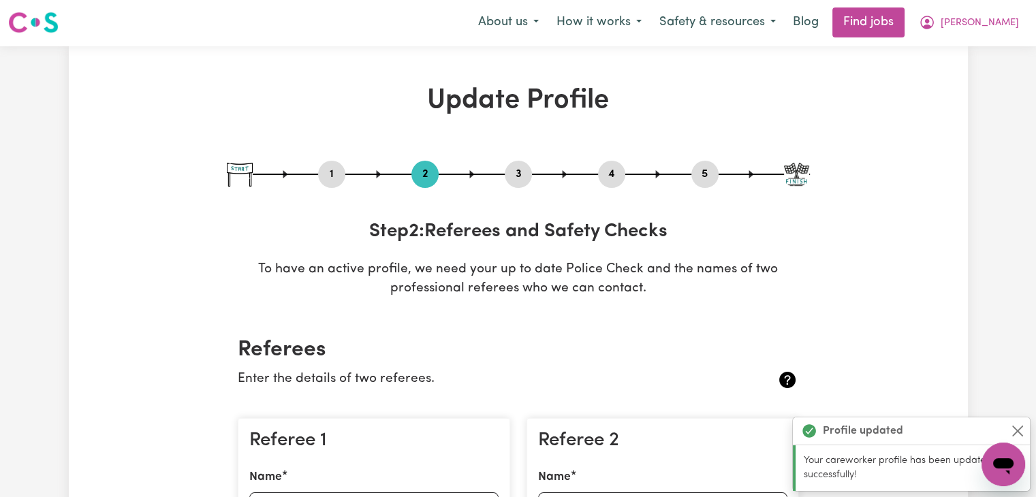
scroll to position [0, 0]
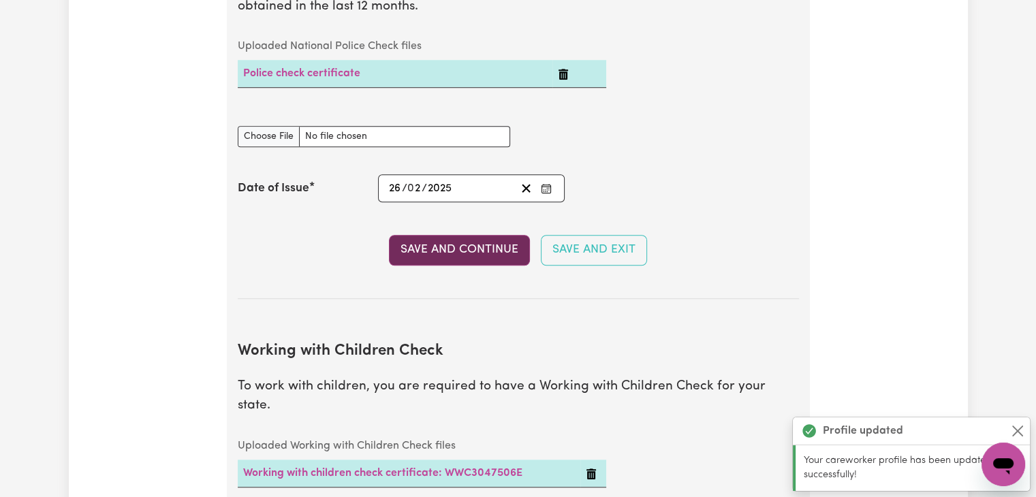
click at [477, 252] on button "Save and Continue" at bounding box center [459, 250] width 141 height 30
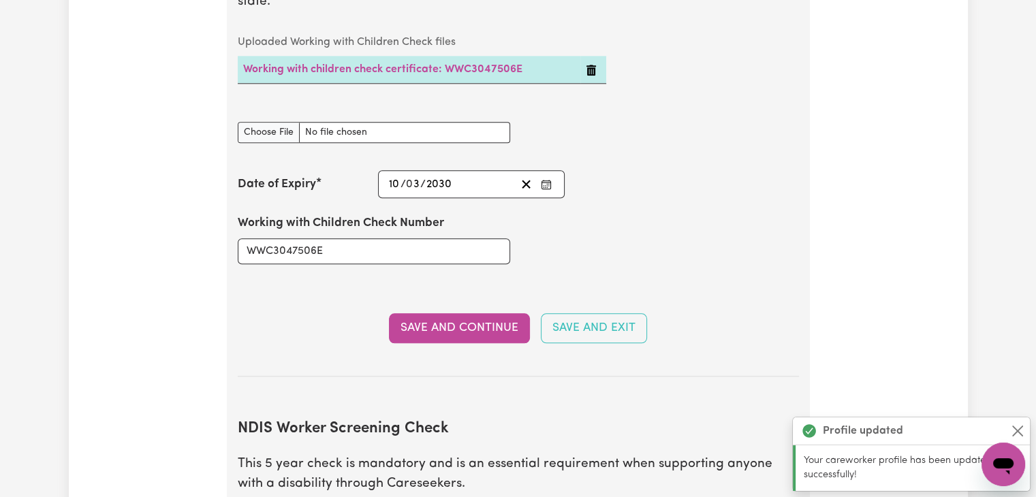
scroll to position [1411, 0]
click at [477, 313] on button "Save and Continue" at bounding box center [459, 328] width 141 height 30
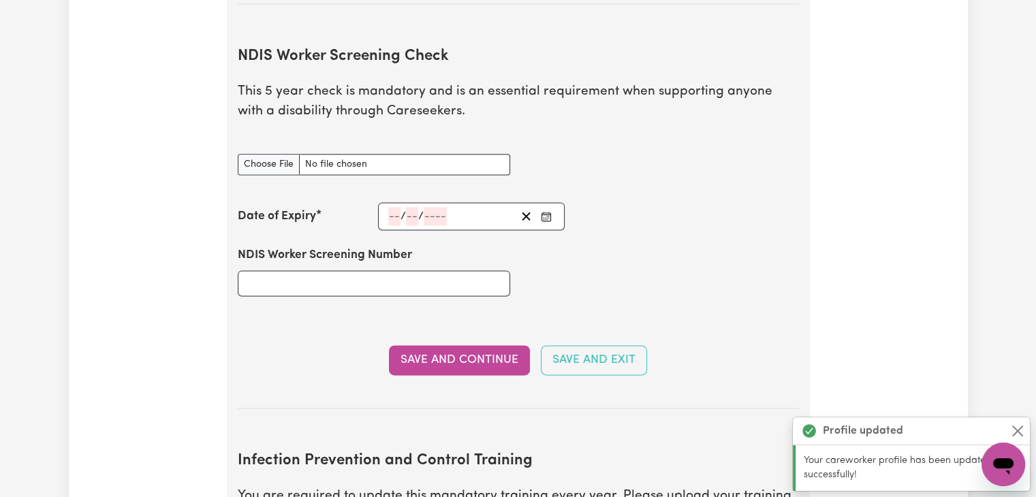
scroll to position [1787, 0]
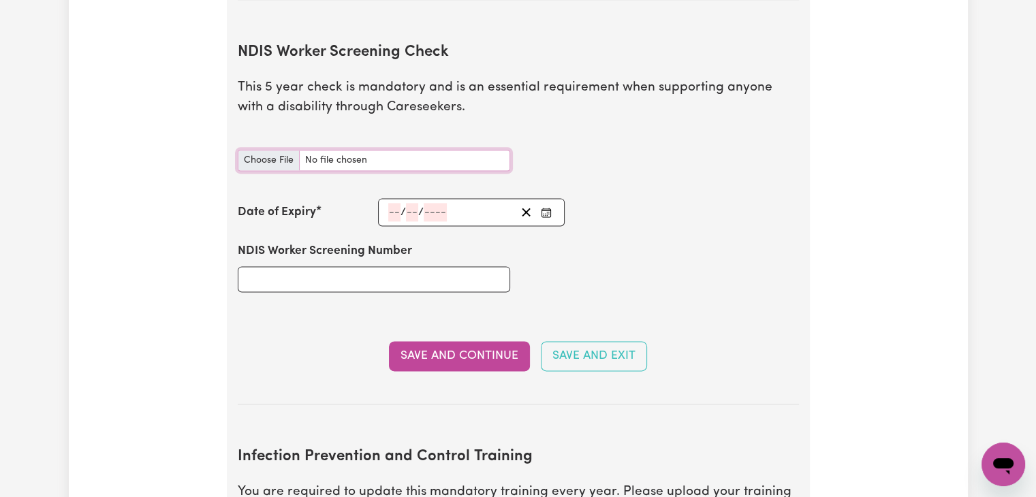
click at [279, 150] on input "NDIS Worker Screening Check document" at bounding box center [374, 160] width 272 height 21
type input "C:\fakepath\NDISWC clearance.pdf"
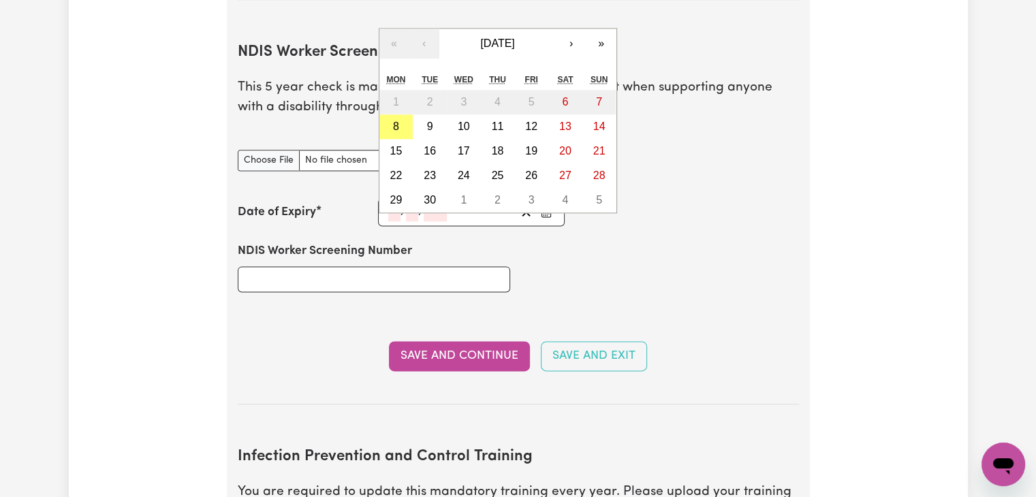
click at [396, 198] on div "/ / « ‹ September 2025 › » Mon Tue Wed Thu Fri Sat Sun 1 2 3 4 5 6 7 8 9 10 11 …" at bounding box center [471, 212] width 187 height 28
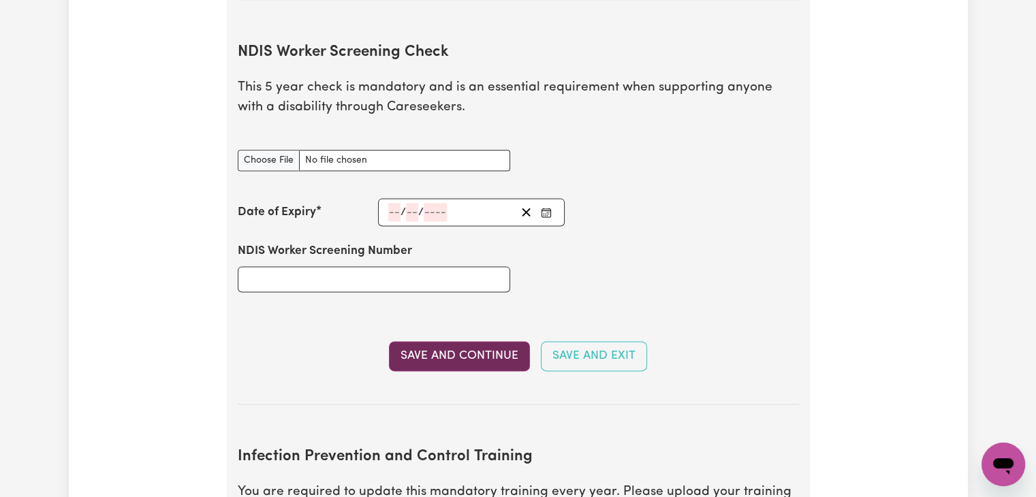
click at [482, 341] on button "Save and Continue" at bounding box center [459, 356] width 141 height 30
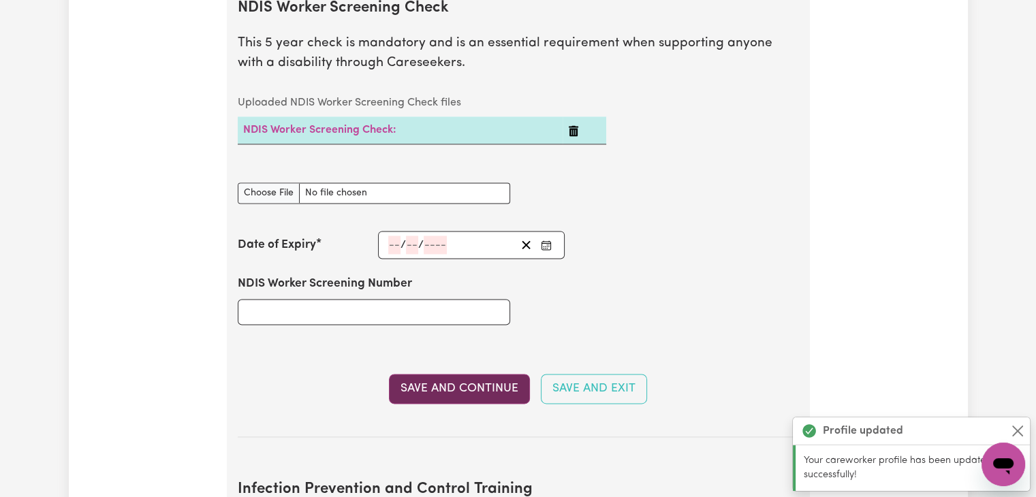
scroll to position [1831, 0]
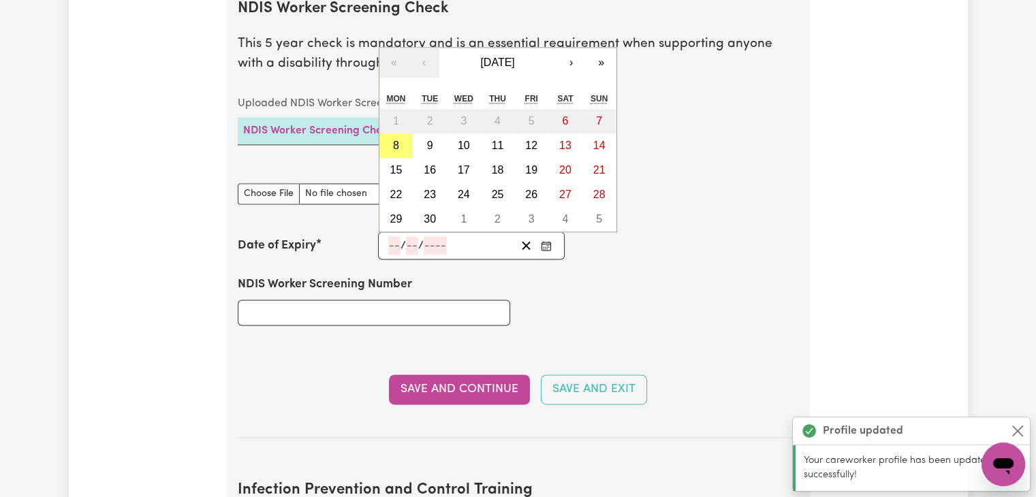
click at [389, 236] on input "number" at bounding box center [394, 245] width 12 height 18
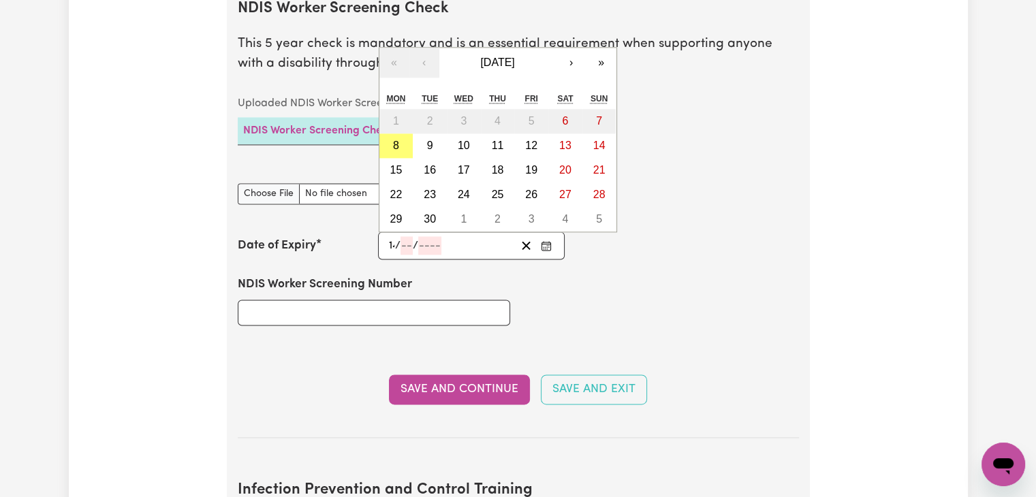
type input "14"
type input "06"
type input "203"
type input "2030-06-14"
type input "6"
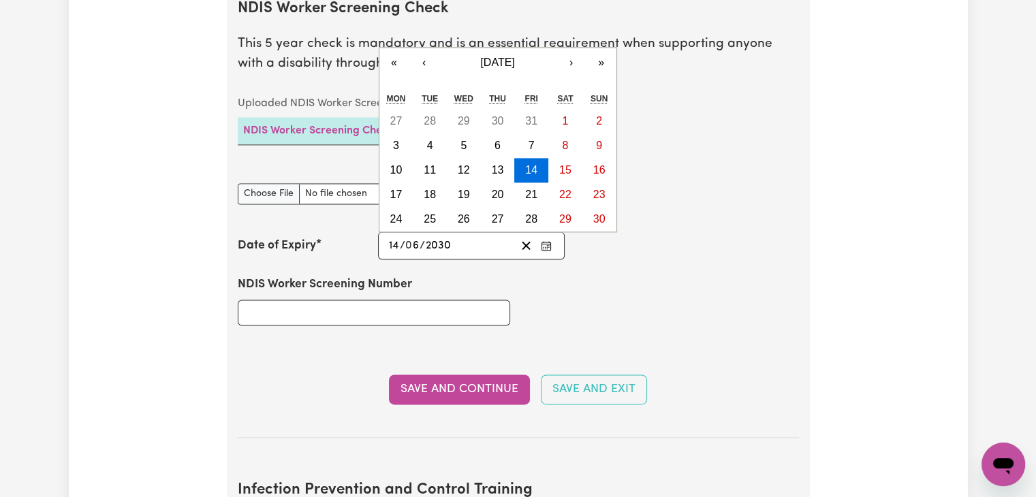
type input "2030"
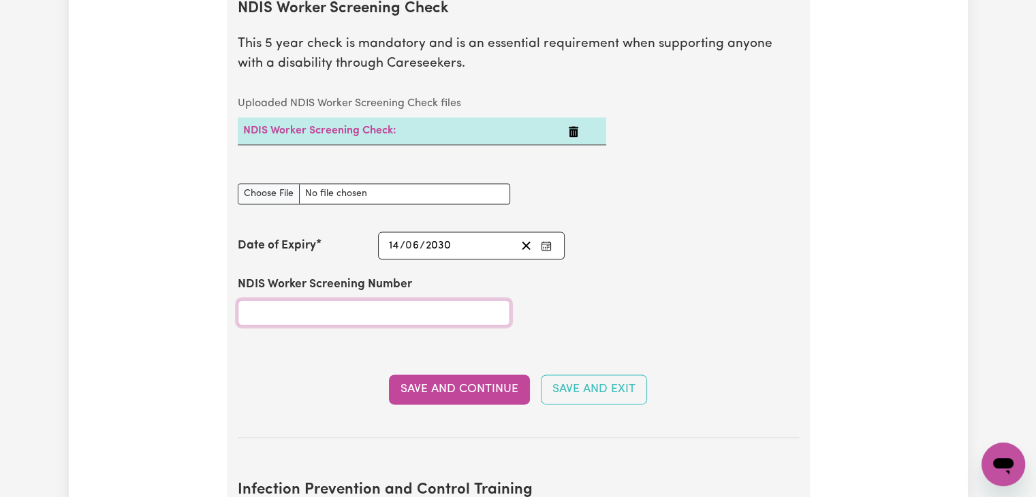
click at [315, 300] on input "NDIS Worker Screening Number" at bounding box center [374, 313] width 272 height 26
paste input "54194098"
click at [460, 375] on button "Save and Continue" at bounding box center [459, 390] width 141 height 30
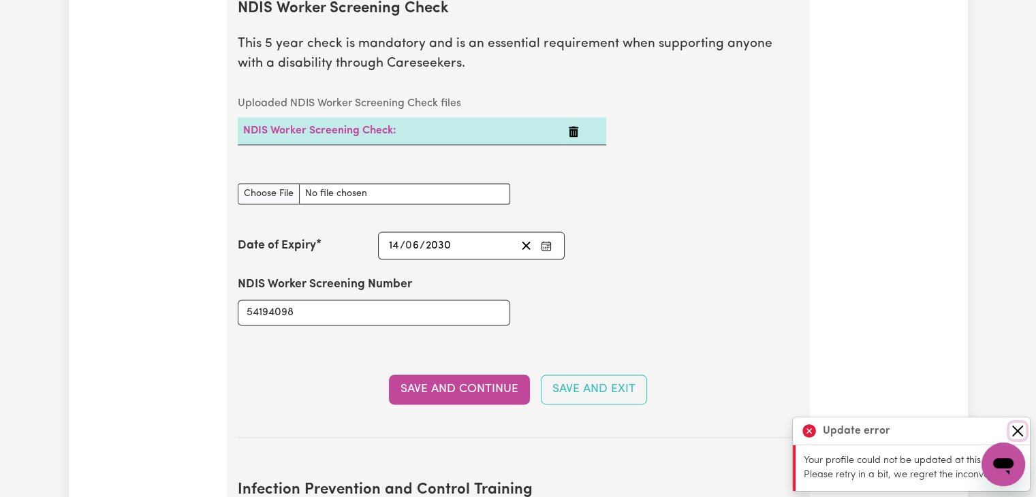
click at [1020, 428] on button "Close" at bounding box center [1017, 431] width 16 height 16
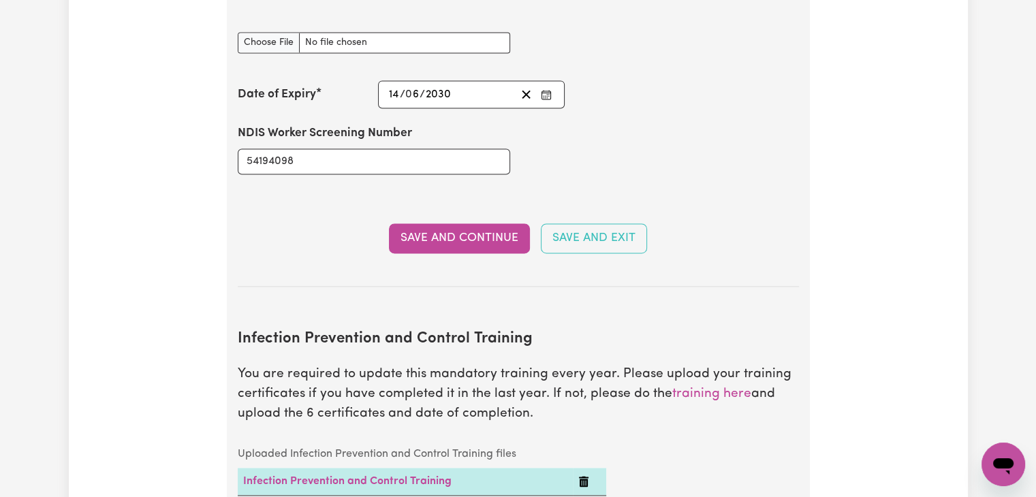
scroll to position [1983, 0]
click at [328, 148] on input "54194098" at bounding box center [374, 161] width 272 height 26
type input "5"
click at [450, 223] on button "Save and Continue" at bounding box center [459, 238] width 141 height 30
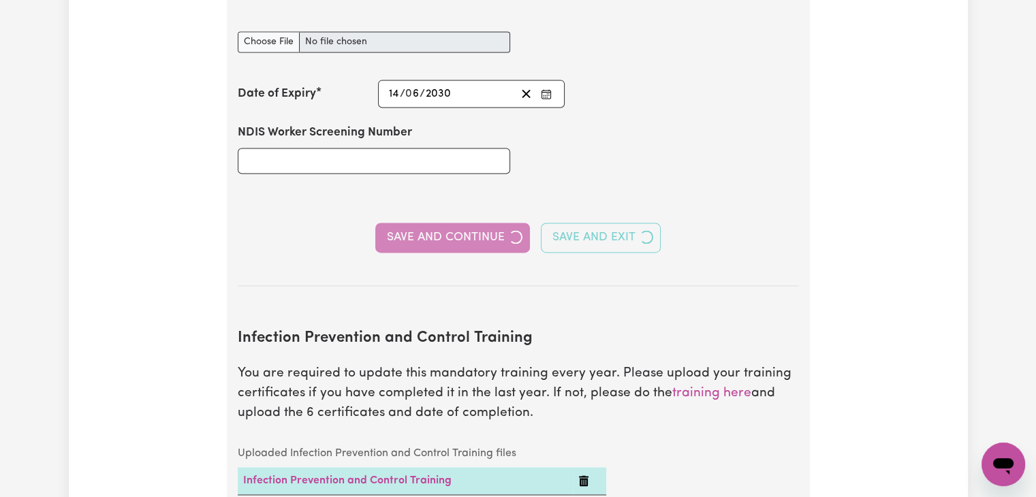
type input "54194098"
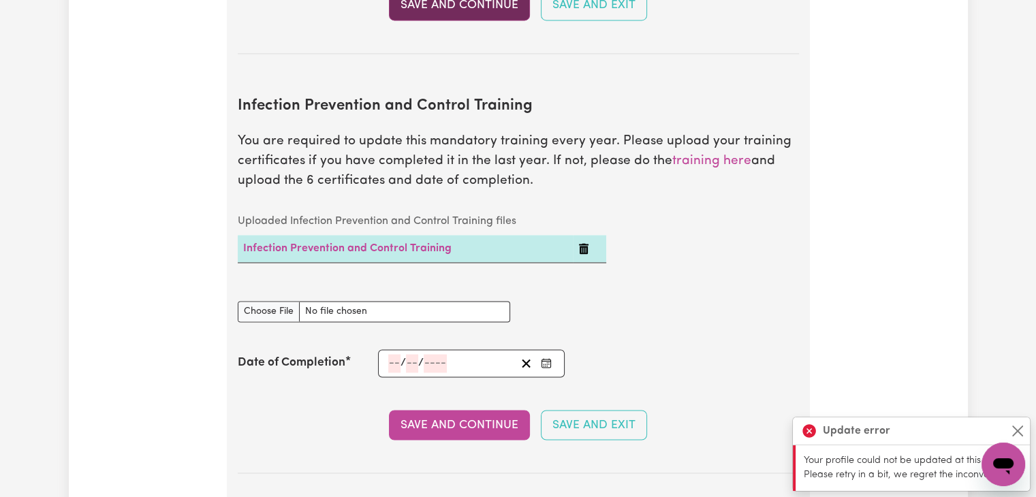
scroll to position [2219, 0]
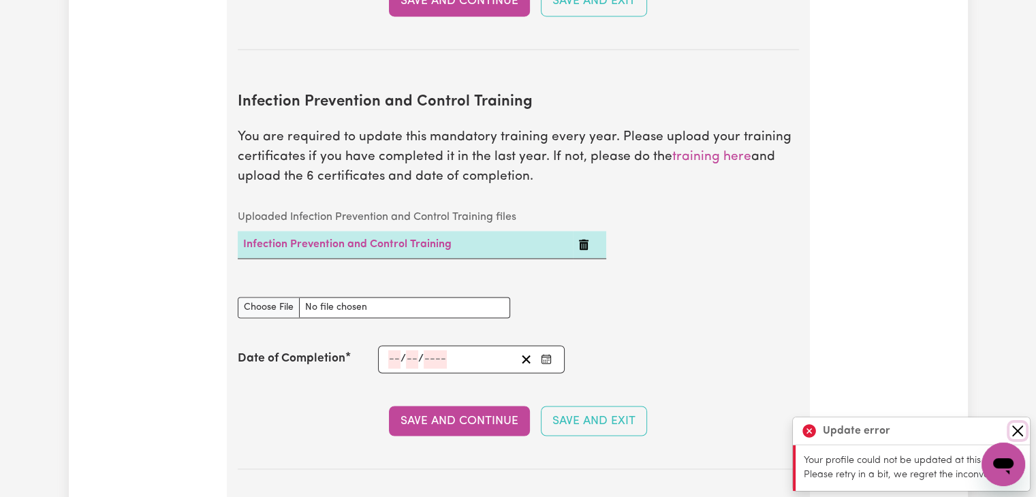
click at [1022, 426] on button "Close" at bounding box center [1017, 431] width 16 height 16
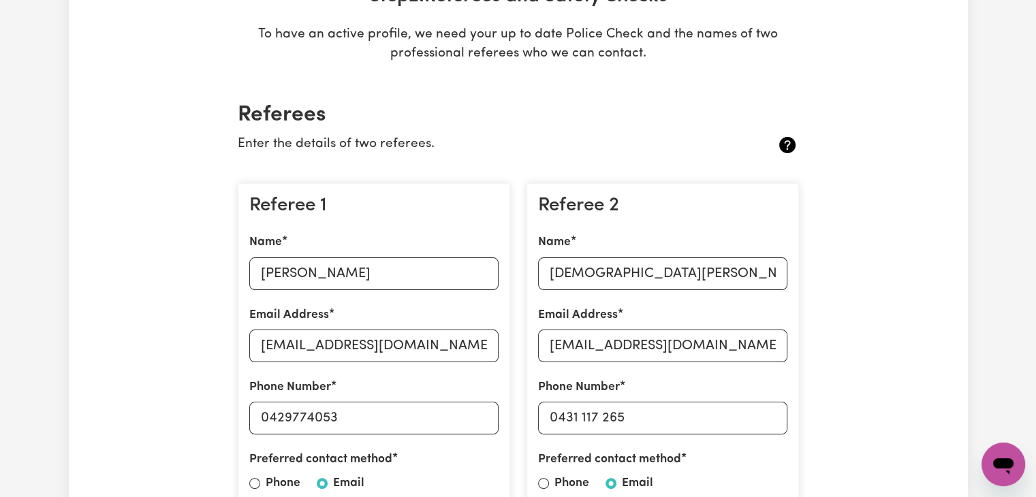
scroll to position [0, 0]
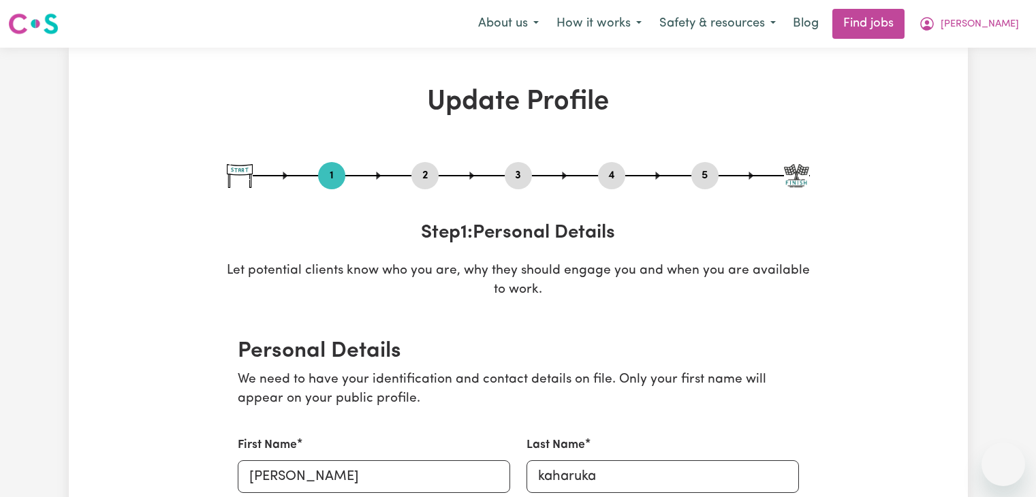
select select "[DEMOGRAPHIC_DATA]"
select select "Student Visa"
select select "Studying a healthcare related degree or qualification"
select select "42"
select select "54"
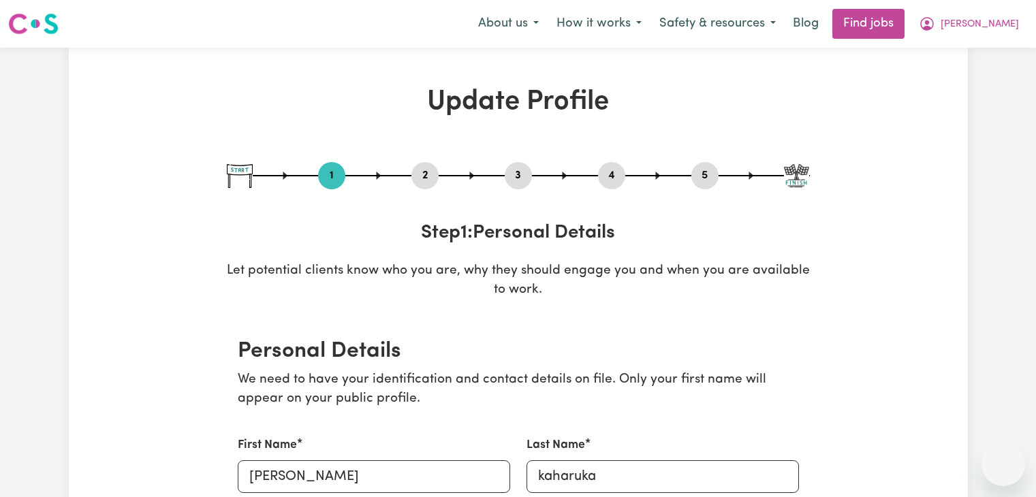
select select "70"
select select "84"
click at [1012, 31] on span "[PERSON_NAME]" at bounding box center [980, 24] width 78 height 15
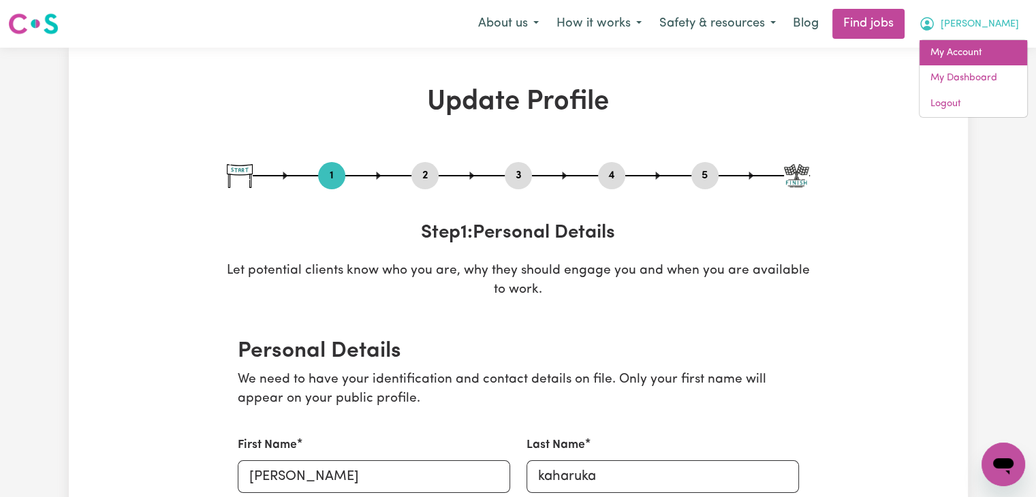
click at [973, 47] on link "My Account" at bounding box center [974, 53] width 108 height 26
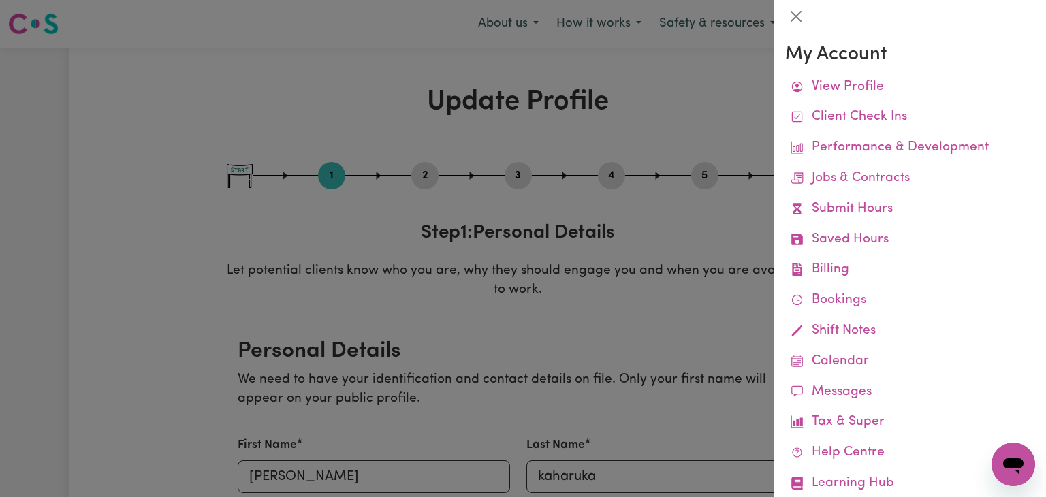
click at [317, 110] on div at bounding box center [523, 248] width 1046 height 497
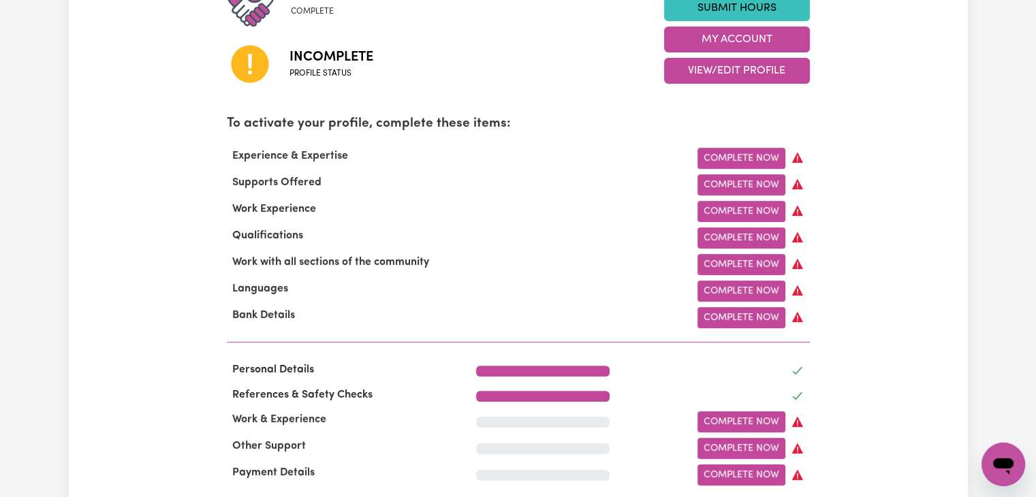
scroll to position [357, 0]
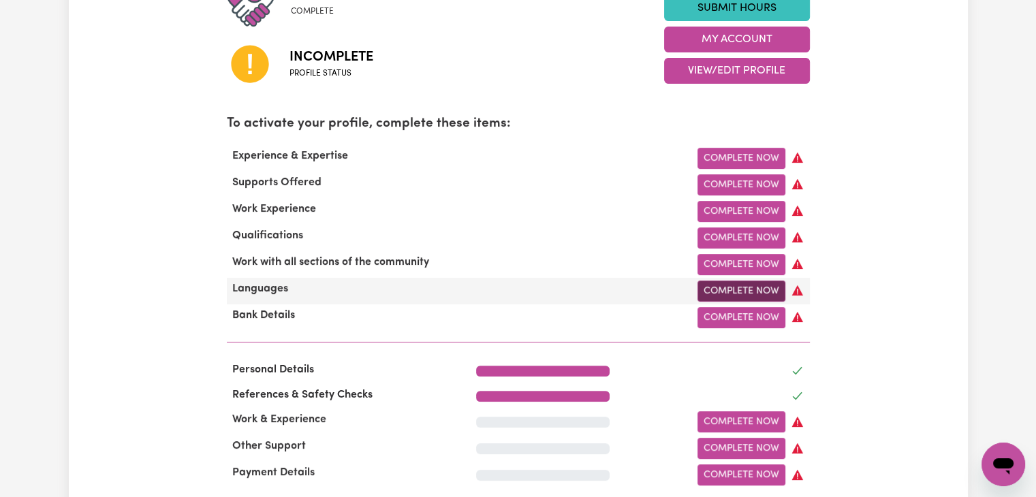
click at [734, 298] on link "Complete Now" at bounding box center [741, 291] width 88 height 21
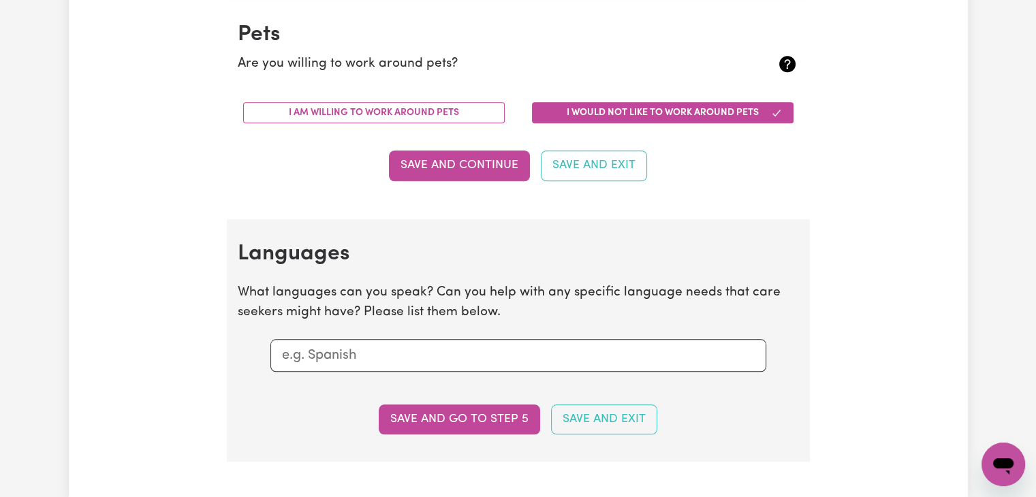
scroll to position [1196, 0]
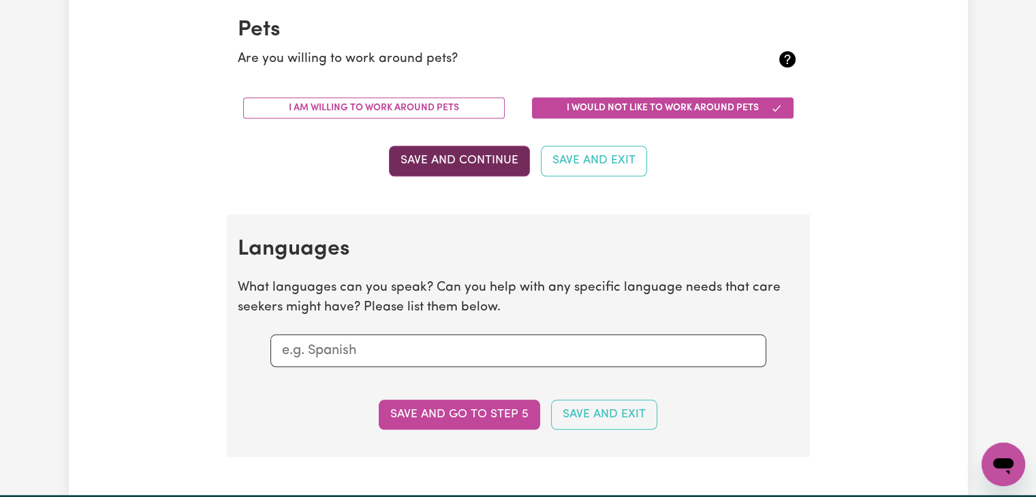
click at [460, 164] on button "Save and Continue" at bounding box center [459, 161] width 141 height 30
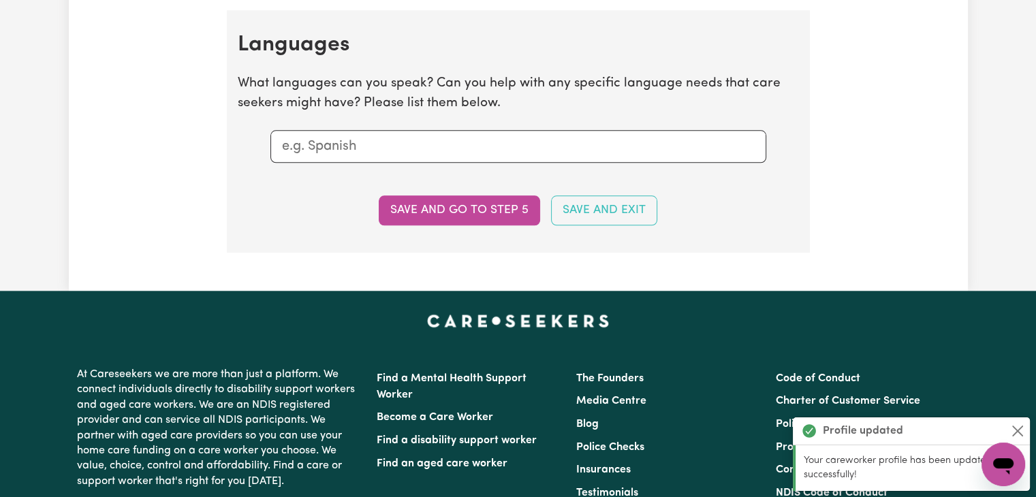
scroll to position [1409, 0]
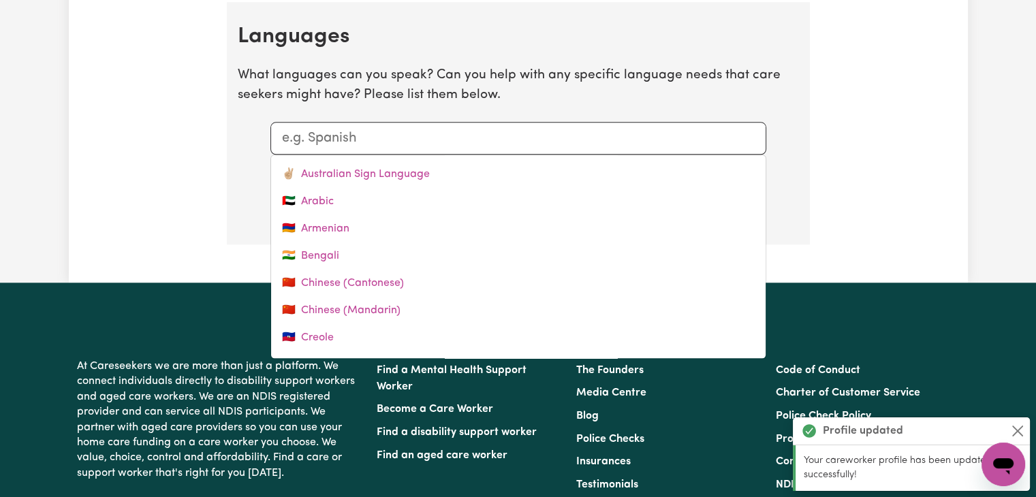
click at [394, 141] on input "text" at bounding box center [518, 138] width 473 height 20
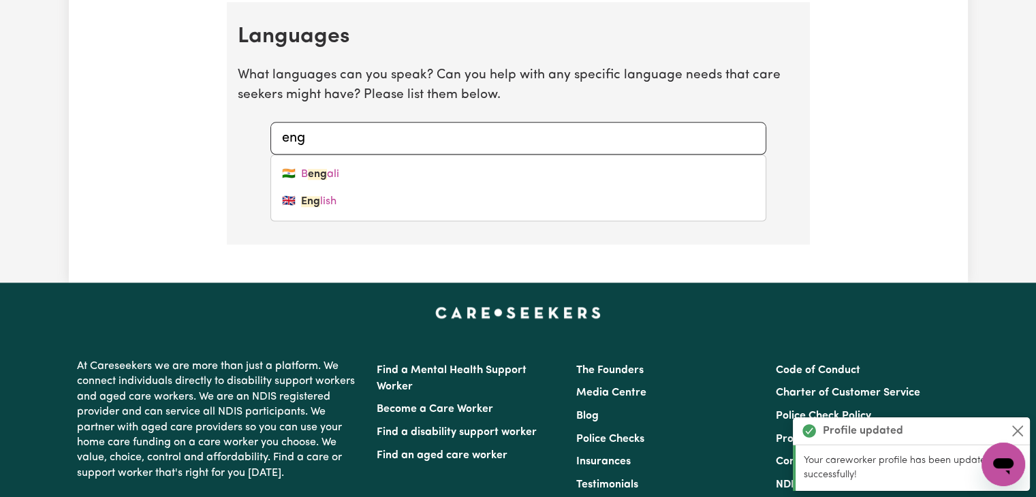
type input "engl"
type input "english"
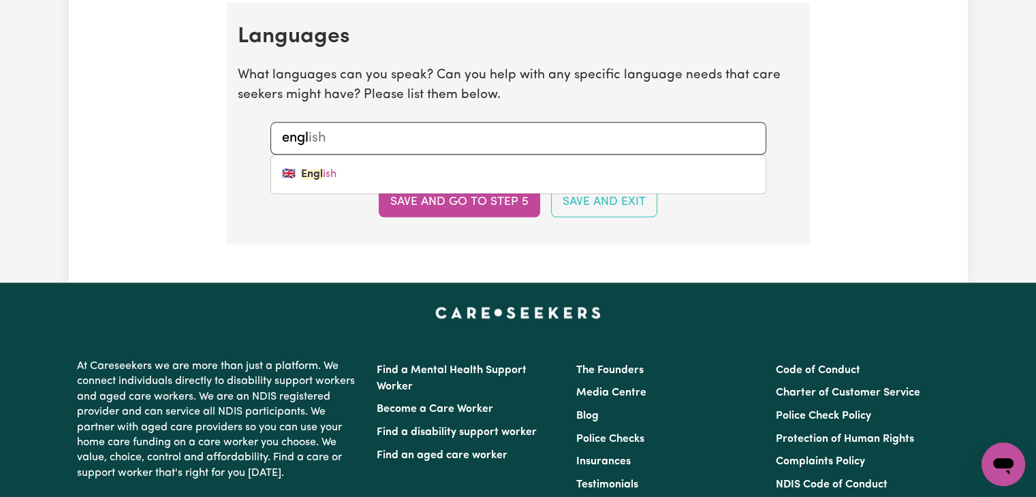
type input "engli"
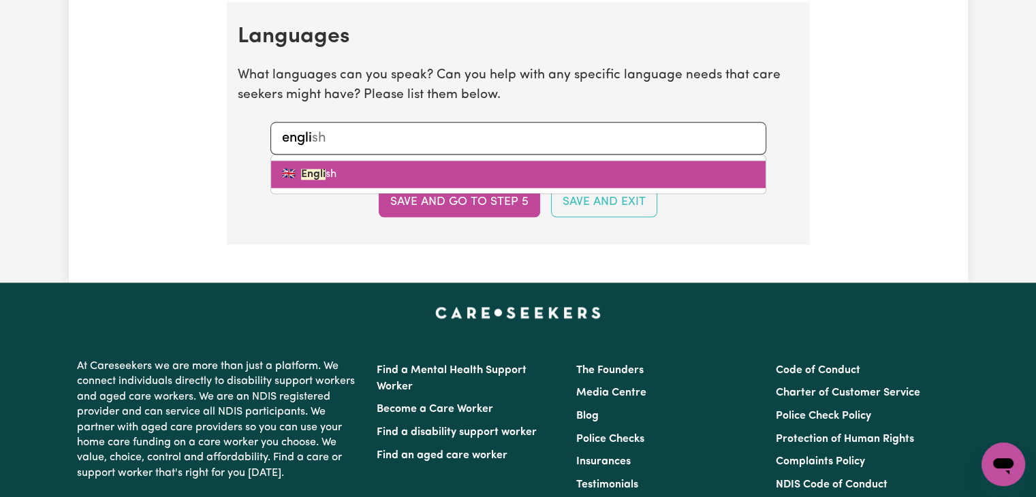
click at [352, 174] on link "🇬🇧 Engli sh" at bounding box center [518, 174] width 494 height 27
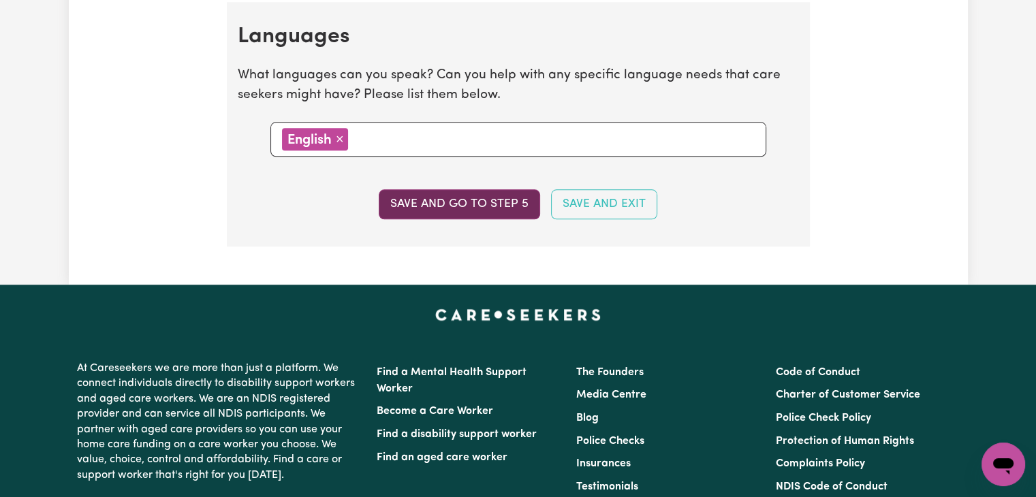
click at [484, 202] on button "Save and go to step 5" at bounding box center [459, 204] width 161 height 30
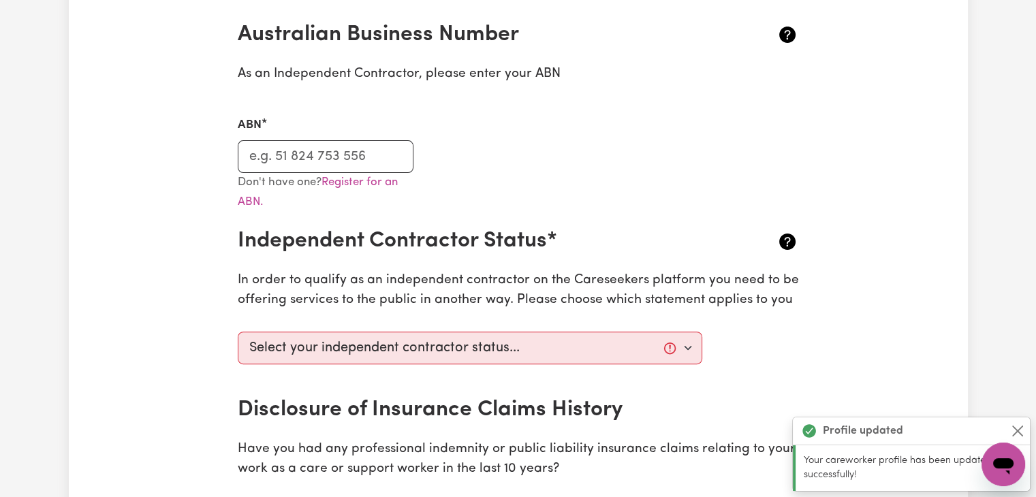
scroll to position [322, 0]
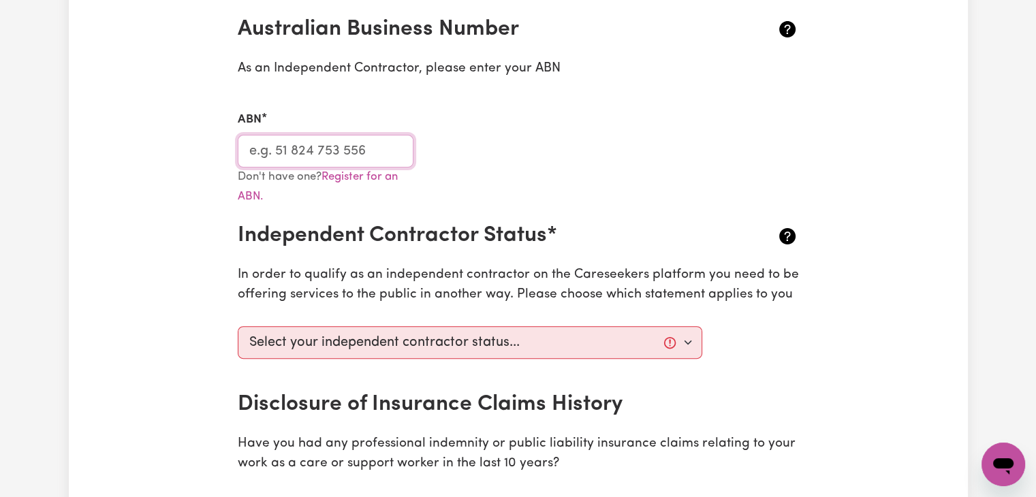
click at [286, 149] on input "ABN" at bounding box center [326, 151] width 176 height 33
paste input "35 664 916 163"
type input "35 664 916 163"
click at [556, 168] on div "Don't have one? Register for an ABN." at bounding box center [519, 196] width 578 height 56
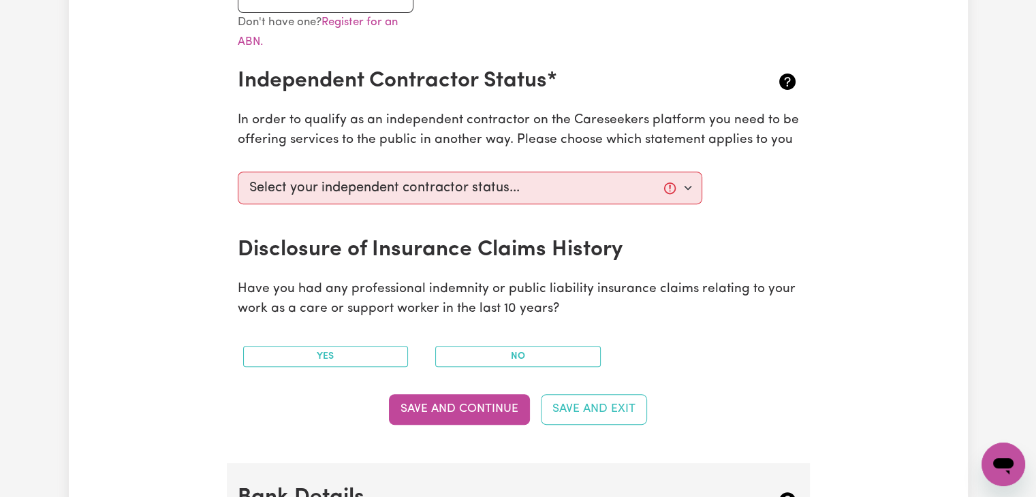
scroll to position [463, 0]
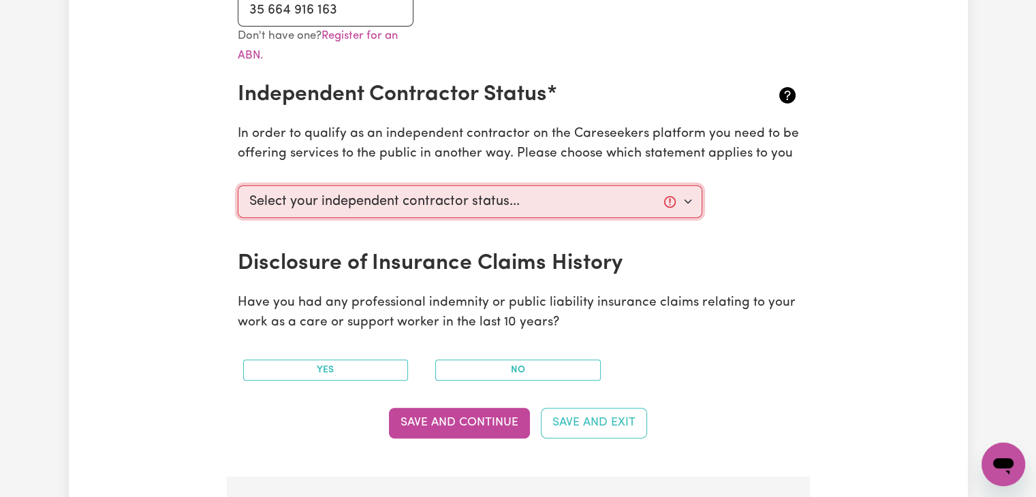
click at [407, 205] on select "Select your independent contractor status... I am providing services through an…" at bounding box center [470, 201] width 465 height 33
select select "I am providing services through another platform"
click at [238, 185] on select "Select your independent contractor status... I am providing services through an…" at bounding box center [470, 201] width 465 height 33
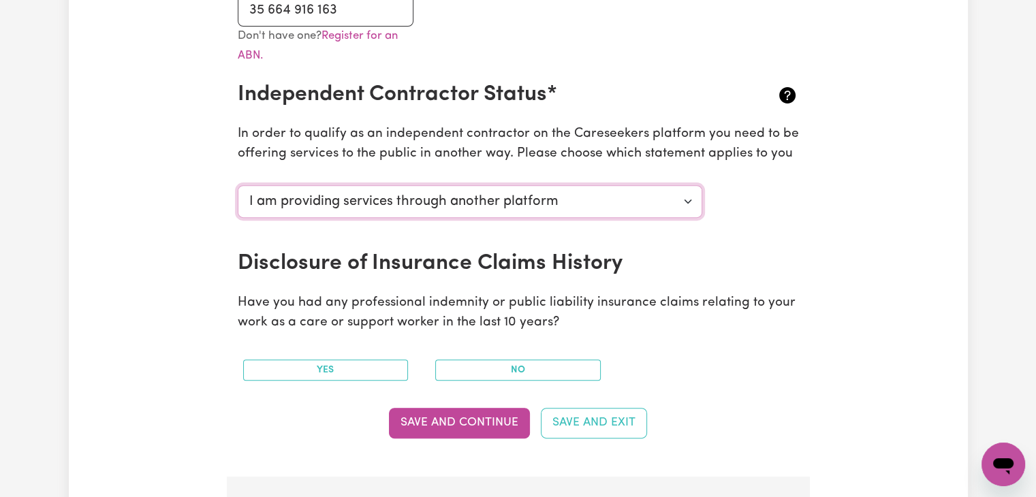
click at [645, 210] on select "Select your independent contractor status... I am providing services through an…" at bounding box center [470, 201] width 465 height 33
click at [760, 385] on div "Yes No" at bounding box center [519, 370] width 578 height 43
click at [482, 360] on button "No" at bounding box center [518, 370] width 166 height 21
click at [666, 204] on select "Select your independent contractor status... I am providing services through an…" at bounding box center [470, 201] width 465 height 33
click at [238, 185] on select "Select your independent contractor status... I am providing services through an…" at bounding box center [470, 201] width 465 height 33
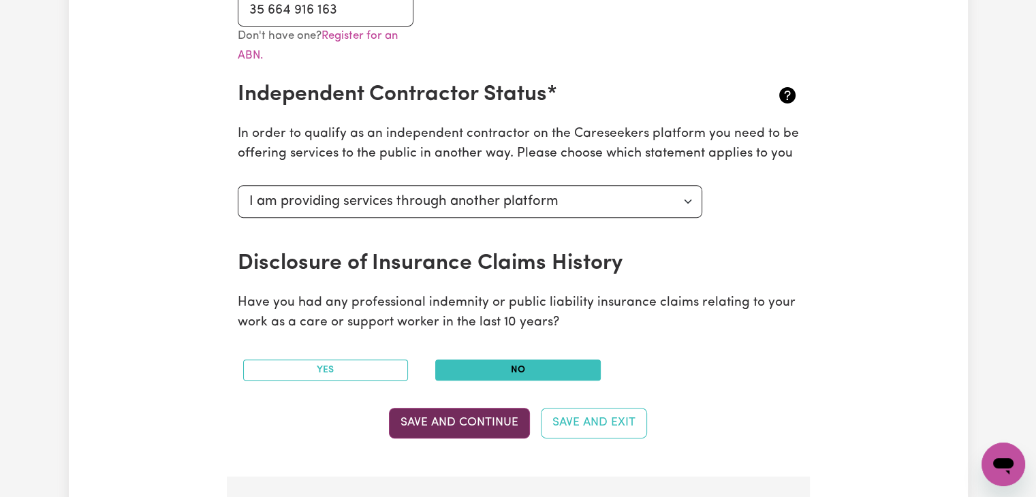
click at [472, 428] on button "Save and Continue" at bounding box center [459, 423] width 141 height 30
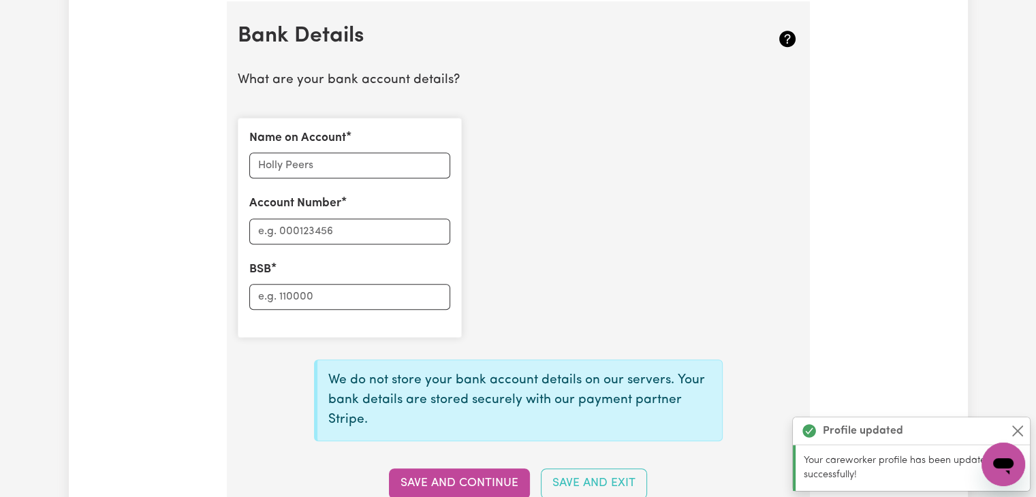
scroll to position [939, 0]
click at [287, 168] on input "Name on Account" at bounding box center [349, 165] width 201 height 26
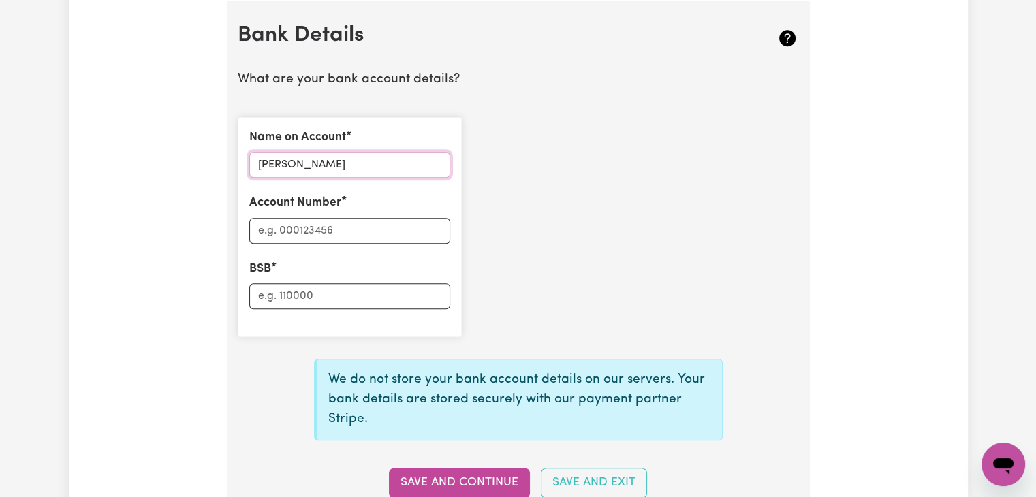
type input "[PERSON_NAME]"
click at [279, 223] on input "Account Number" at bounding box center [349, 231] width 201 height 26
paste input "10522937"
type input "10522937"
click at [288, 164] on input "[PERSON_NAME]" at bounding box center [349, 165] width 201 height 26
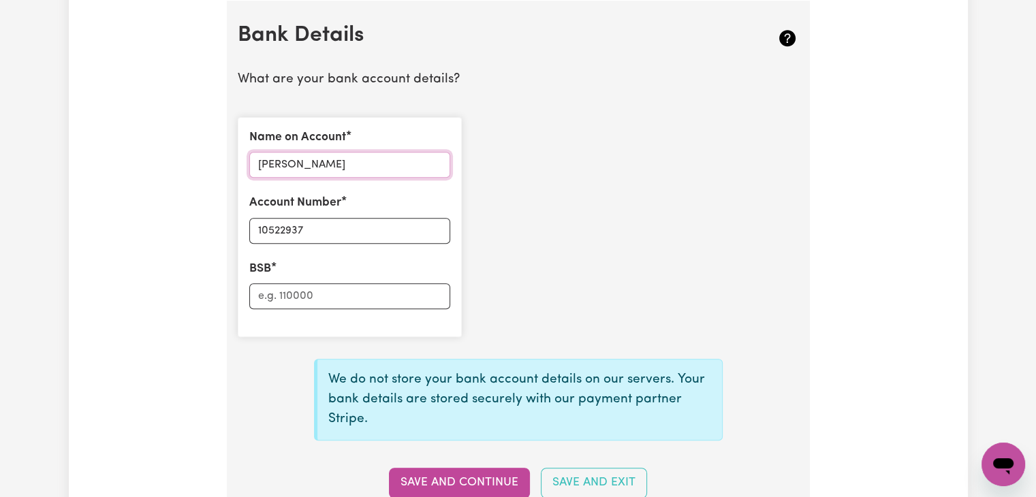
type input "[PERSON_NAME]"
click at [283, 293] on input "BSB" at bounding box center [349, 296] width 201 height 26
click at [281, 299] on input "BSB" at bounding box center [349, 296] width 201 height 26
paste input "062428"
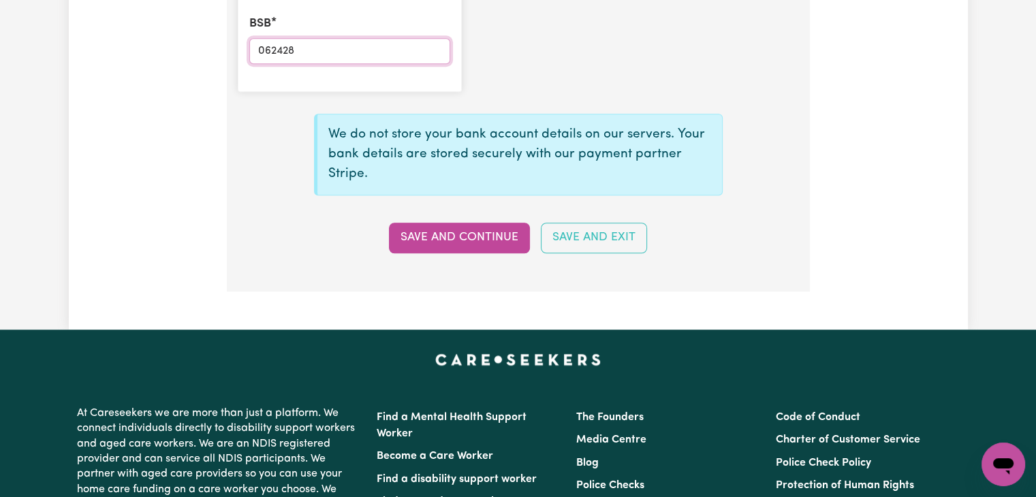
scroll to position [1187, 0]
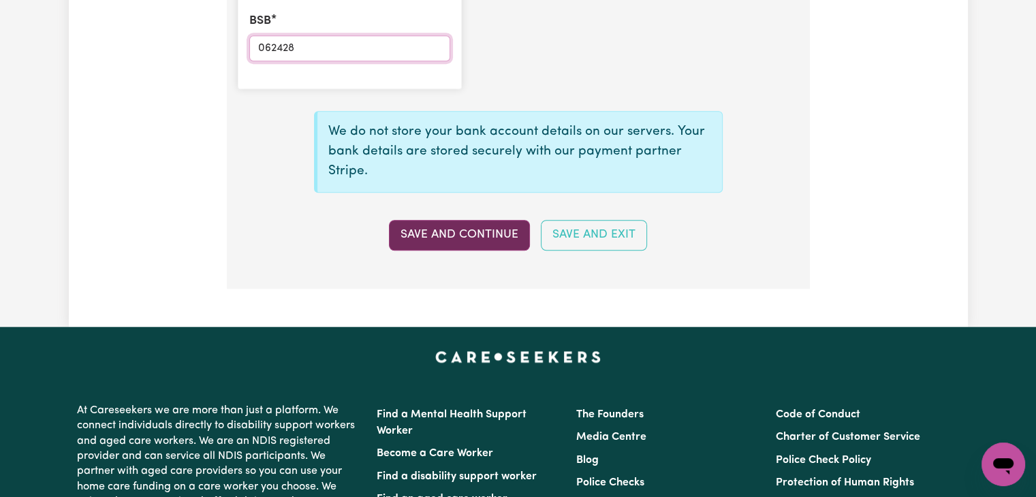
type input "062428"
click at [455, 240] on button "Save and Continue" at bounding box center [459, 235] width 141 height 30
type input "****2937"
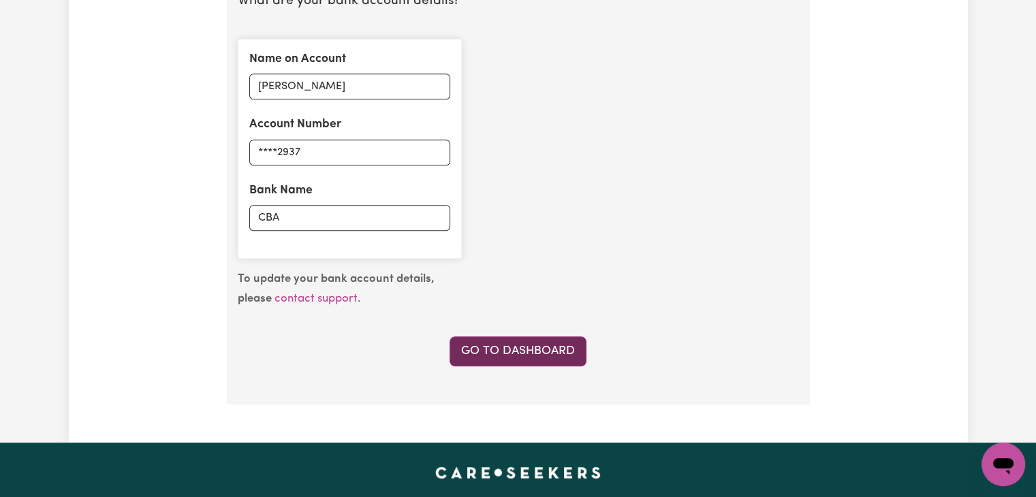
click at [549, 347] on link "Go to Dashboard" at bounding box center [518, 351] width 137 height 30
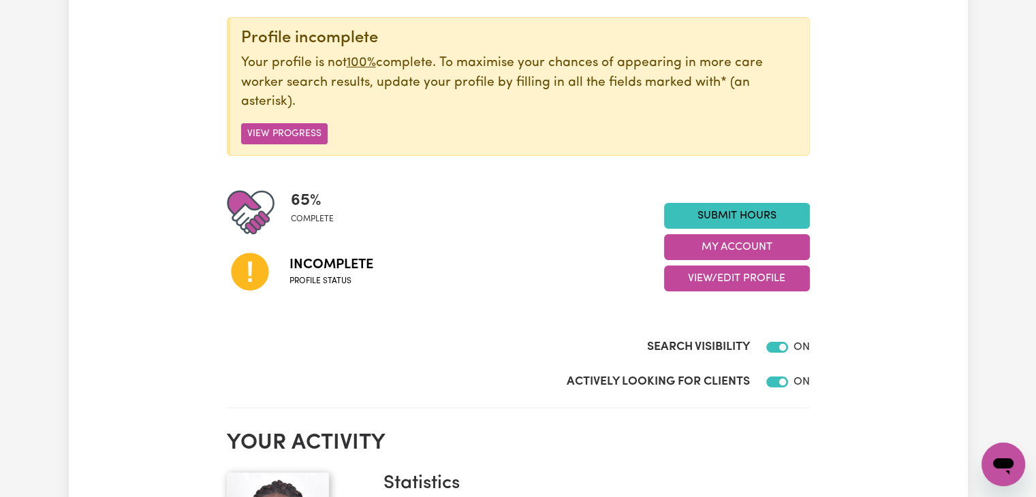
scroll to position [162, 0]
click at [310, 204] on span "65 %" at bounding box center [312, 200] width 43 height 25
click at [779, 221] on link "Submit Hours" at bounding box center [737, 215] width 146 height 26
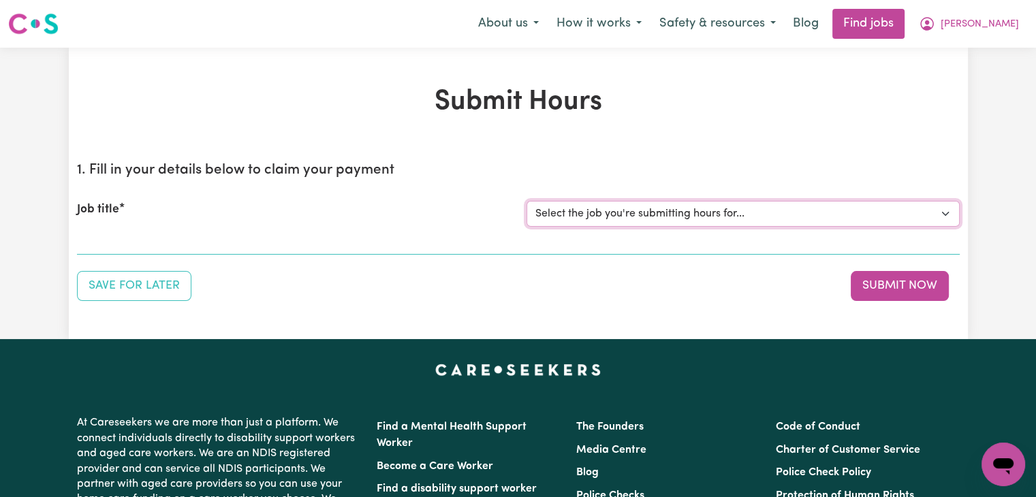
click at [753, 211] on select "Select the job you're submitting hours for..." at bounding box center [743, 214] width 433 height 26
click at [689, 306] on div "Submit Hours 1. Fill in your details below to claim your payment Job title Sele…" at bounding box center [518, 194] width 899 height 292
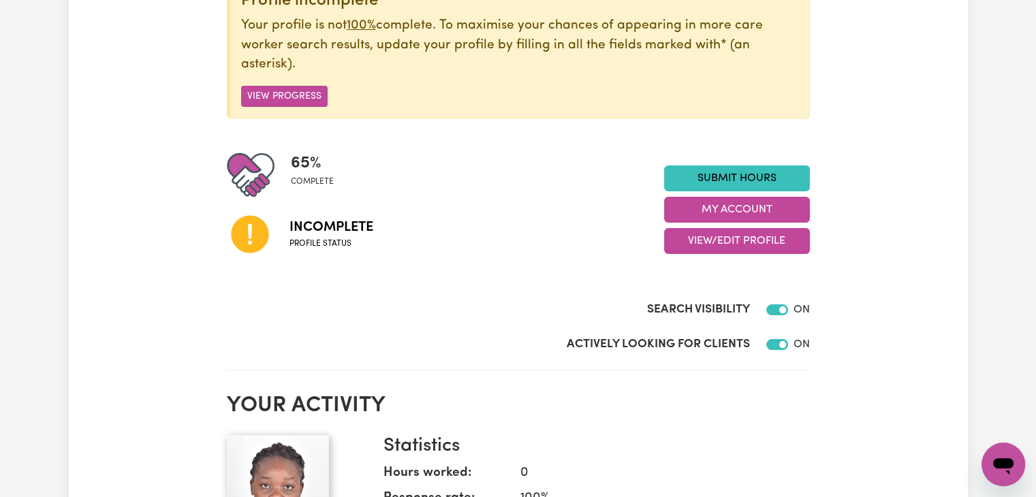
scroll to position [198, 0]
click at [772, 234] on button "View/Edit Profile" at bounding box center [737, 242] width 146 height 26
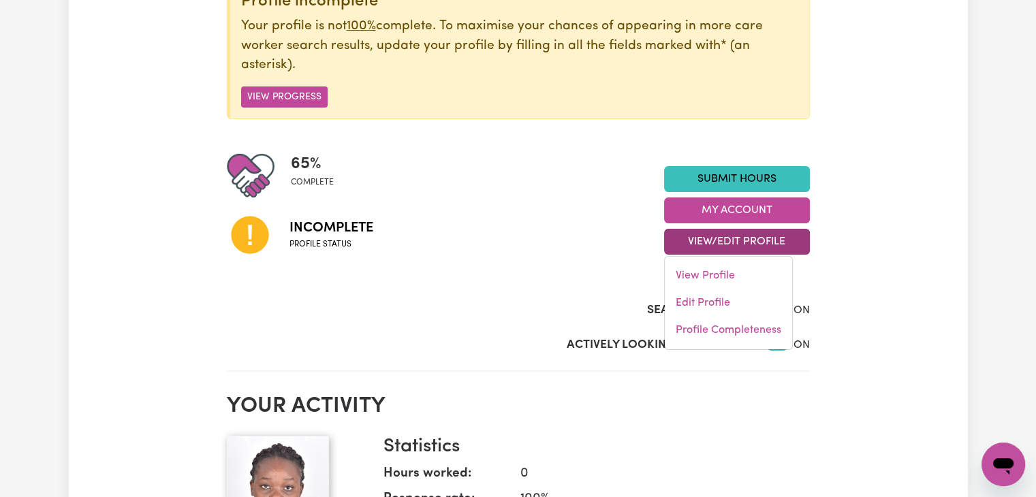
click at [702, 417] on h2 "Your activity" at bounding box center [518, 407] width 583 height 26
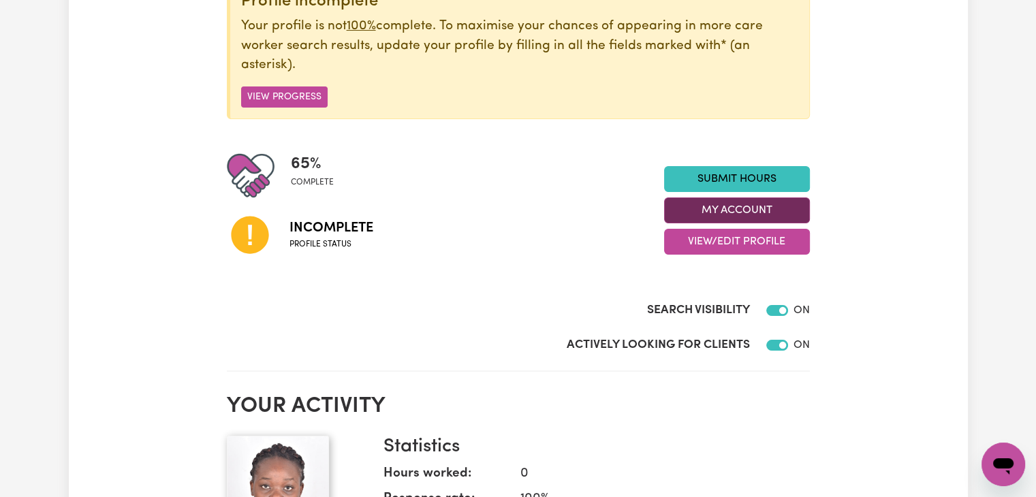
click at [768, 210] on button "My Account" at bounding box center [737, 211] width 146 height 26
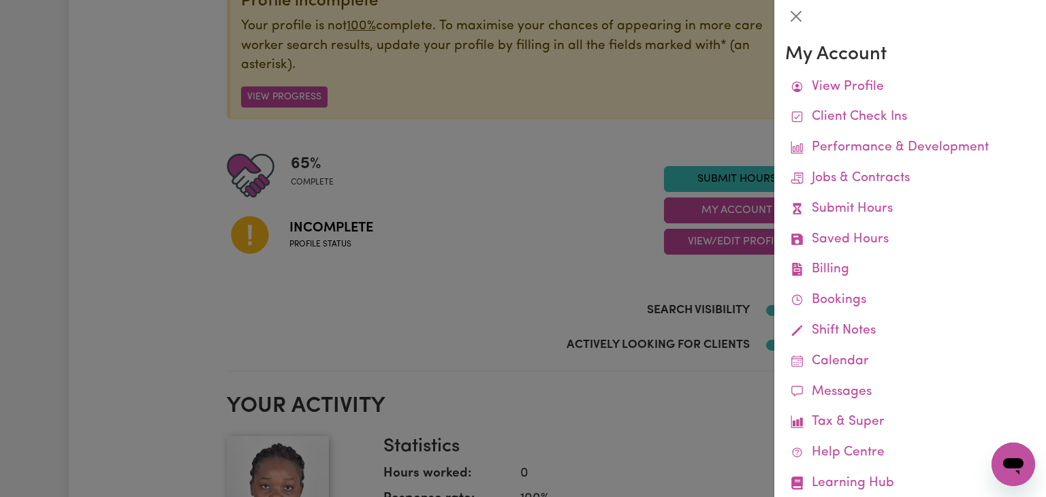
click at [670, 428] on div at bounding box center [523, 248] width 1046 height 497
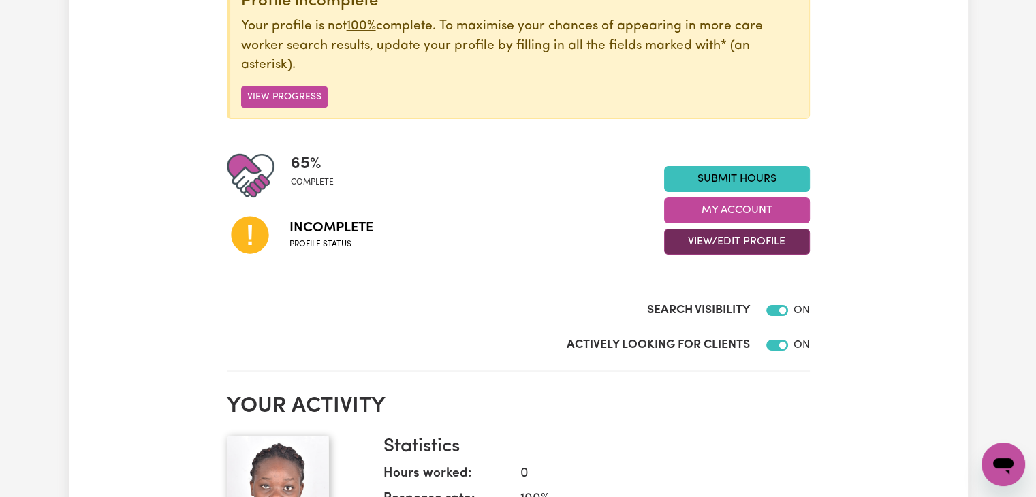
click at [773, 237] on button "View/Edit Profile" at bounding box center [737, 242] width 146 height 26
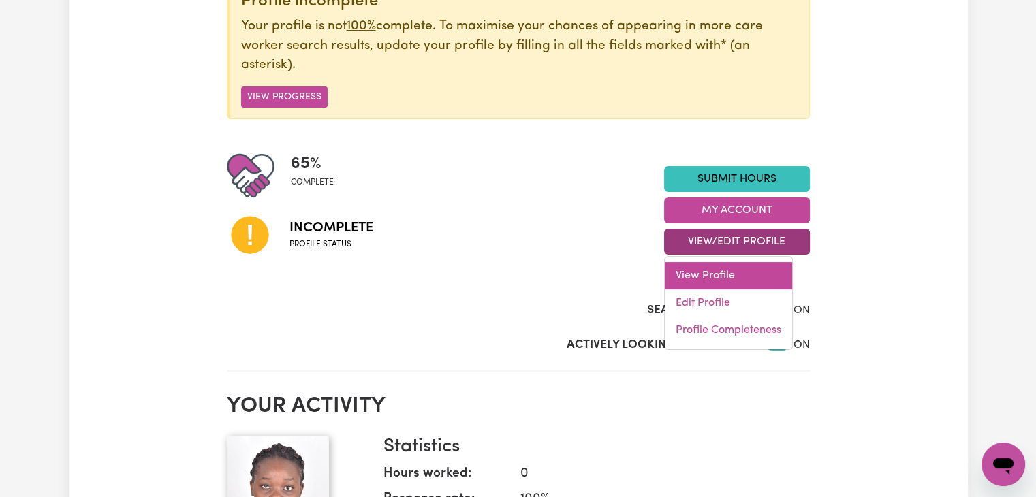
click at [757, 281] on link "View Profile" at bounding box center [728, 275] width 127 height 27
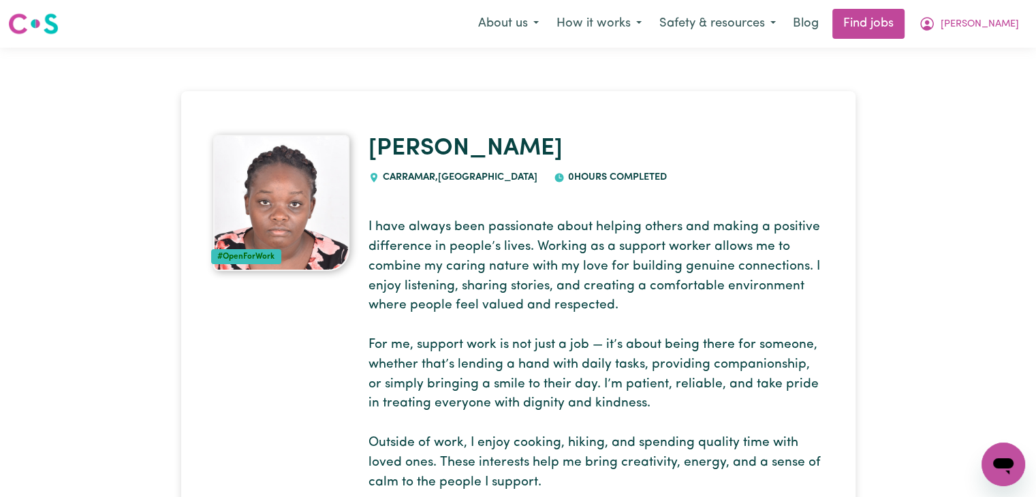
scroll to position [1, 0]
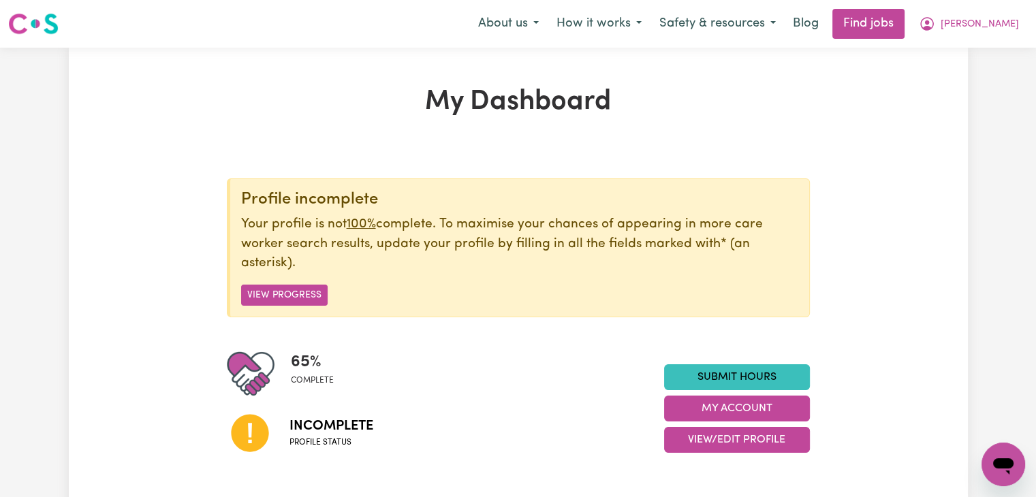
scroll to position [1, 0]
